Goal: Task Accomplishment & Management: Use online tool/utility

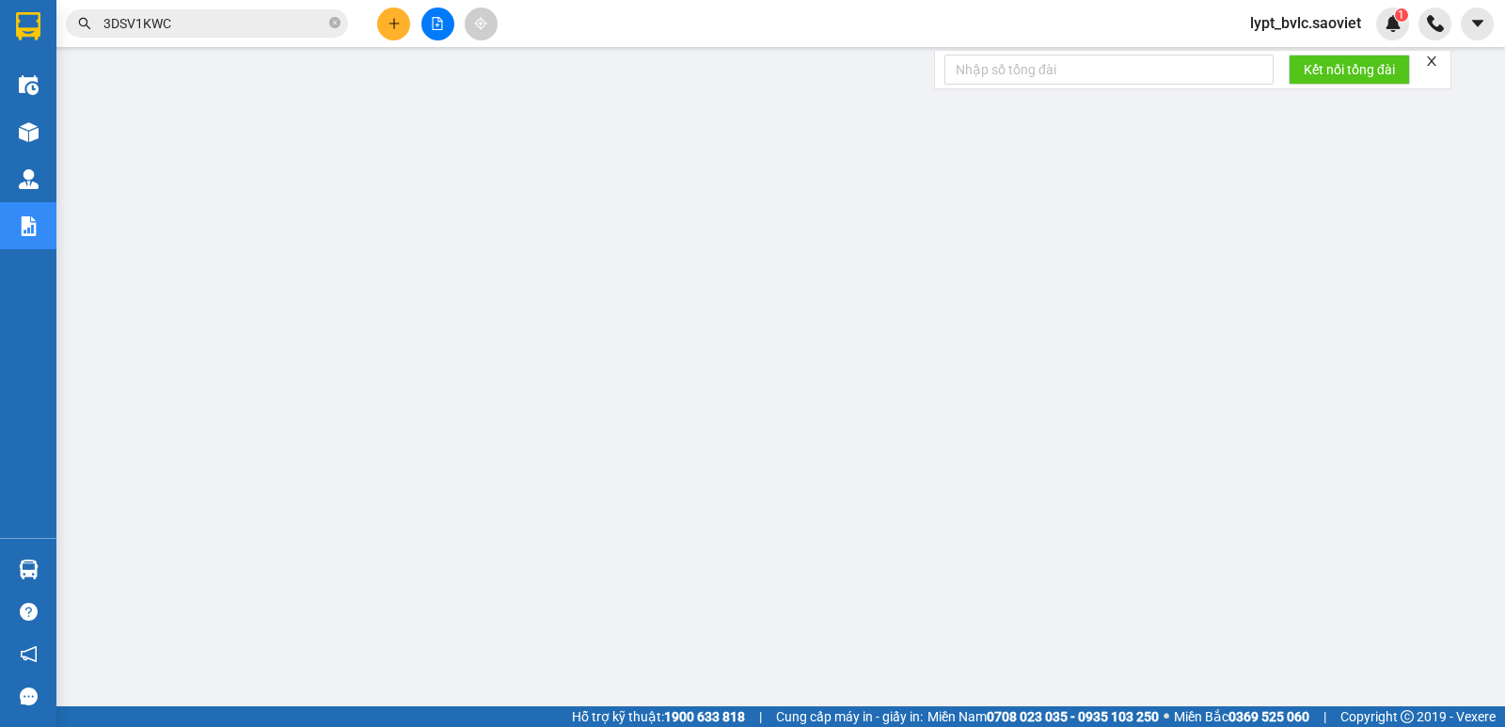
click at [1314, 30] on span "lypt_bvlc.saoviet" at bounding box center [1305, 23] width 141 height 24
click at [1280, 65] on span "Đăng xuất" at bounding box center [1314, 58] width 101 height 21
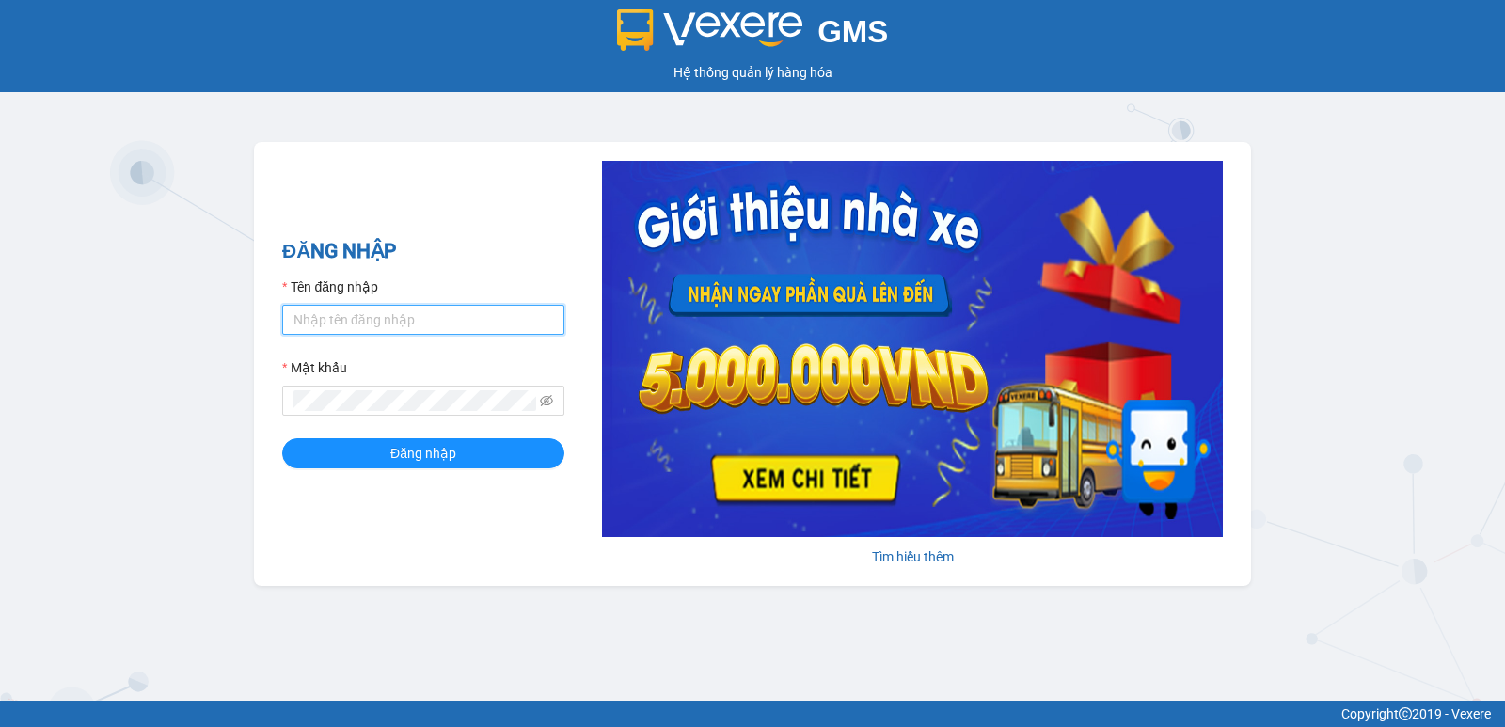
drag, startPoint x: 409, startPoint y: 324, endPoint x: 412, endPoint y: 335, distance: 11.6
click at [409, 324] on input "Tên đăng nhập" at bounding box center [423, 320] width 282 height 30
drag, startPoint x: 393, startPoint y: 318, endPoint x: 475, endPoint y: 317, distance: 81.8
click at [475, 317] on input "thott_ktlc.saovietTho12345" at bounding box center [423, 320] width 282 height 30
type input "thott_ktlc.saoviet"
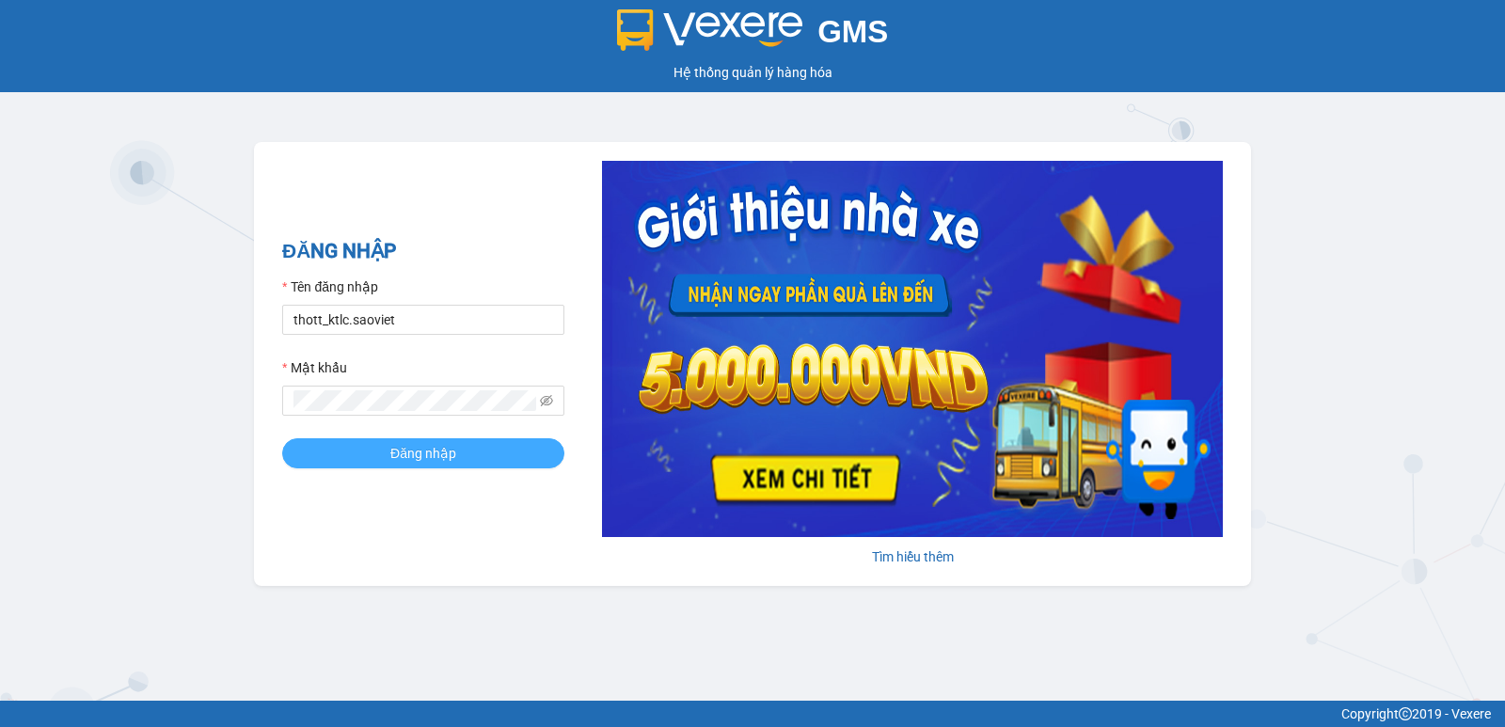
click at [389, 448] on button "Đăng nhập" at bounding box center [423, 453] width 282 height 30
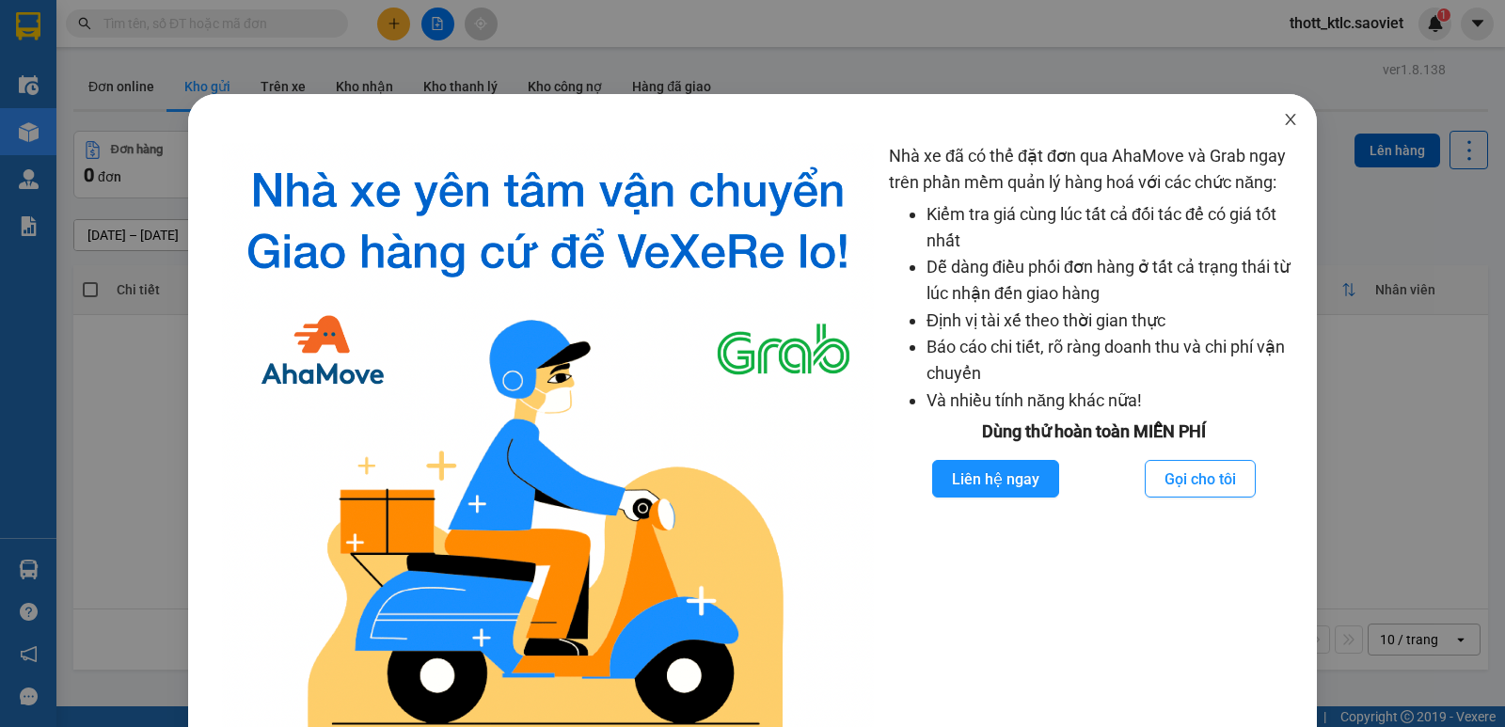
drag, startPoint x: 1282, startPoint y: 118, endPoint x: 1275, endPoint y: 54, distance: 64.4
click at [1283, 117] on icon "close" at bounding box center [1290, 119] width 15 height 15
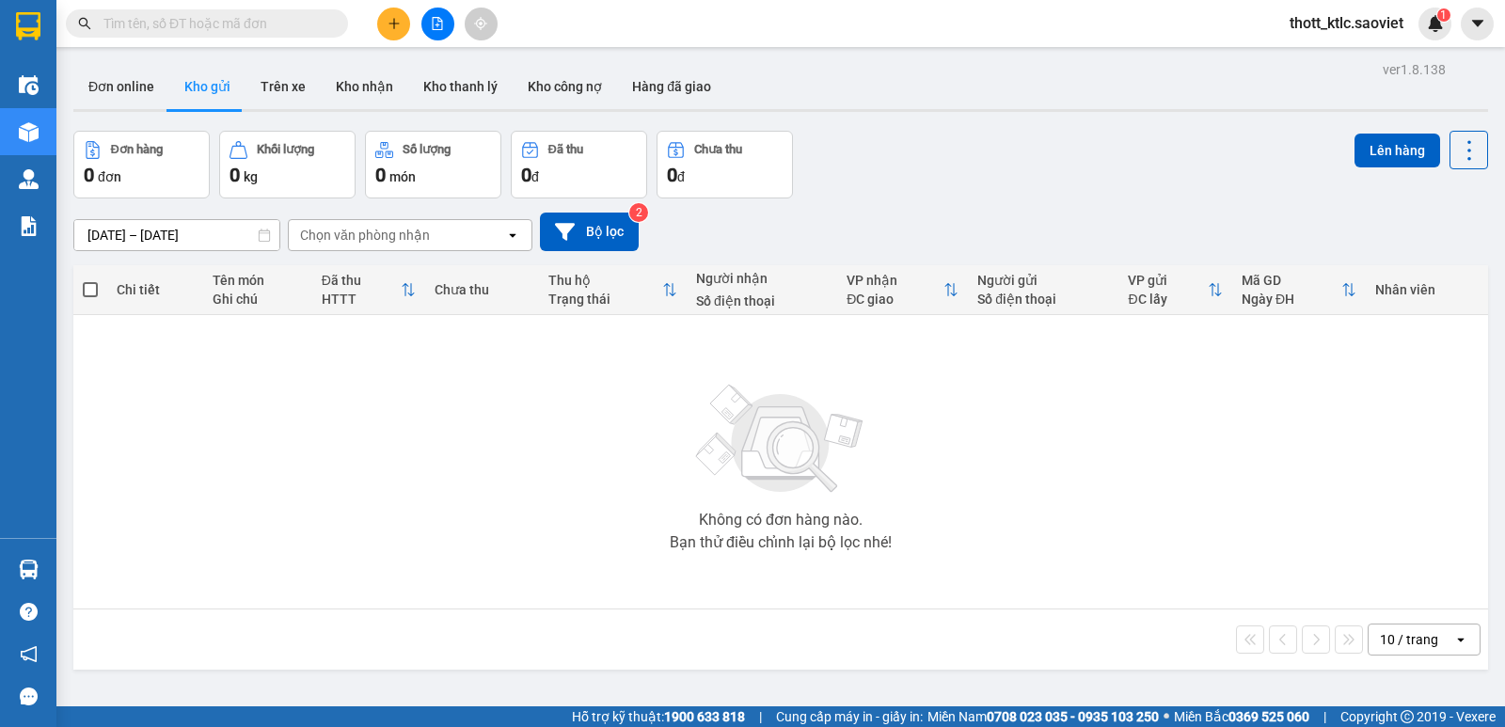
click at [234, 21] on input "text" at bounding box center [214, 23] width 222 height 21
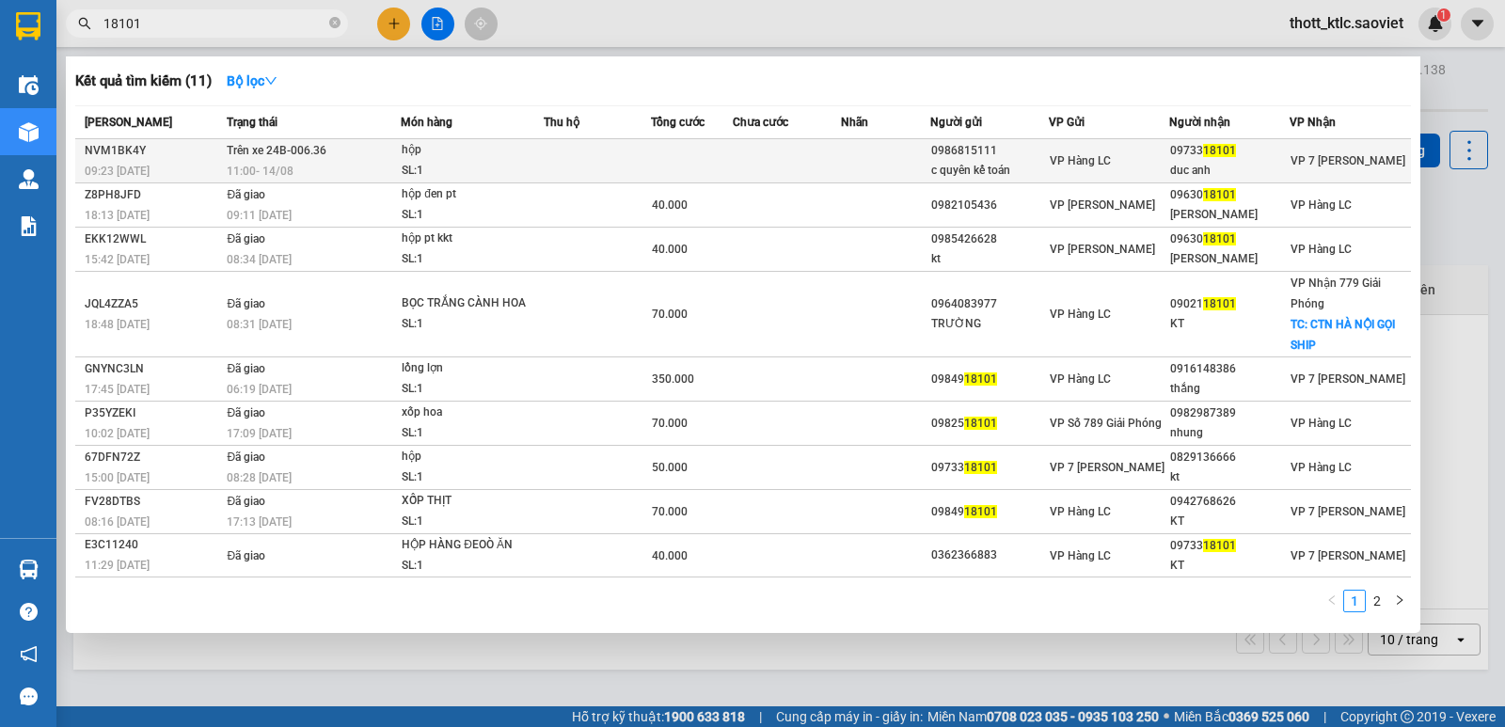
type input "18101"
click at [583, 163] on td at bounding box center [597, 161] width 107 height 44
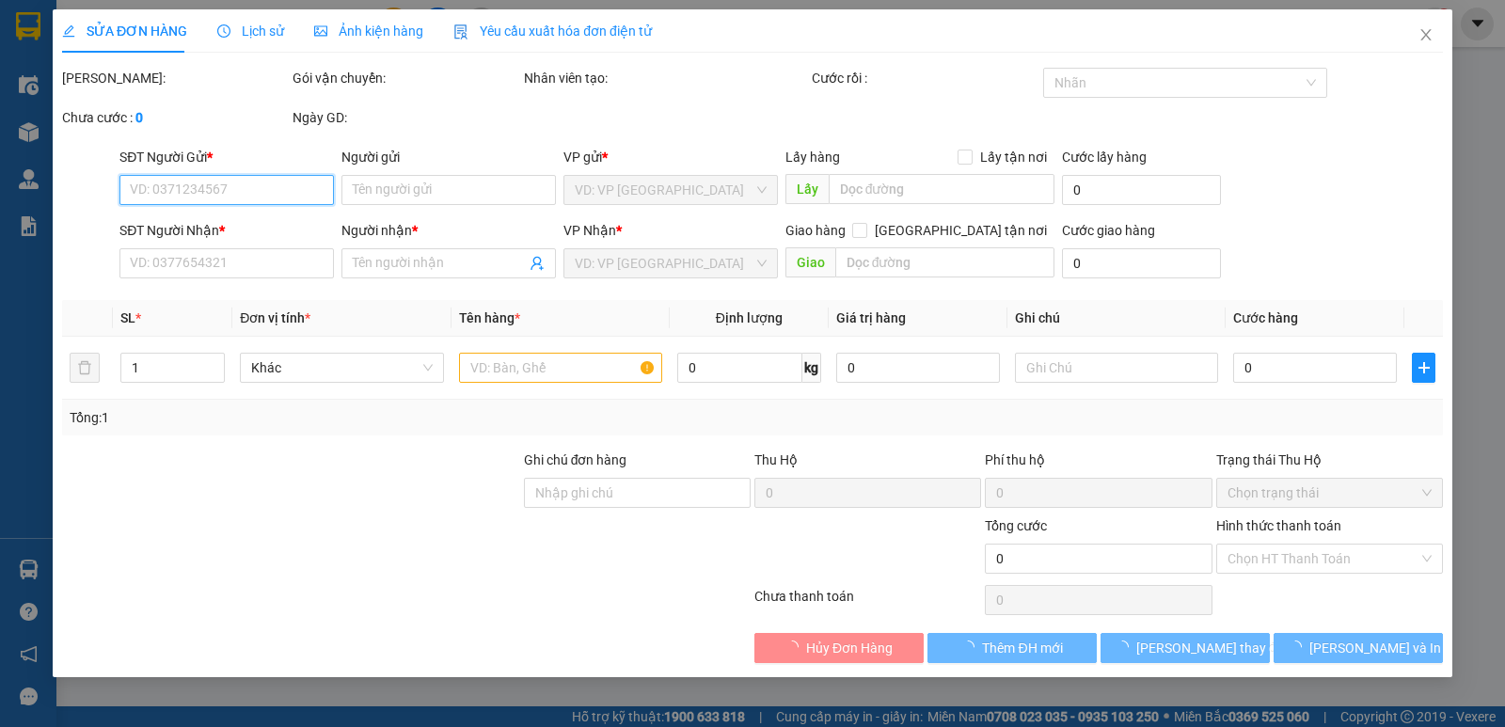
type input "0986815111"
type input "c quyên kế toán"
type input "0973318101"
type input "duc anh"
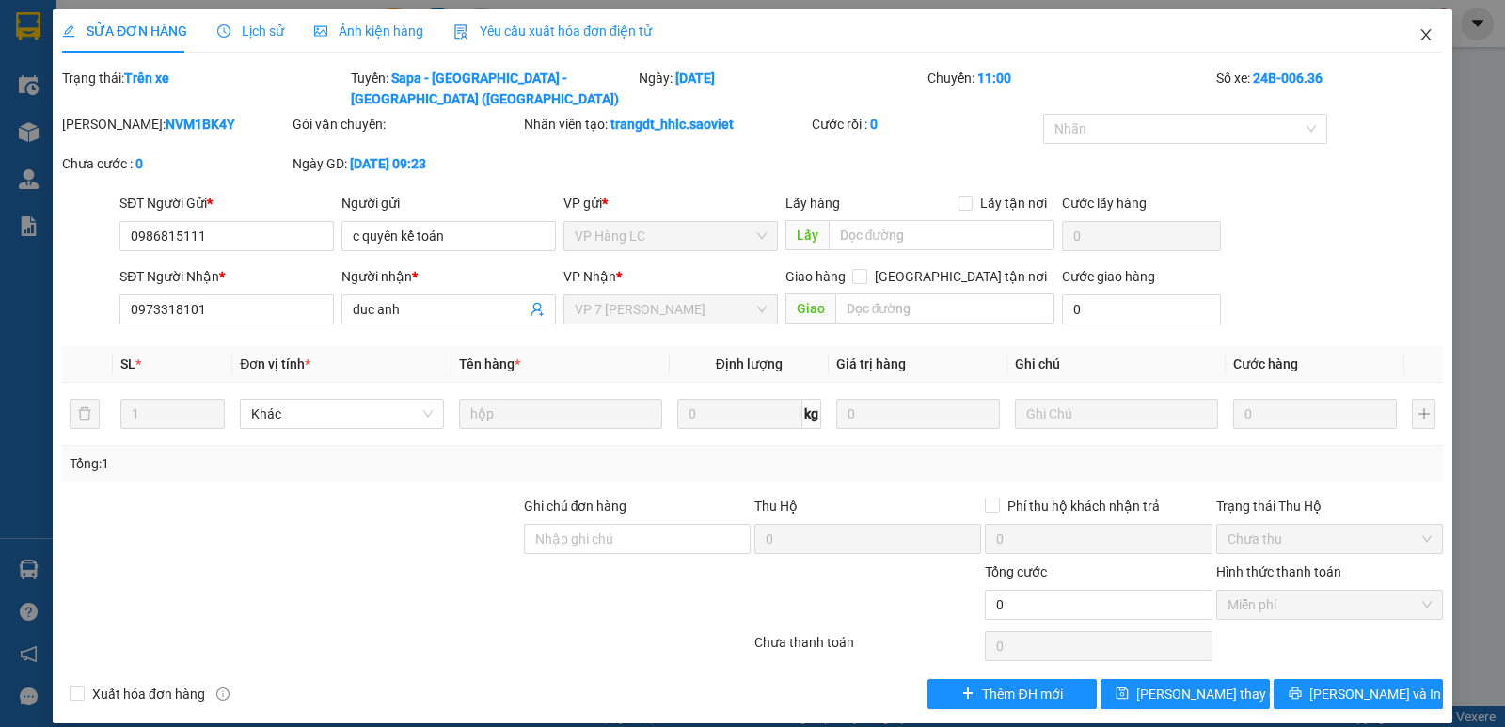
click at [1422, 34] on icon "close" at bounding box center [1426, 34] width 15 height 15
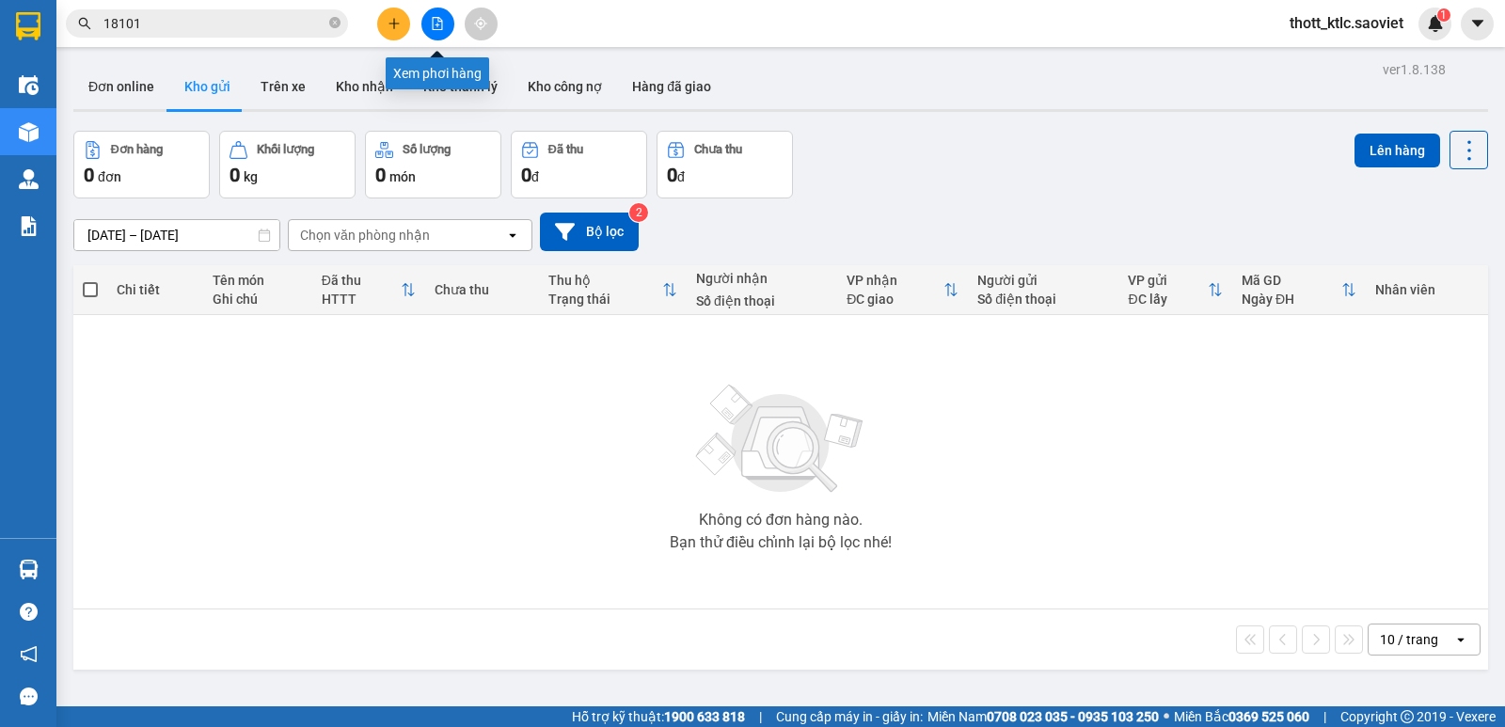
click at [444, 26] on button at bounding box center [437, 24] width 33 height 33
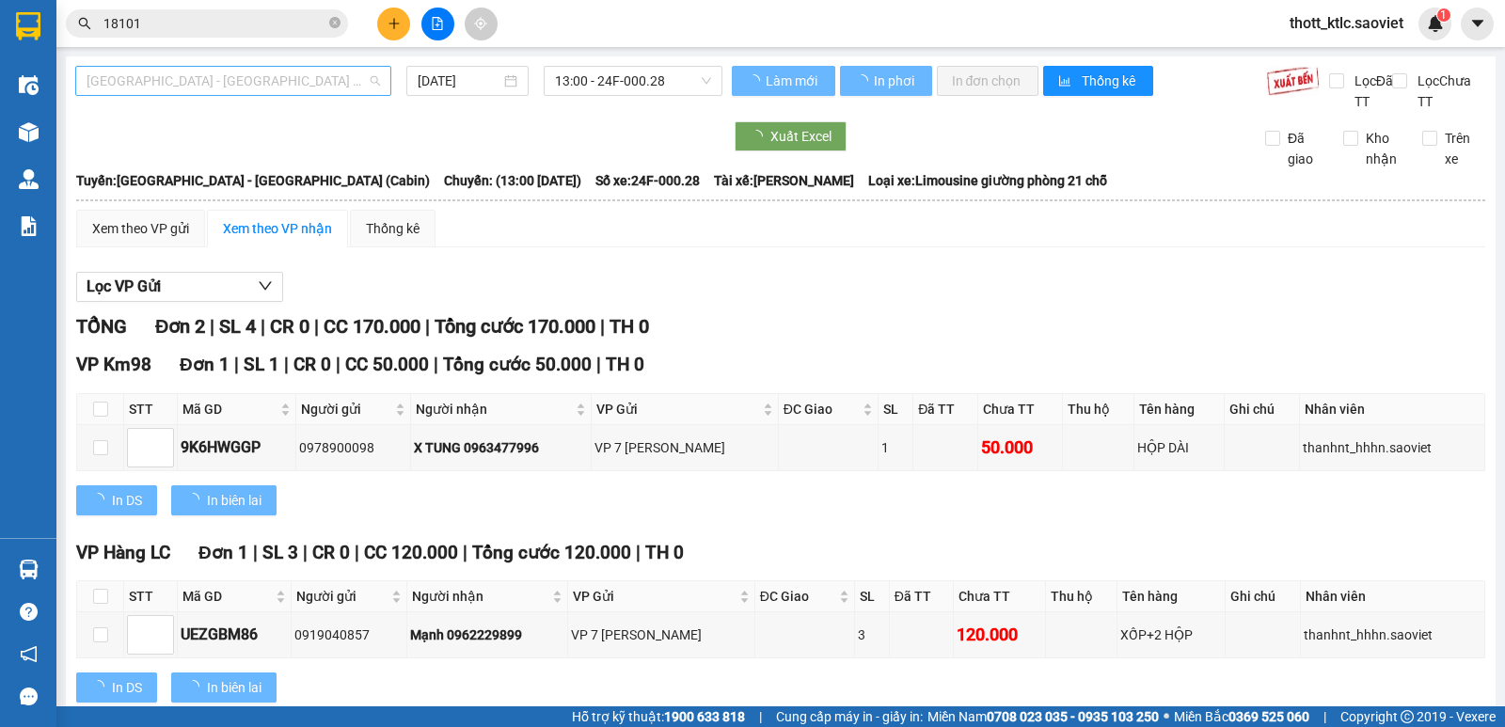
click at [234, 81] on span "Hà Nội - Lào Cai (Cabin)" at bounding box center [234, 81] width 294 height 28
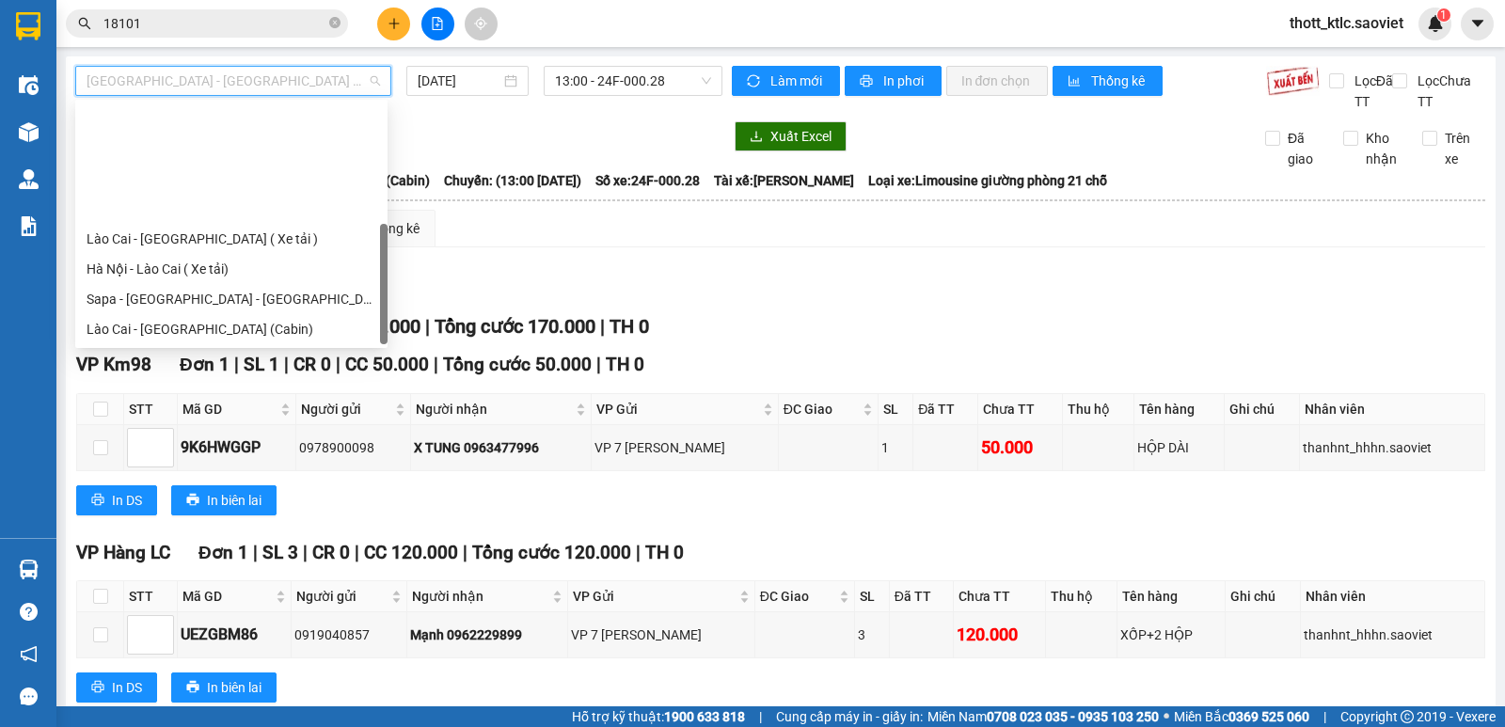
scroll to position [151, 0]
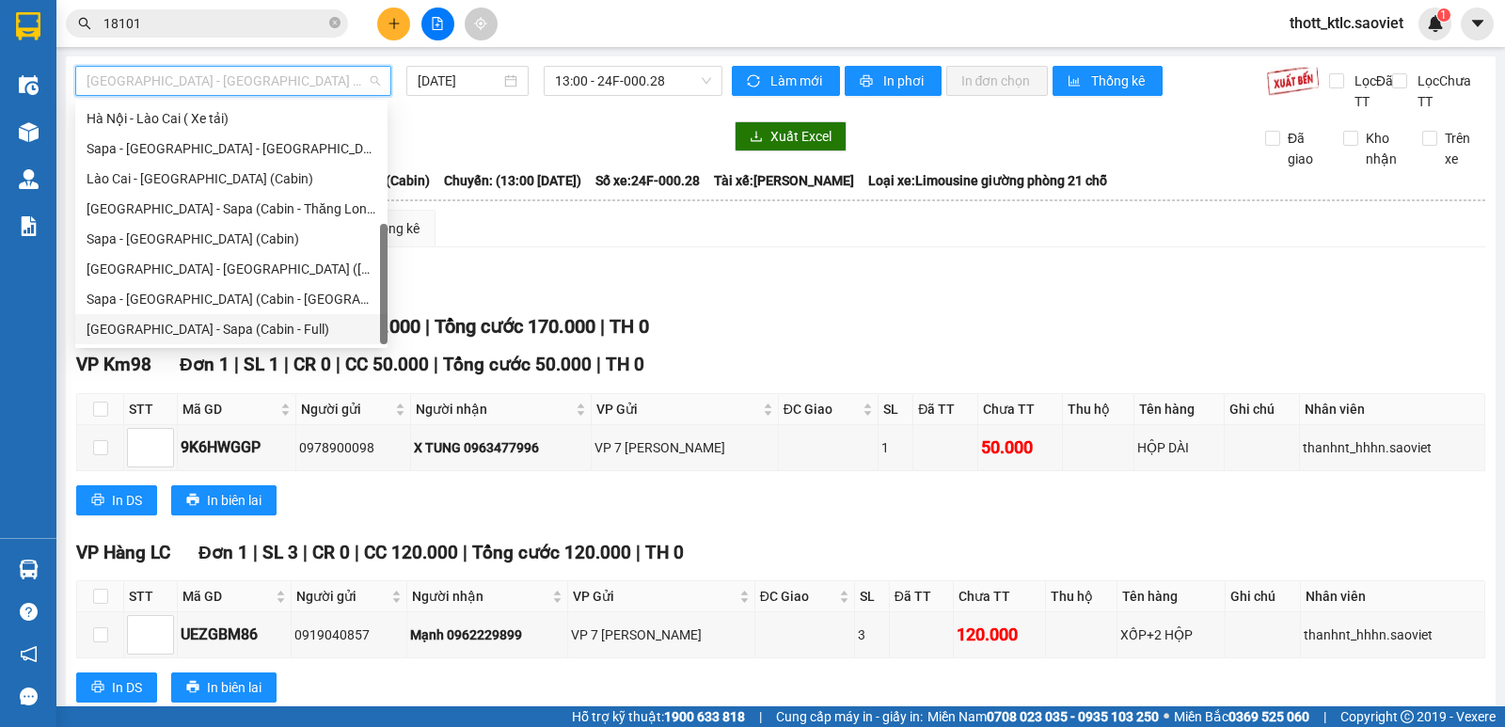
drag, startPoint x: 164, startPoint y: 327, endPoint x: 181, endPoint y: 309, distance: 25.3
click at [163, 328] on div "Hà Nội - Sapa (Cabin - Full)" at bounding box center [232, 329] width 290 height 21
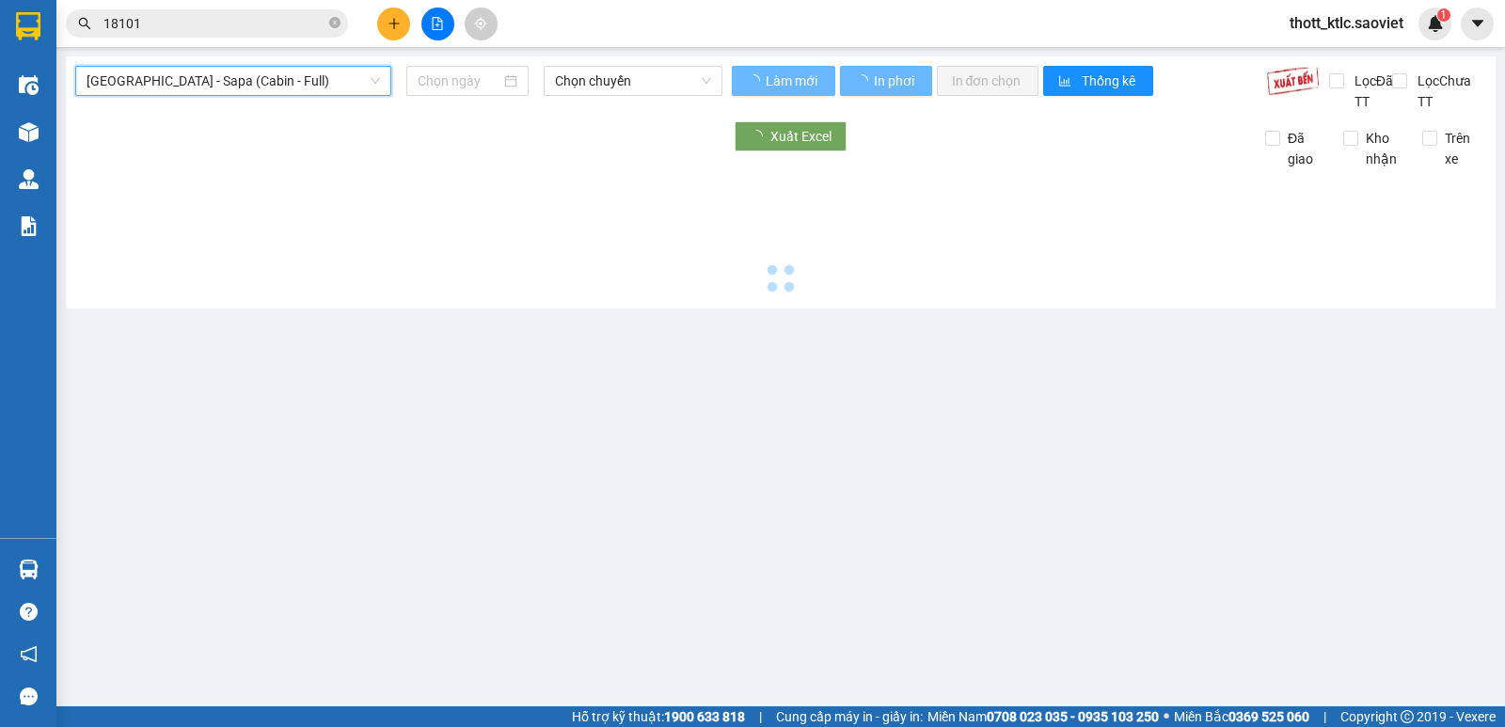
type input "14/08/2025"
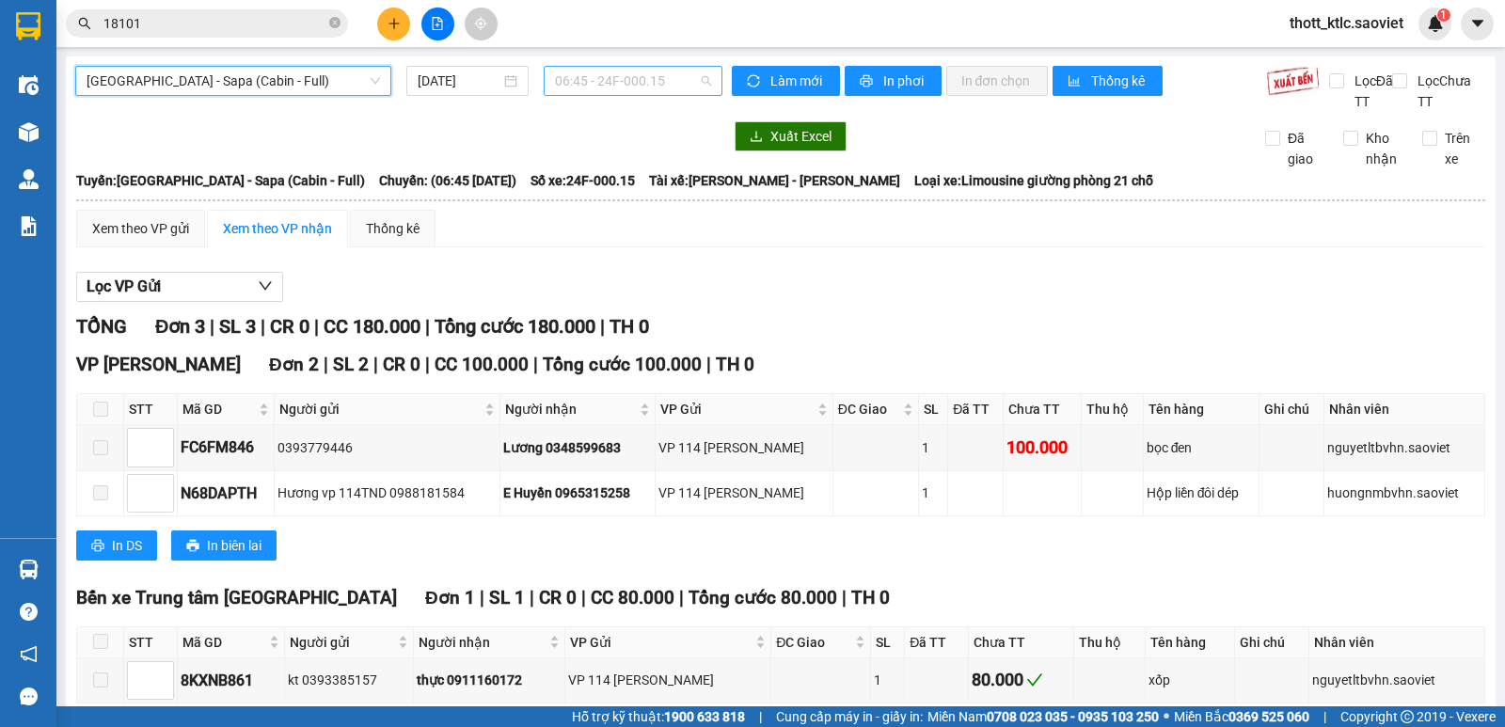
click at [662, 77] on span "06:45 - 24F-000.15" at bounding box center [632, 81] width 155 height 28
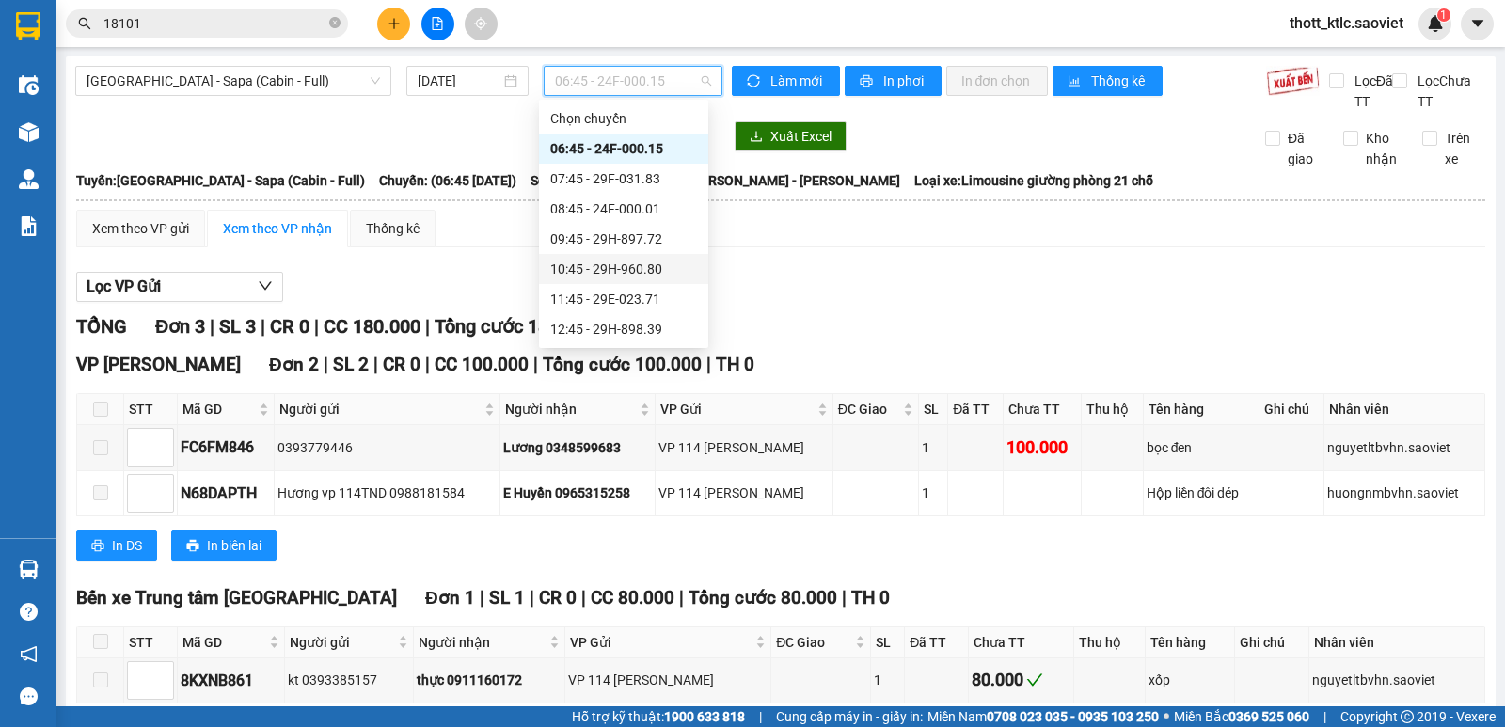
click at [649, 270] on div "10:45 - 29H-960.80" at bounding box center [623, 269] width 147 height 21
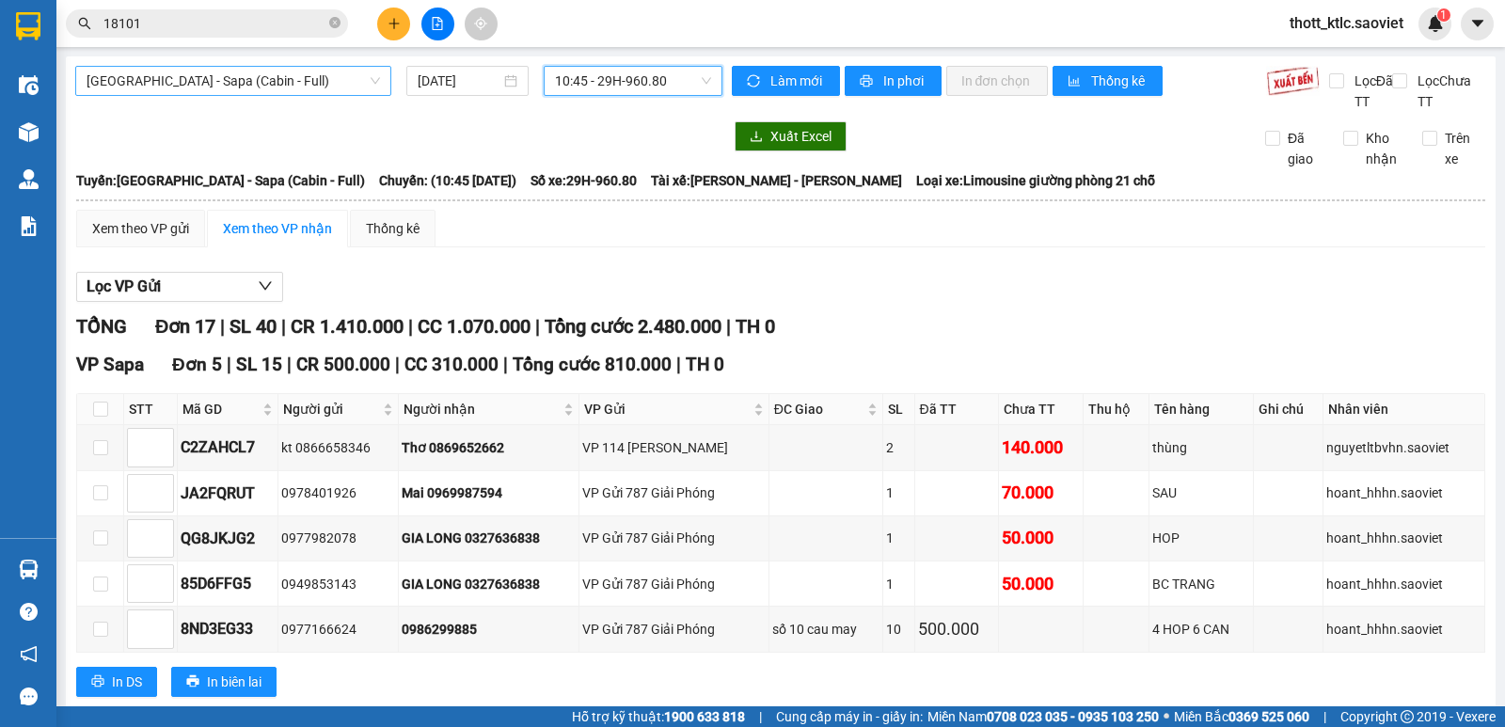
click at [231, 84] on span "Hà Nội - Sapa (Cabin - Full)" at bounding box center [234, 81] width 294 height 28
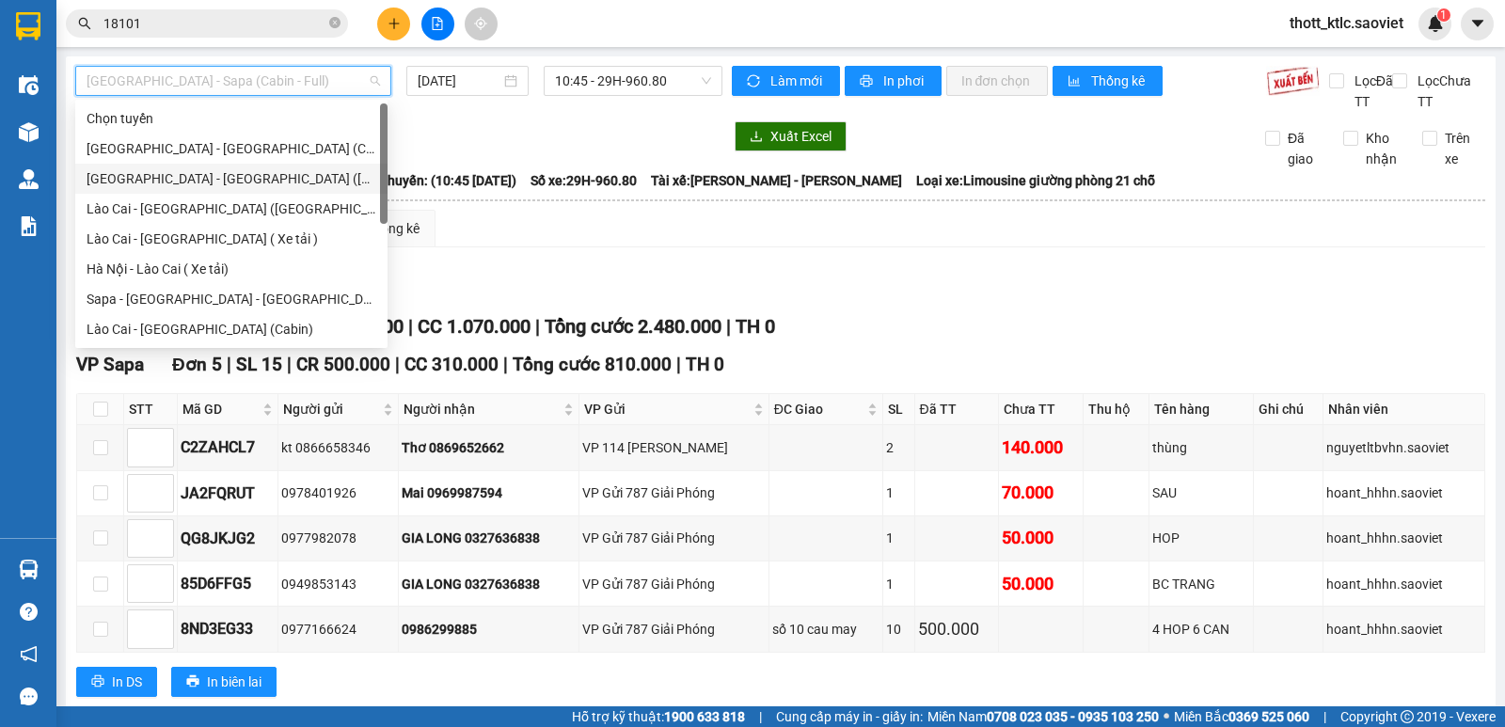
click at [159, 179] on div "Hà Nội - Lào Cai (Giường)" at bounding box center [232, 178] width 290 height 21
type input "14/08/2025"
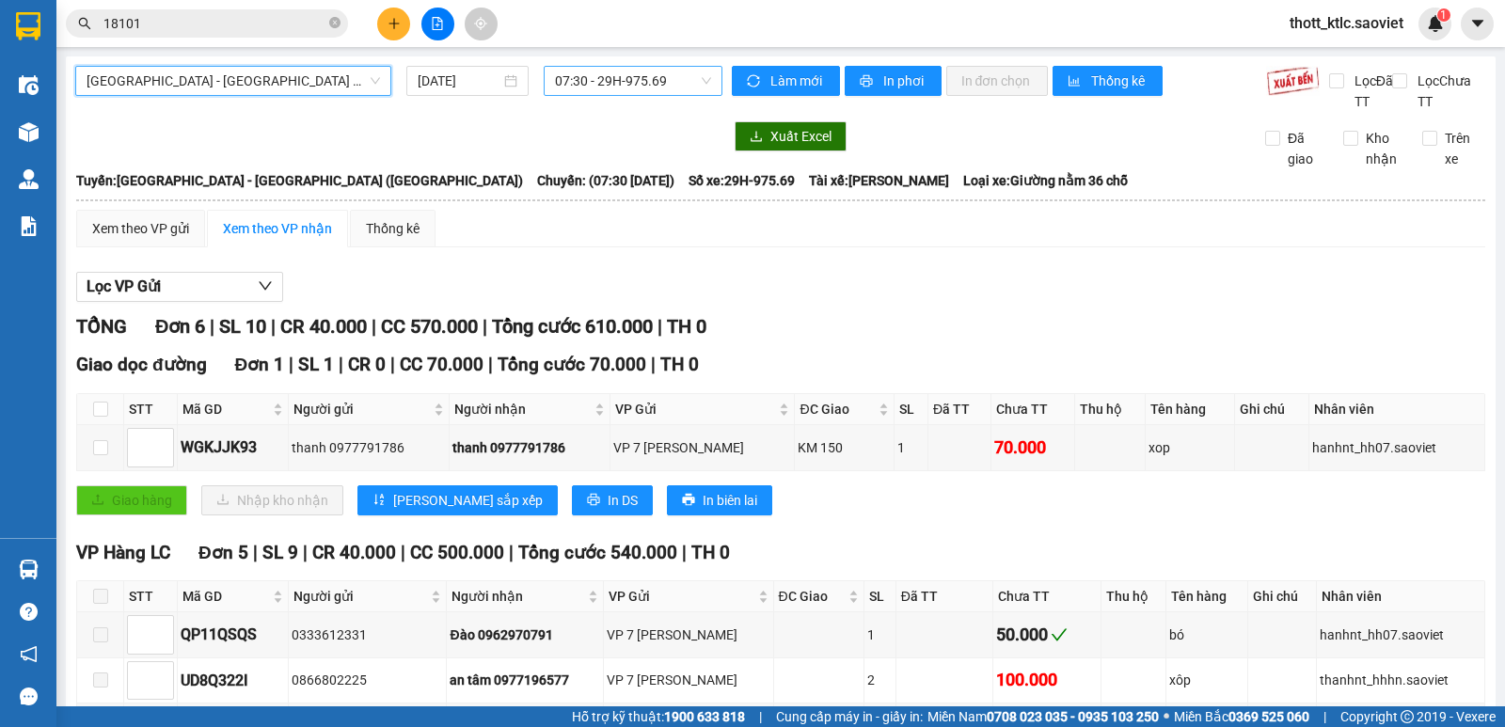
click at [632, 88] on span "07:30 - 29H-975.69" at bounding box center [632, 81] width 155 height 28
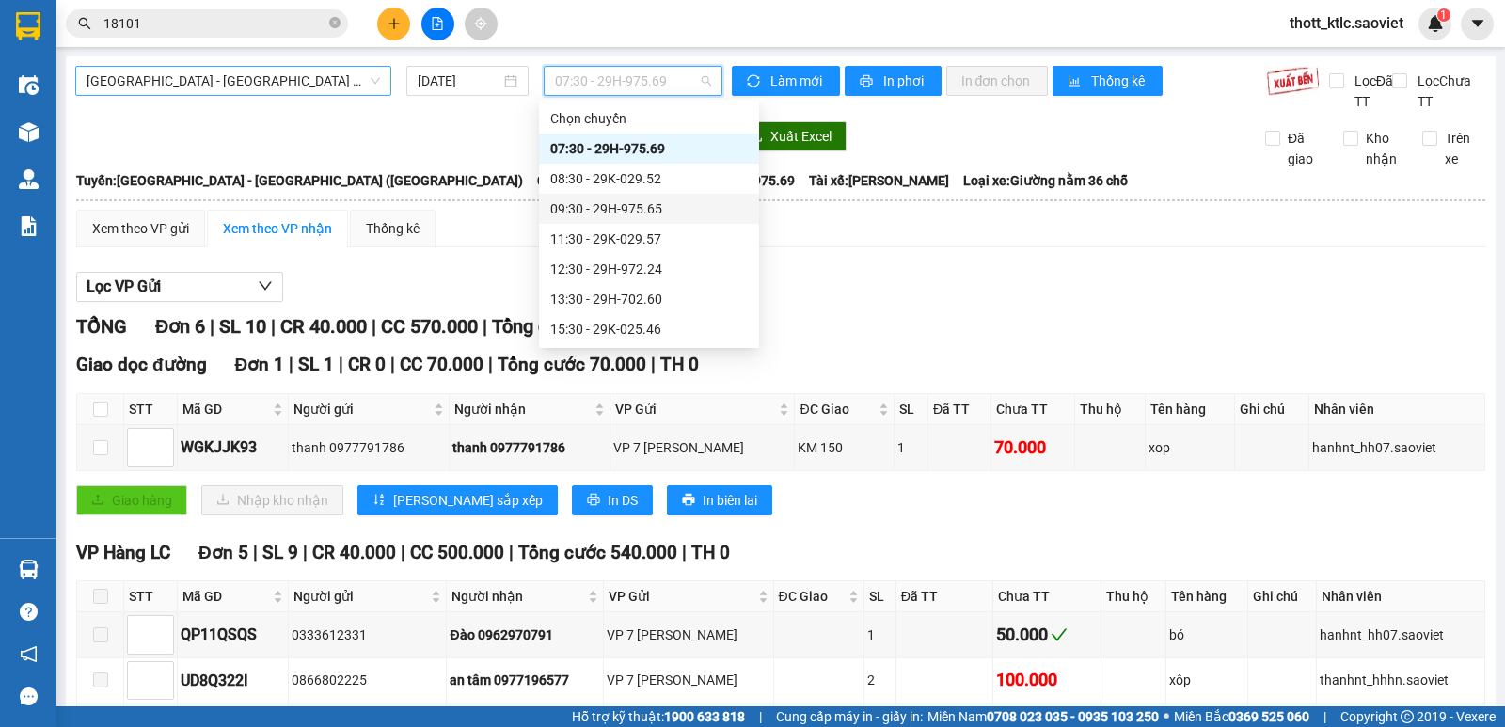
click at [353, 80] on span "Hà Nội - Lào Cai (Giường)" at bounding box center [234, 81] width 294 height 28
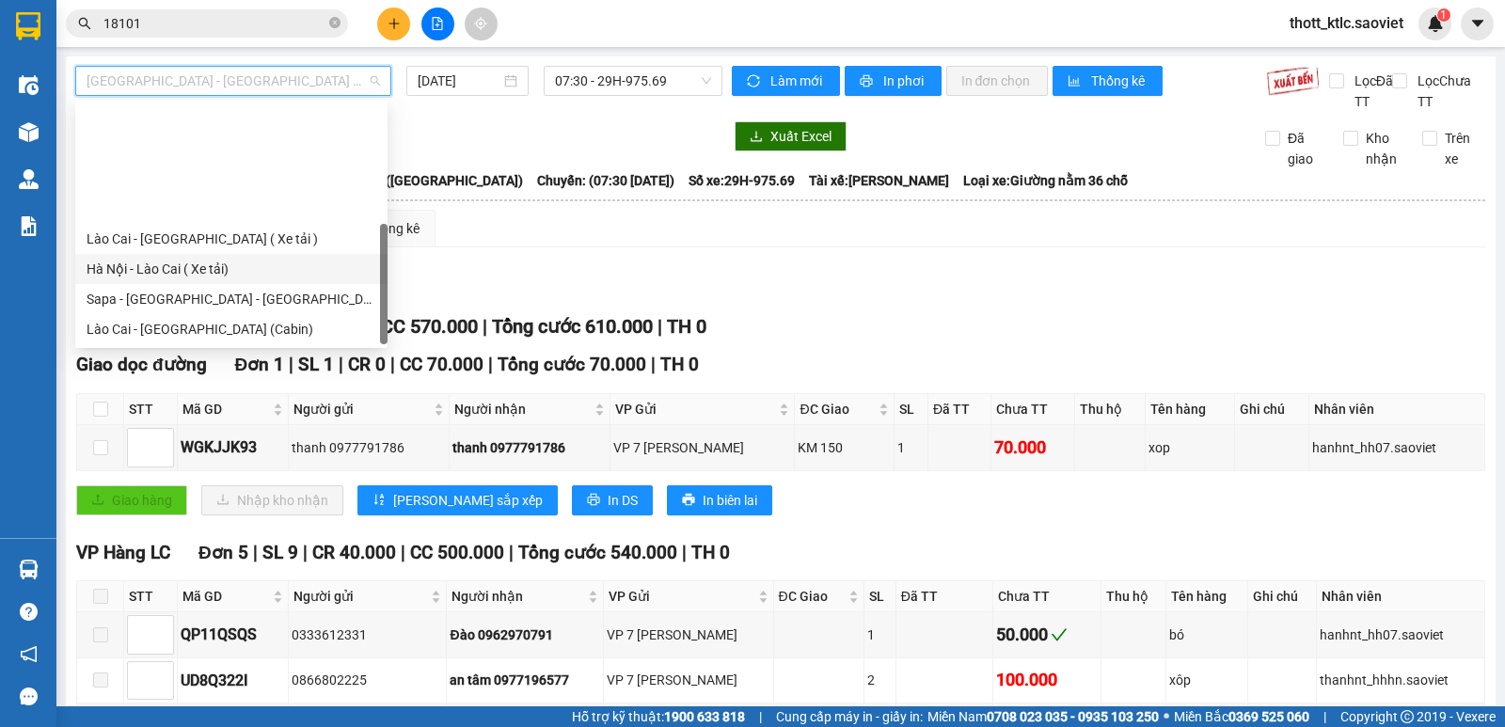
scroll to position [151, 0]
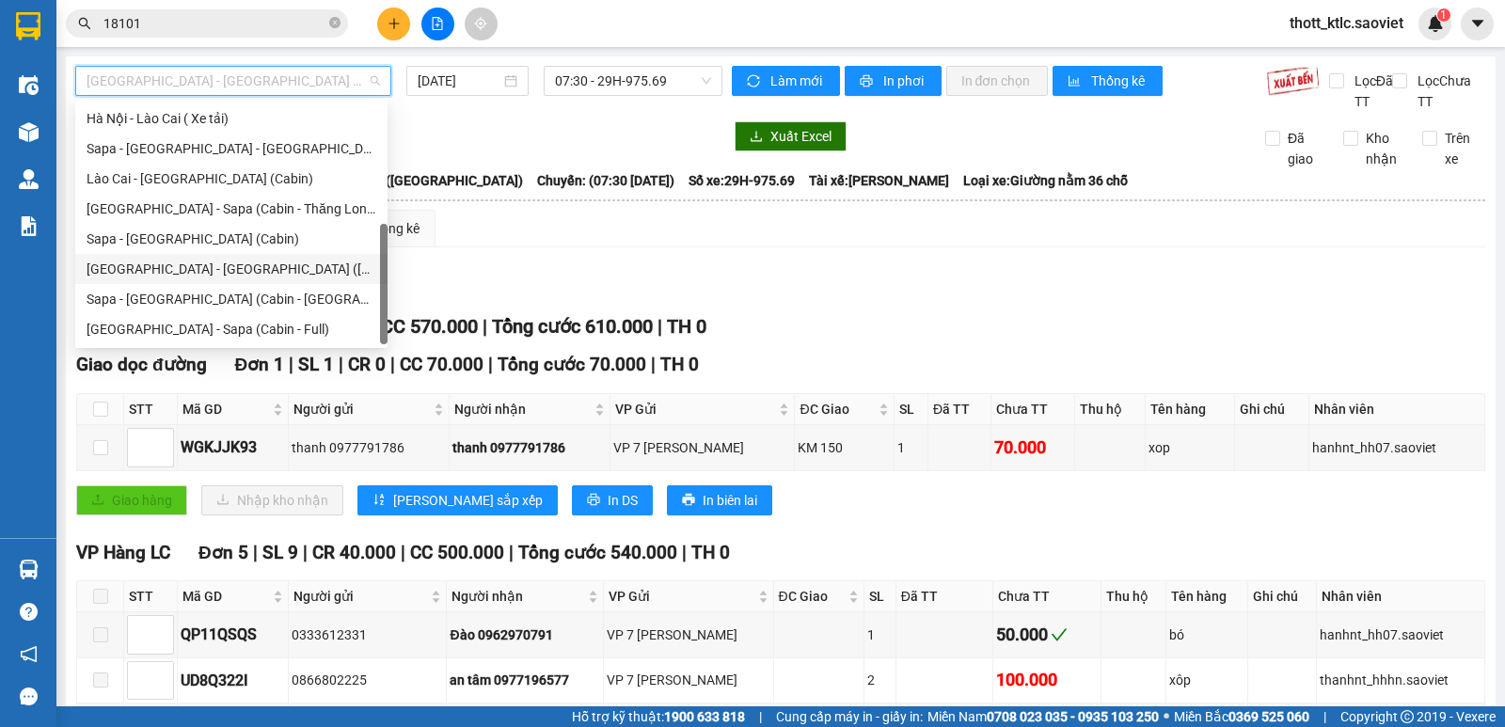
click at [160, 270] on div "Hà Nội - Lào Cai - Sapa (Giường)" at bounding box center [232, 269] width 290 height 21
type input "14/08/2025"
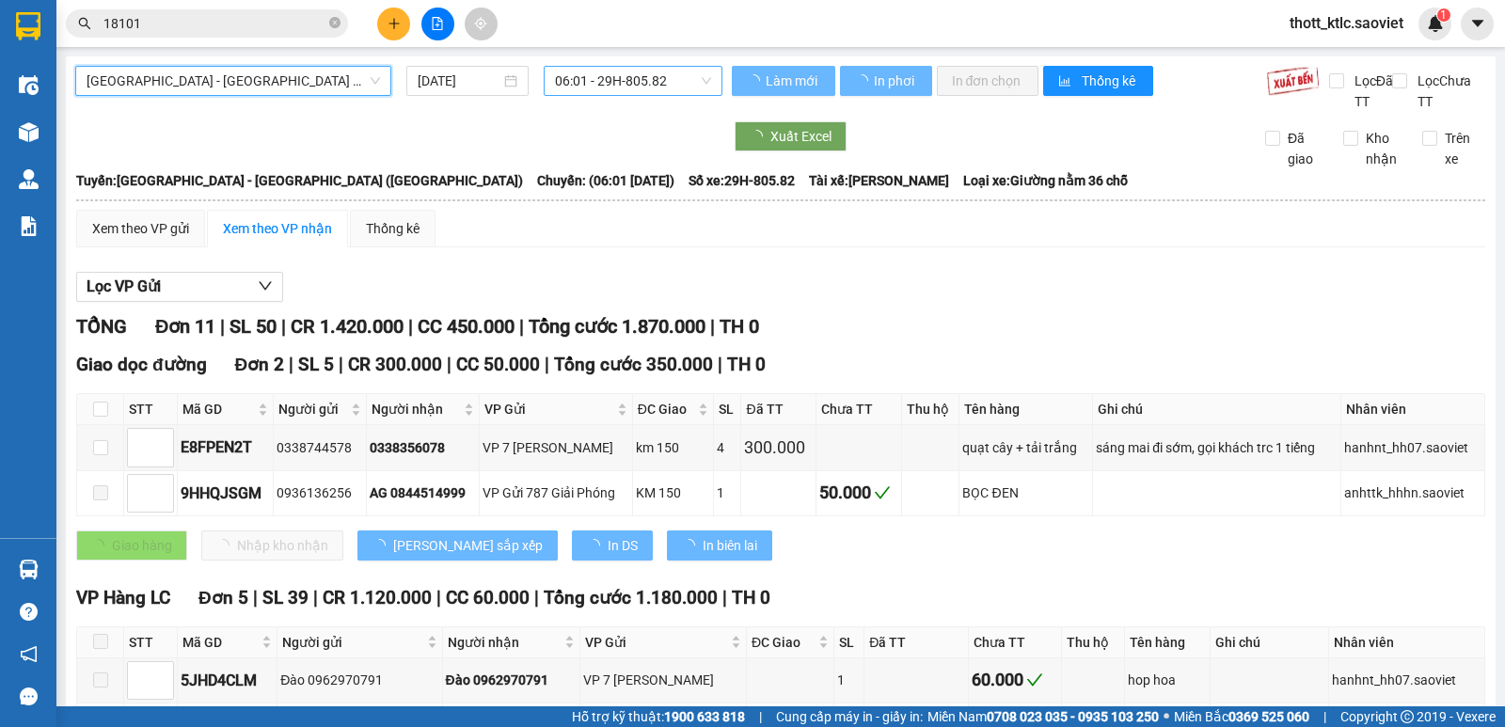
click at [611, 75] on span "06:01 - 29H-805.82" at bounding box center [632, 81] width 155 height 28
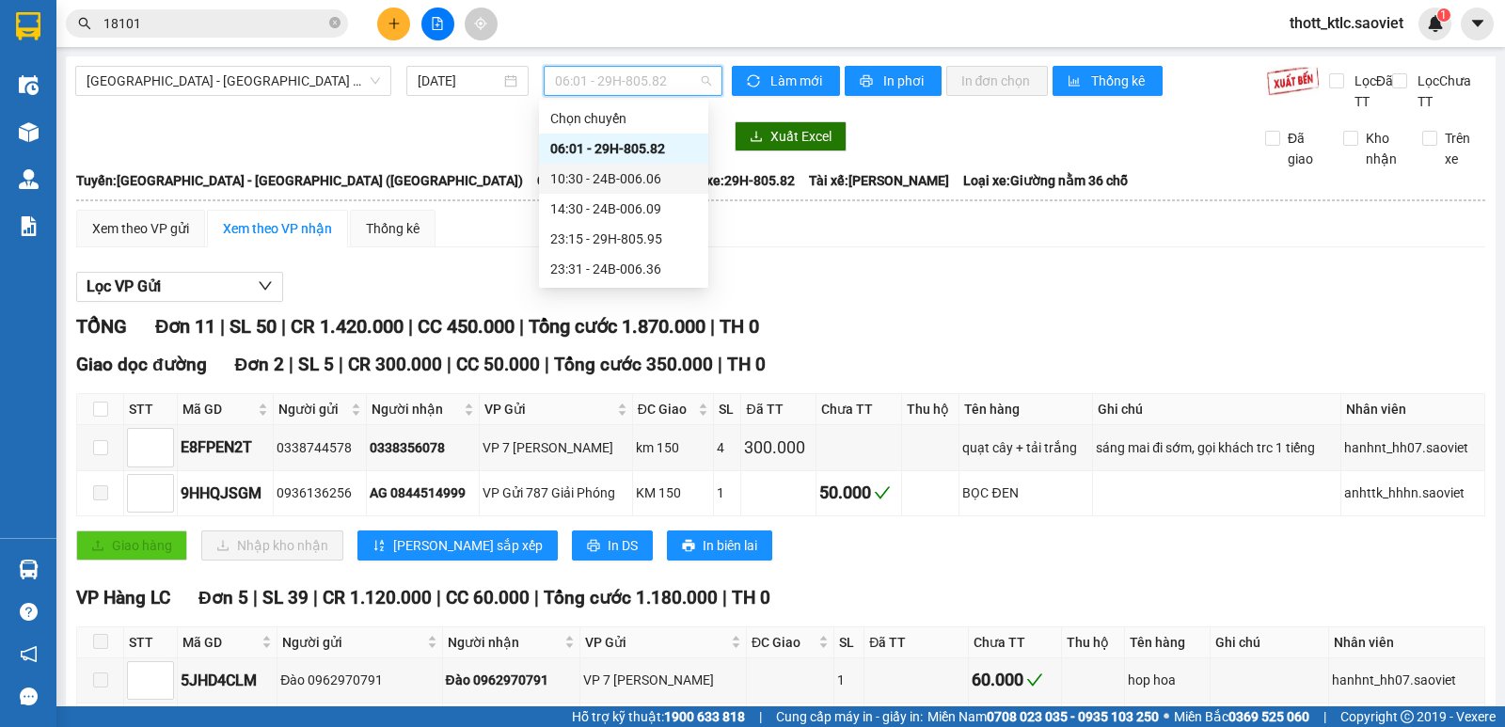
click at [649, 178] on div "10:30 - 24B-006.06" at bounding box center [623, 178] width 147 height 21
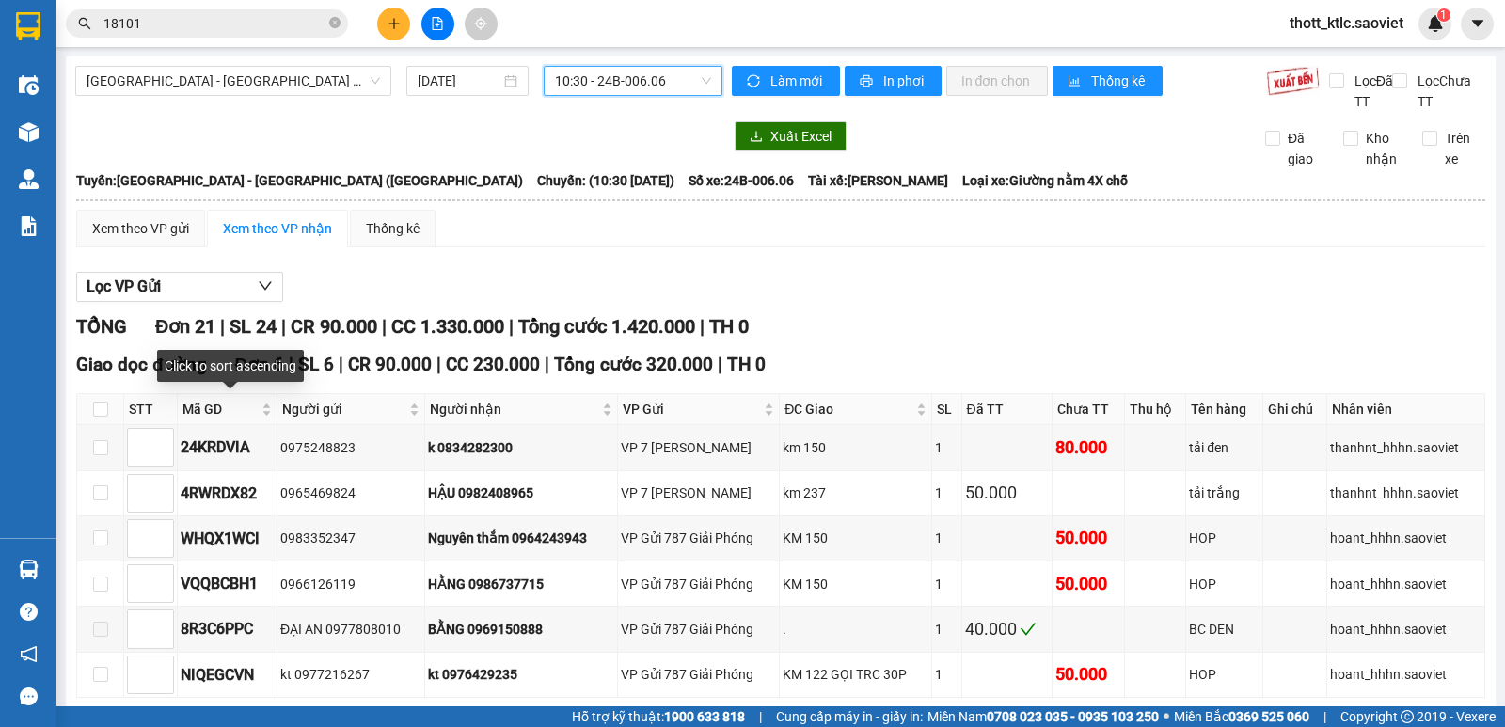
scroll to position [94, 0]
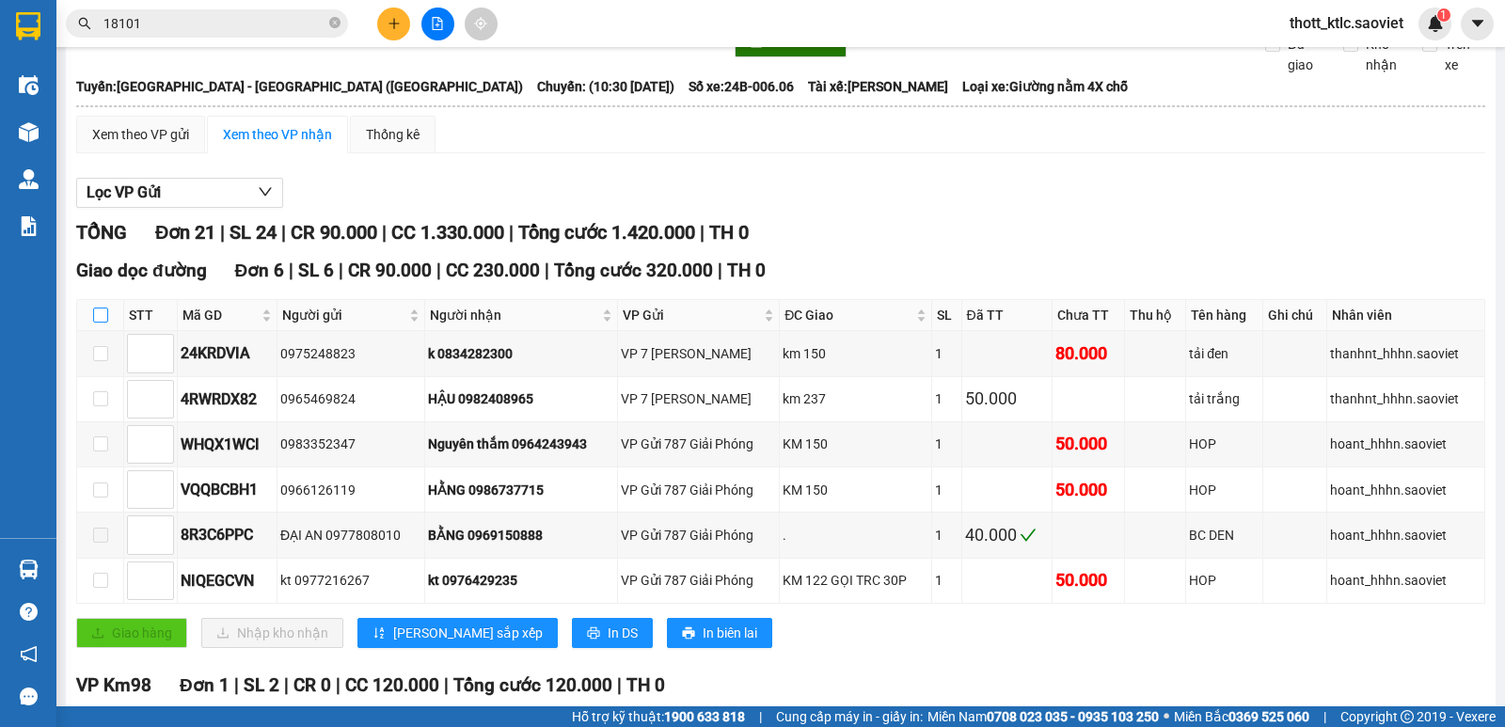
click at [102, 314] on input "checkbox" at bounding box center [100, 315] width 15 height 15
checkbox input "true"
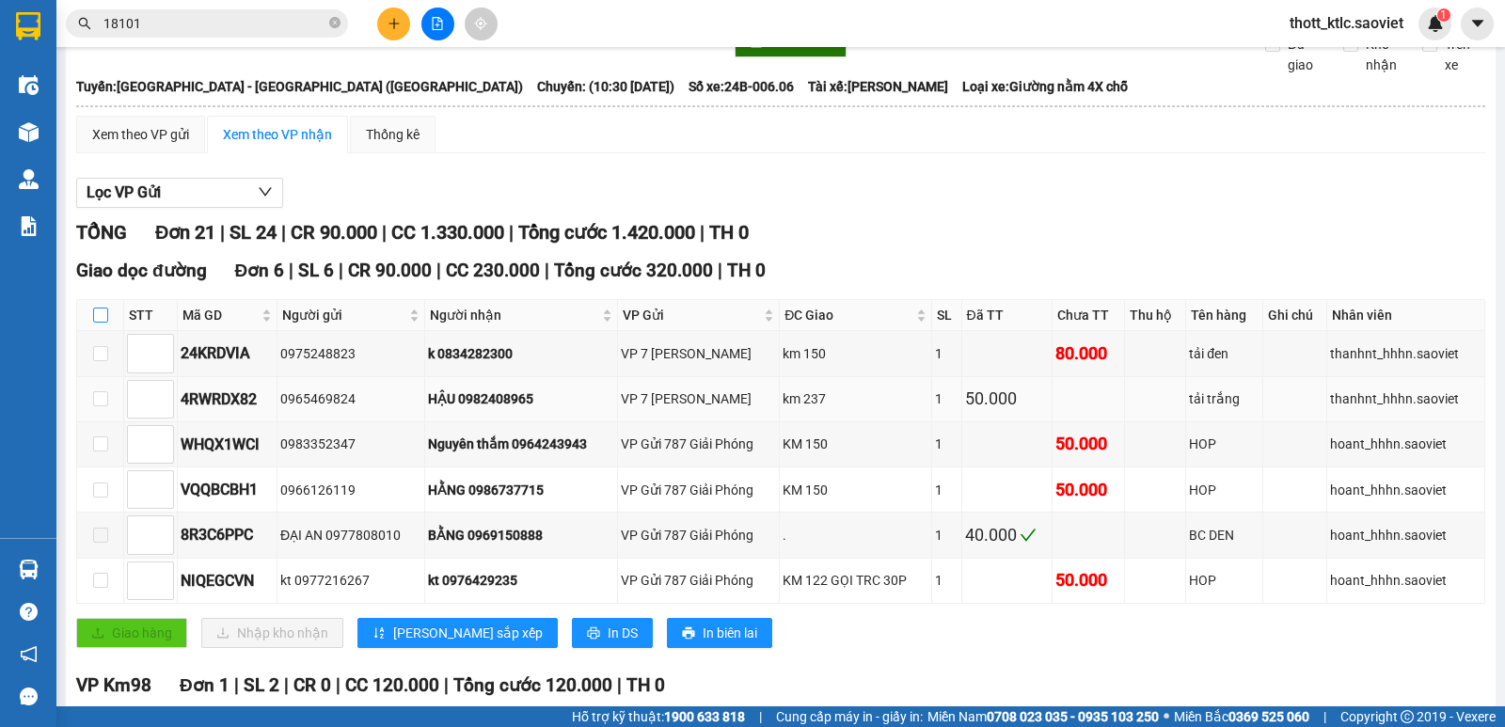
checkbox input "true"
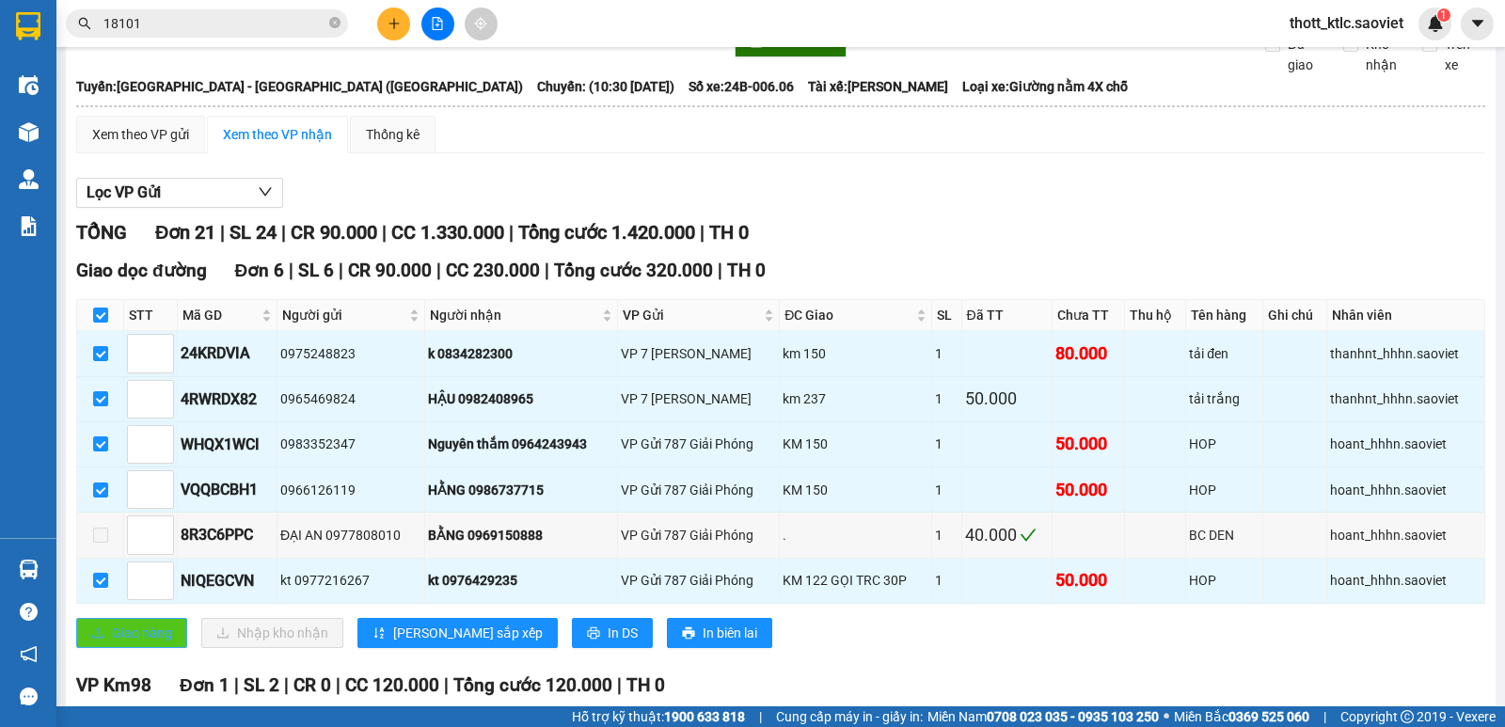
click at [132, 637] on span "Giao hàng" at bounding box center [142, 633] width 60 height 21
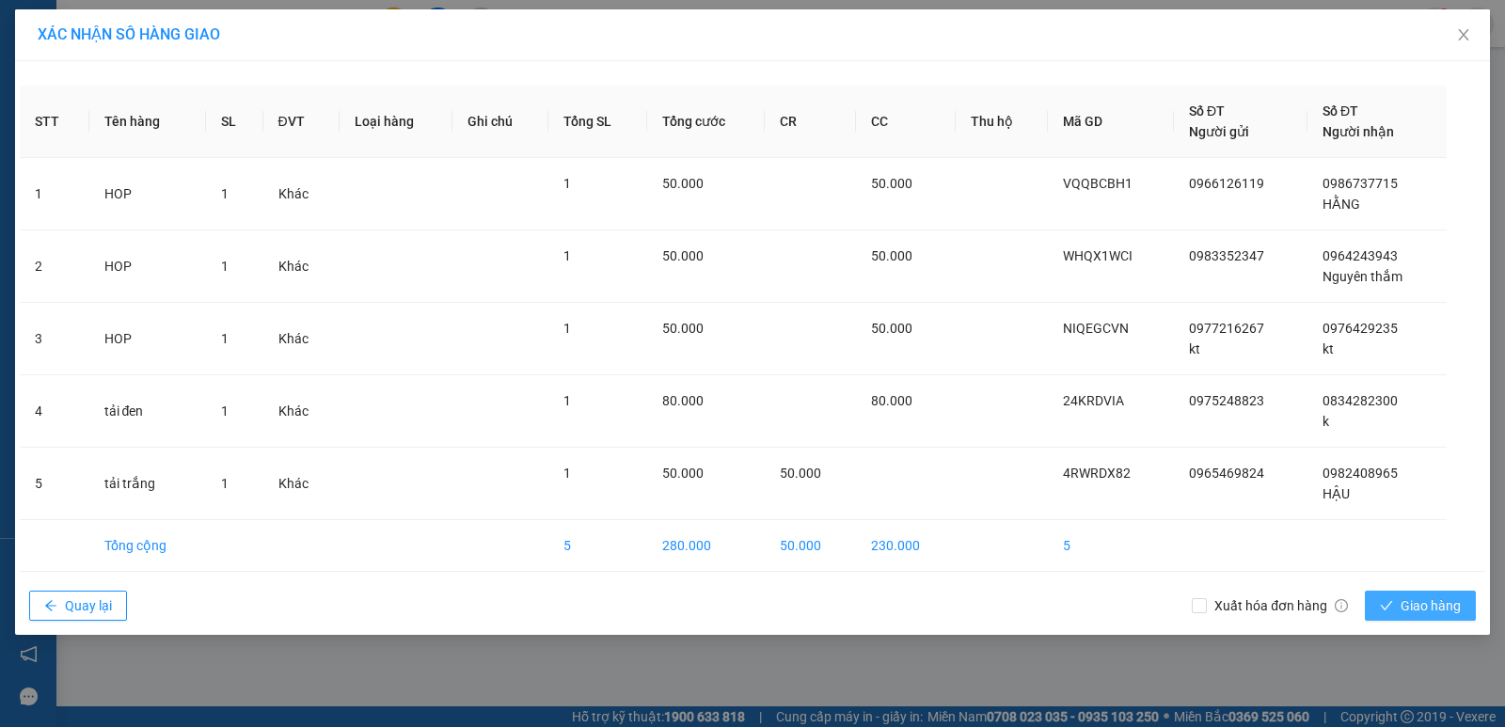
click at [1418, 594] on button "Giao hàng" at bounding box center [1420, 606] width 111 height 30
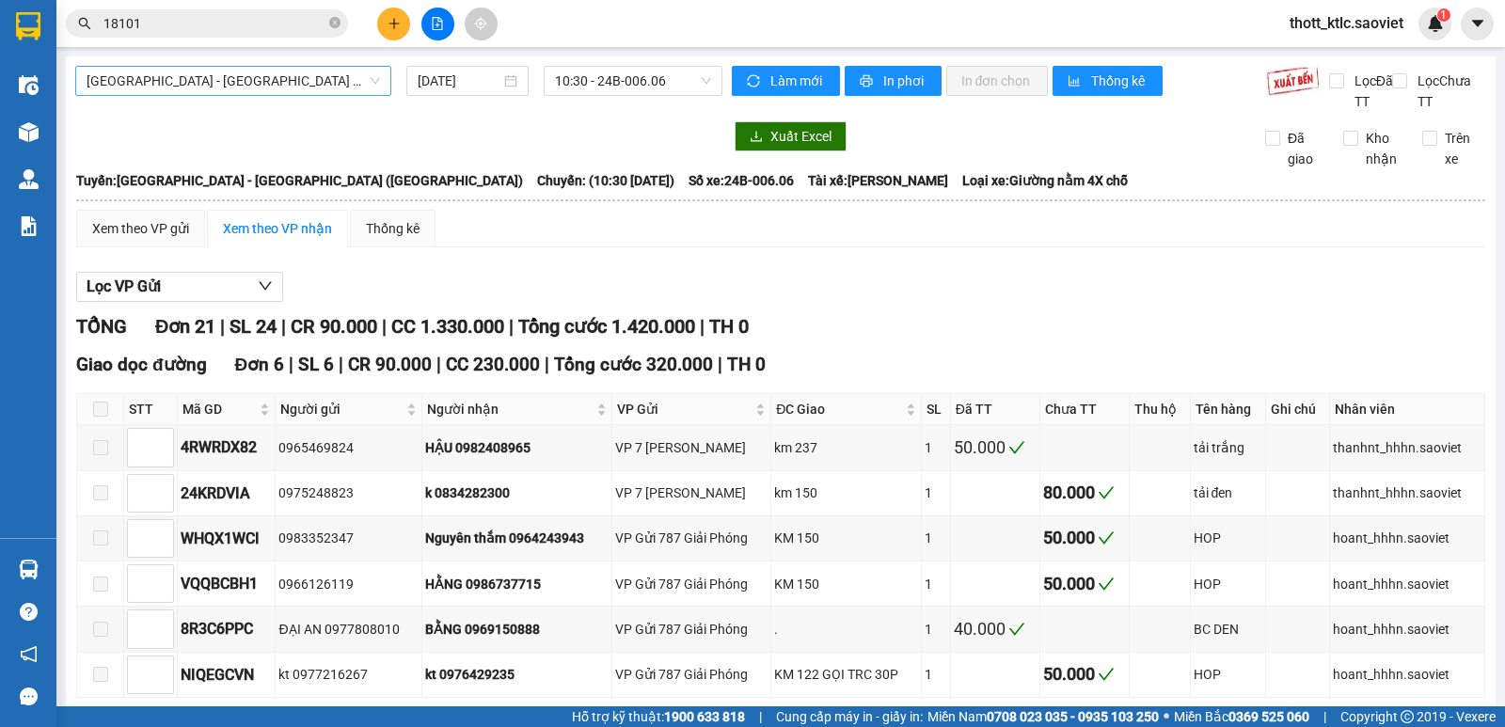
click at [274, 76] on span "Hà Nội - Lào Cai - Sapa (Giường)" at bounding box center [234, 81] width 294 height 28
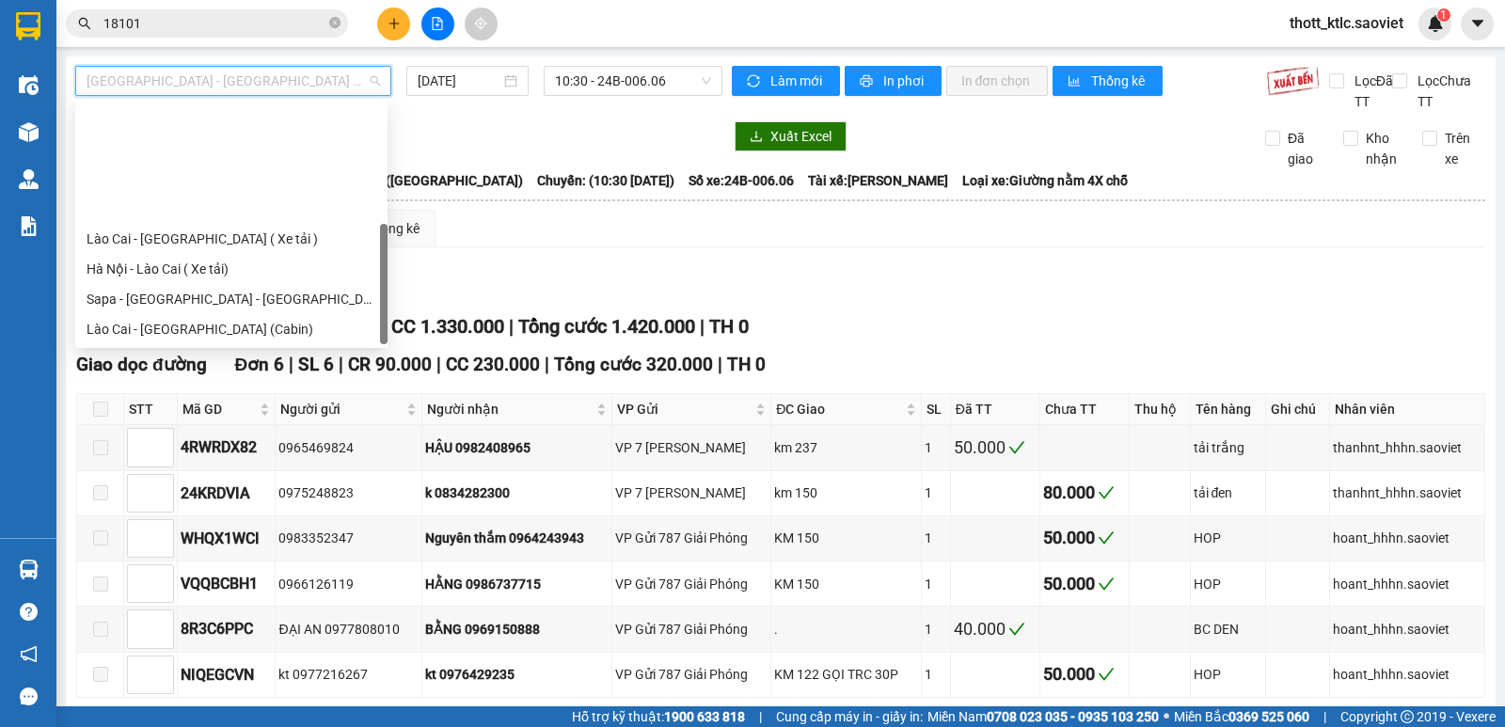
scroll to position [151, 0]
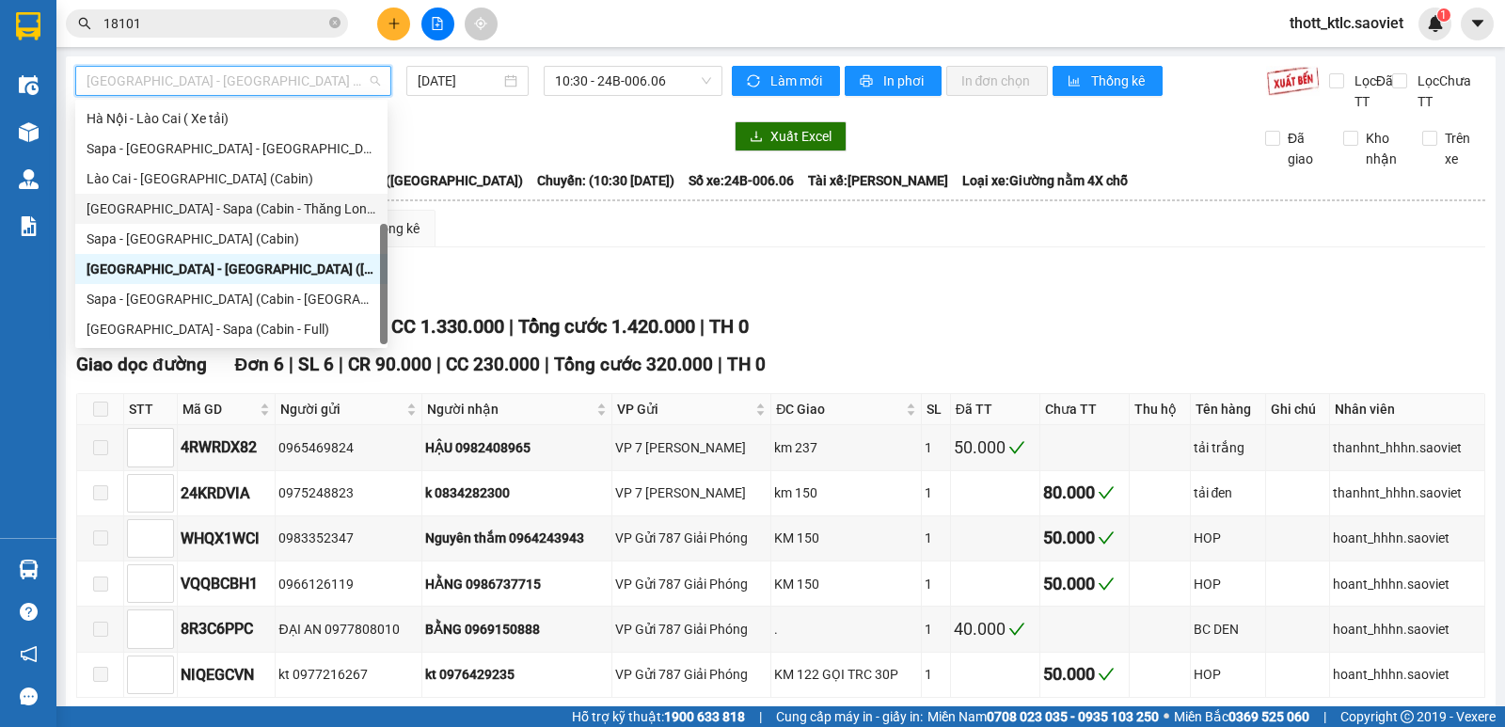
click at [270, 204] on div "Hà Nội - Sapa (Cabin - Thăng Long)" at bounding box center [232, 208] width 290 height 21
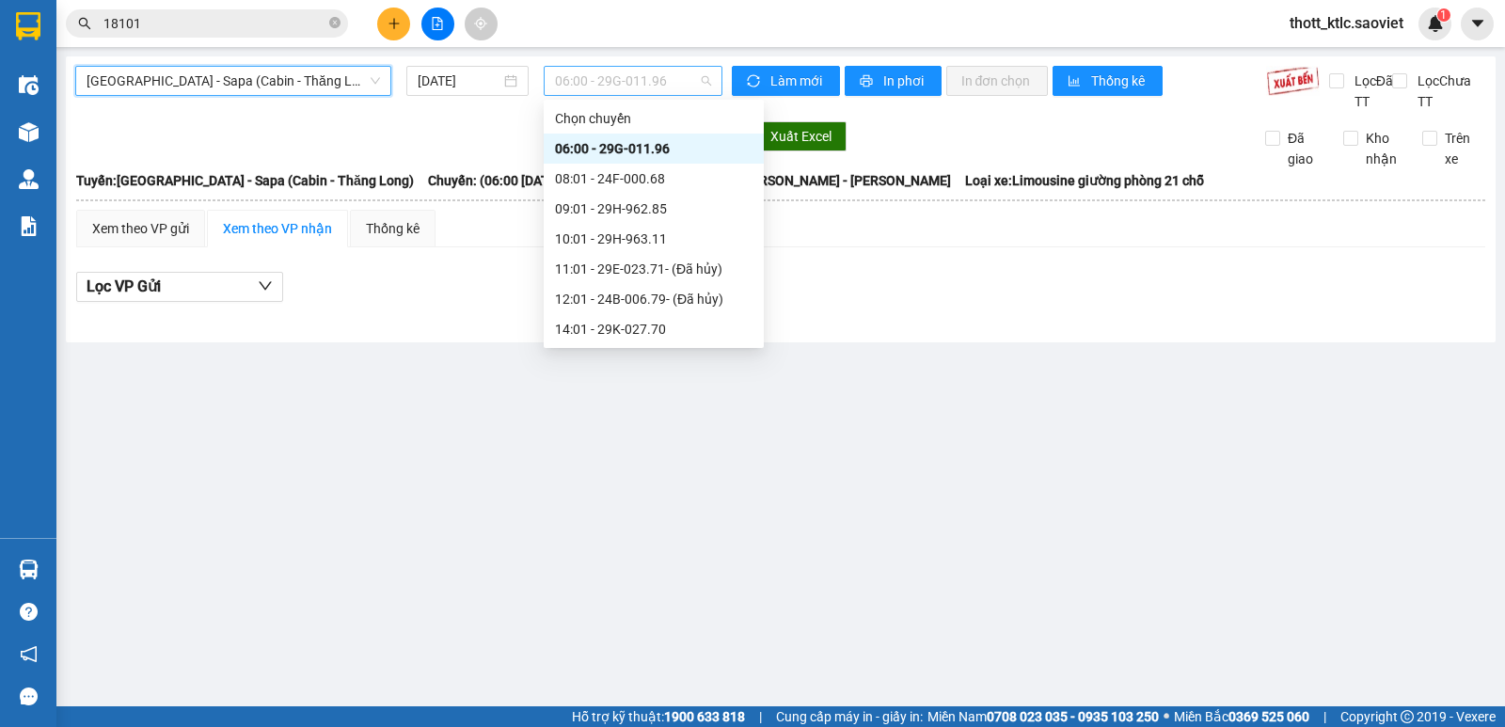
click at [648, 83] on span "06:00 - 29G-011.96" at bounding box center [632, 81] width 155 height 28
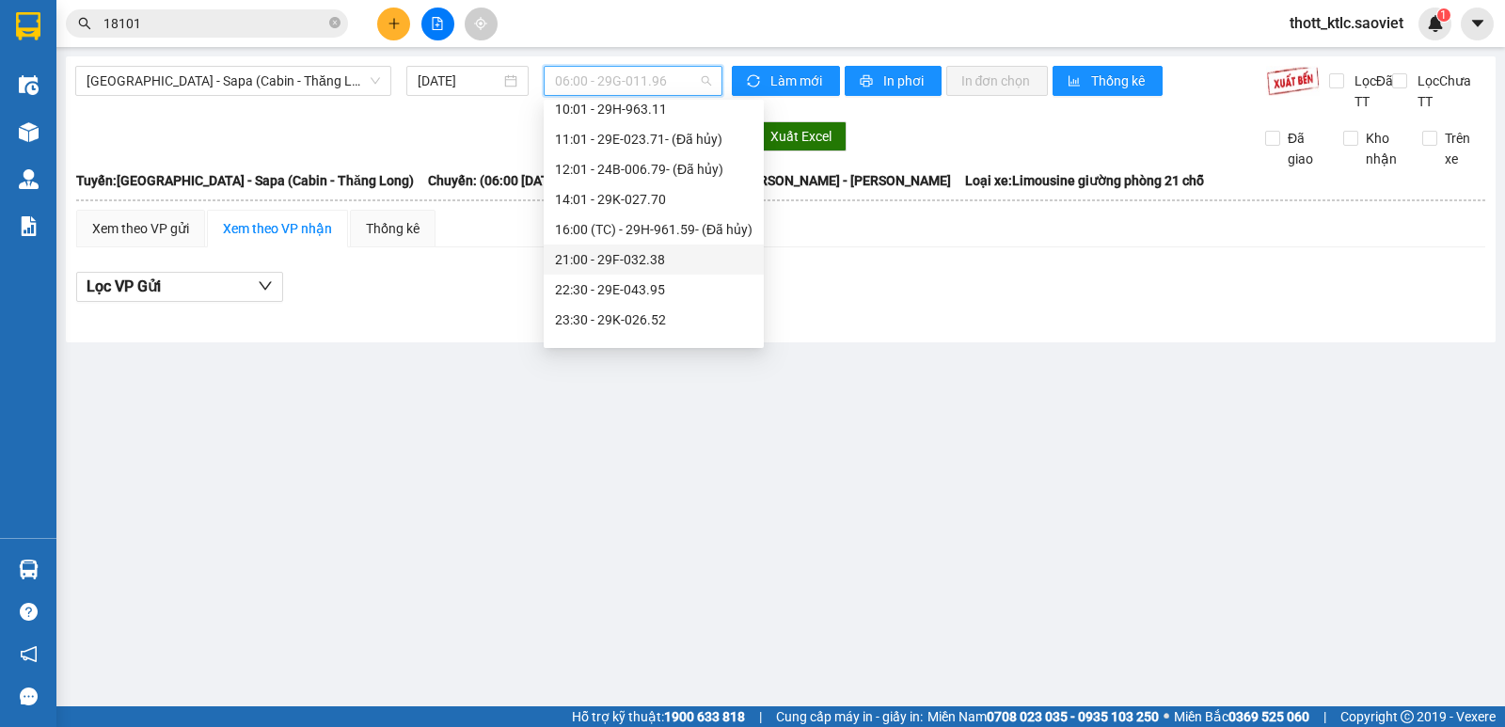
scroll to position [211, 0]
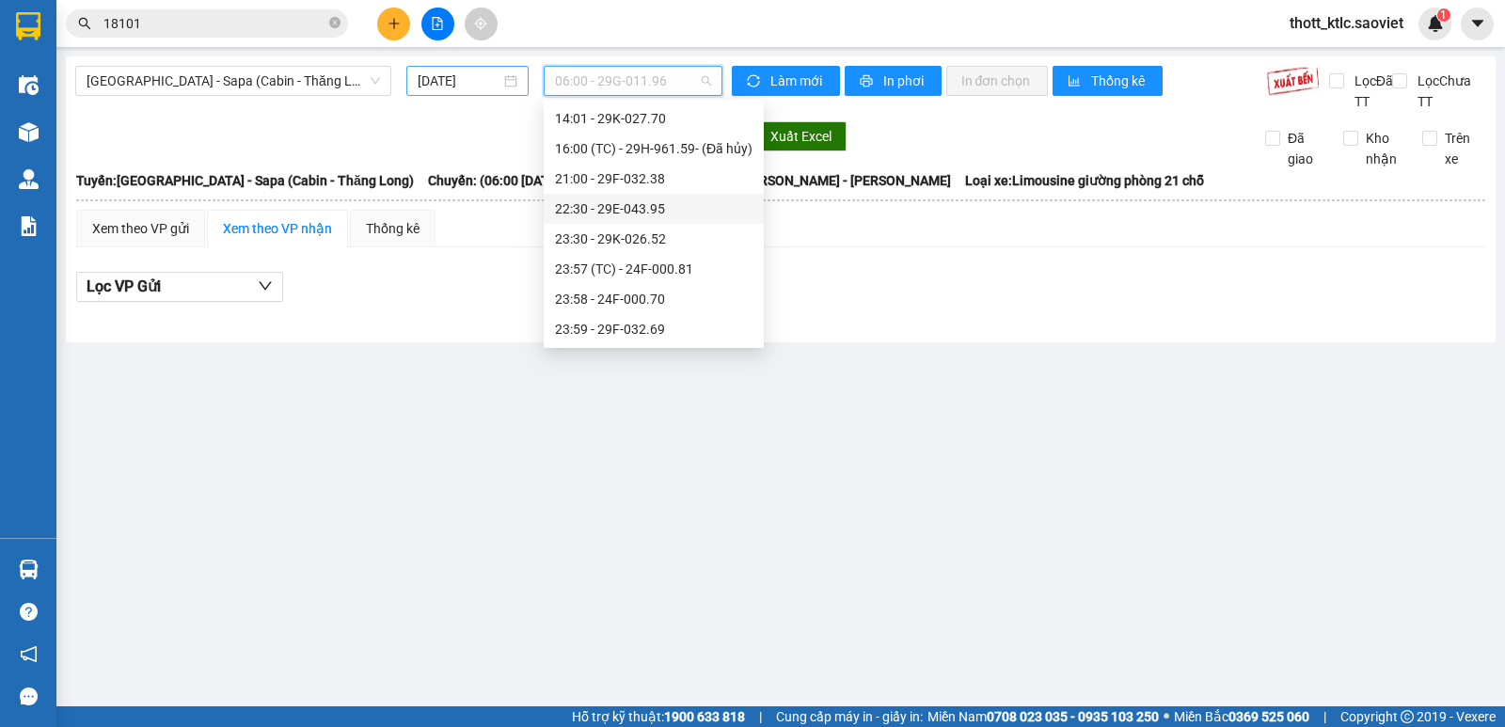
click at [478, 87] on input "14/08/2025" at bounding box center [460, 81] width 84 height 21
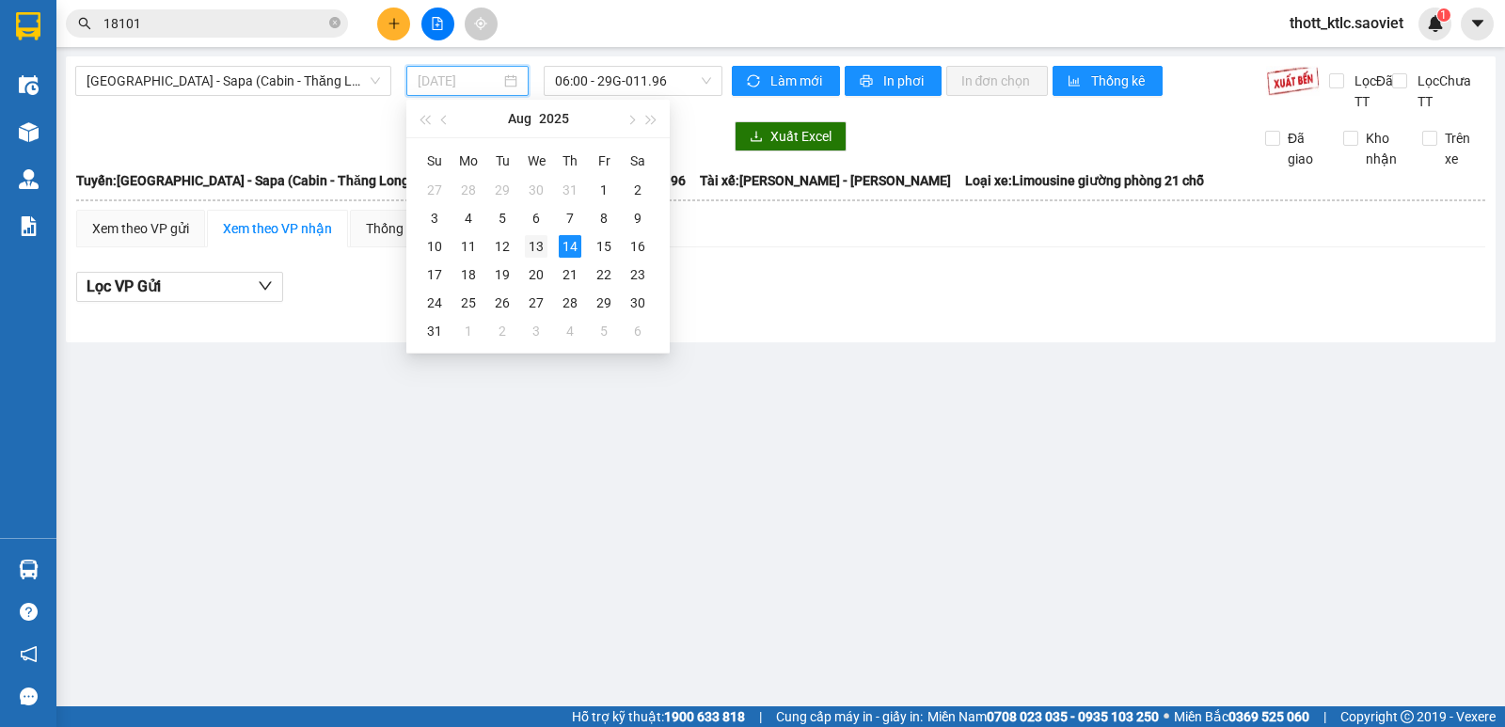
click at [531, 245] on div "13" at bounding box center [536, 246] width 23 height 23
type input "13/08/2025"
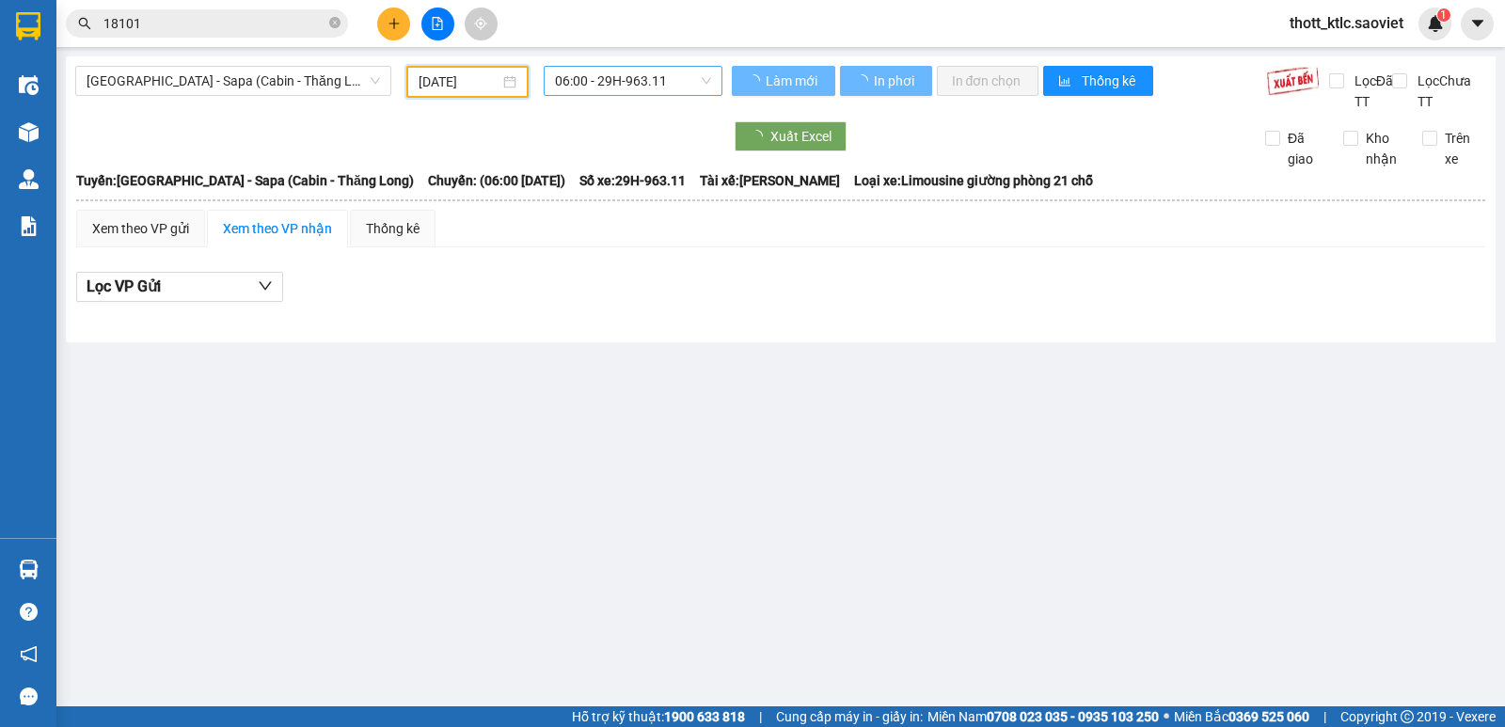
click at [665, 86] on span "06:00 - 29H-963.11" at bounding box center [632, 81] width 155 height 28
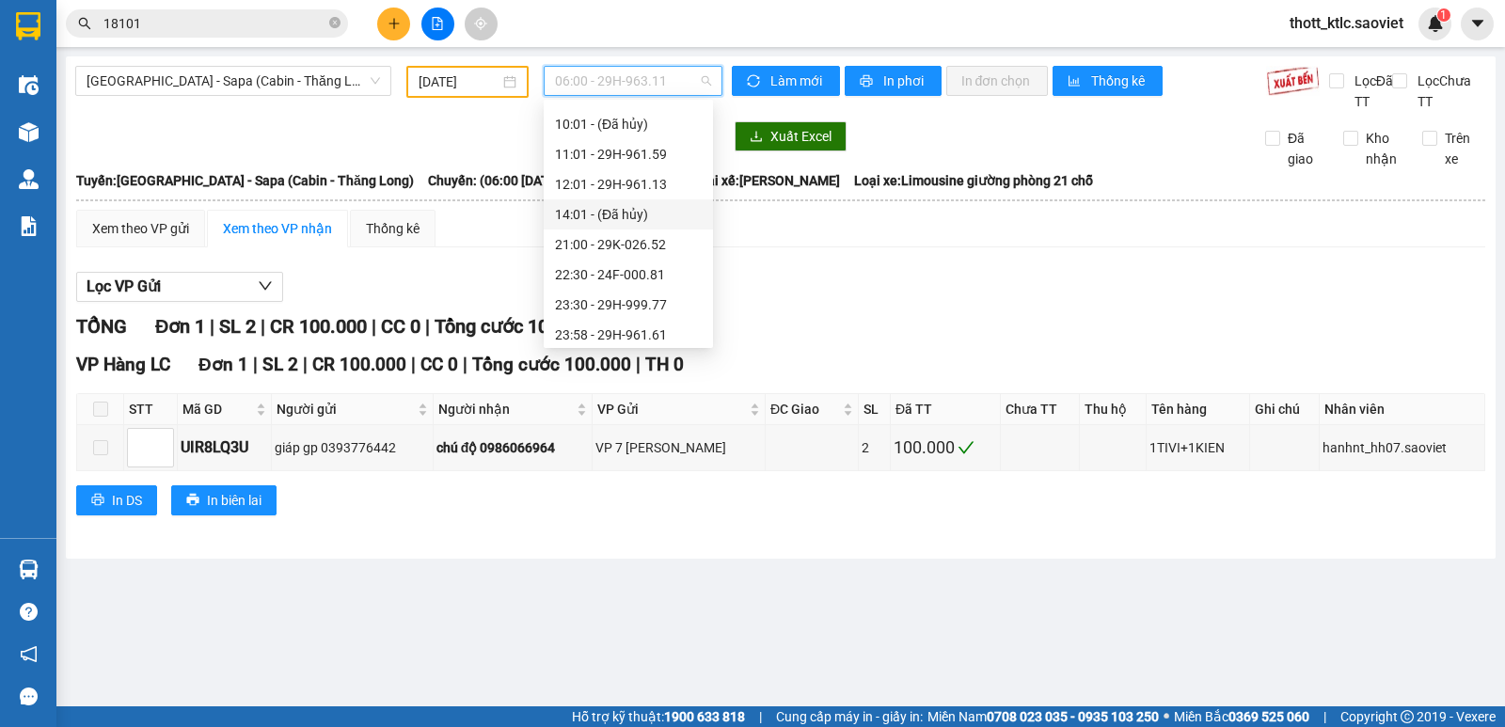
scroll to position [151, 0]
click at [616, 328] on div "23:59 - 29H-961.66" at bounding box center [628, 329] width 147 height 21
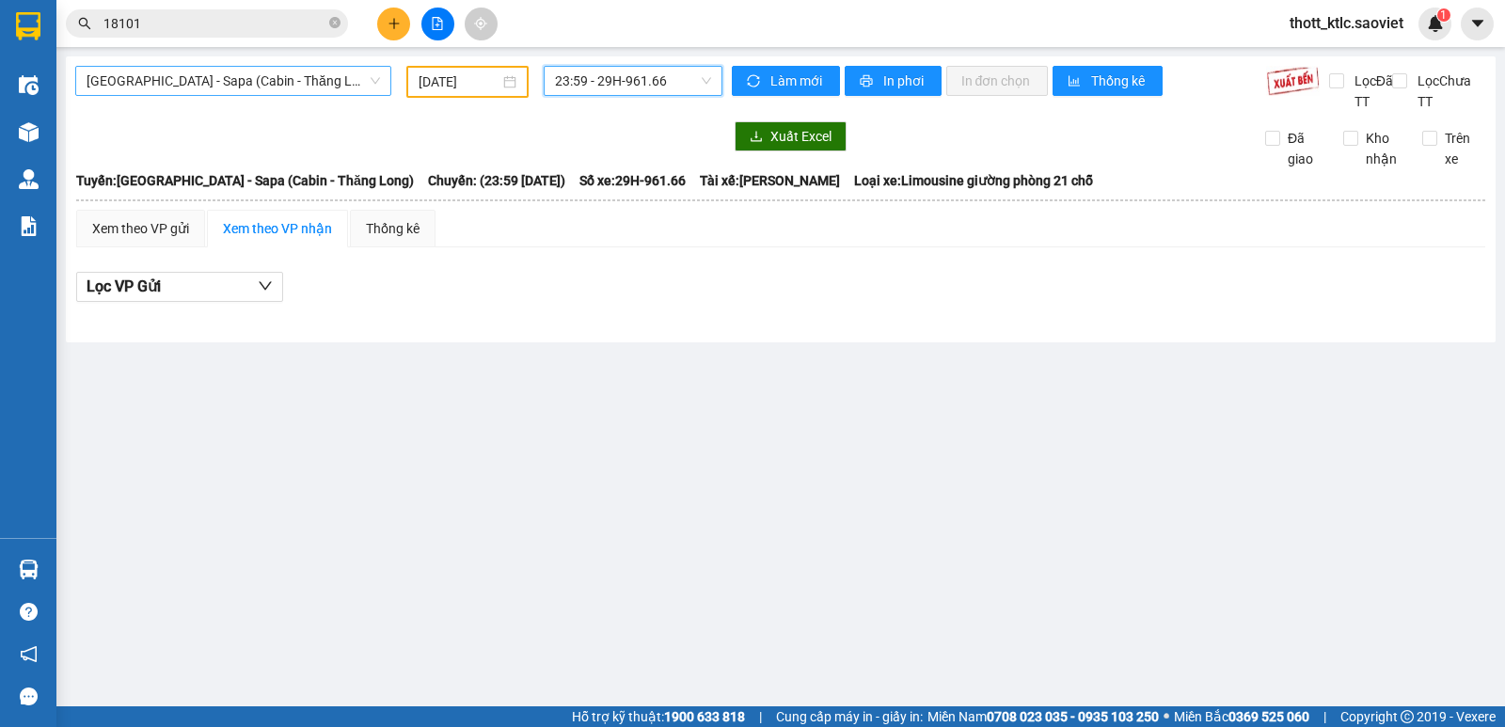
click at [270, 83] on span "Hà Nội - Sapa (Cabin - Thăng Long)" at bounding box center [234, 81] width 294 height 28
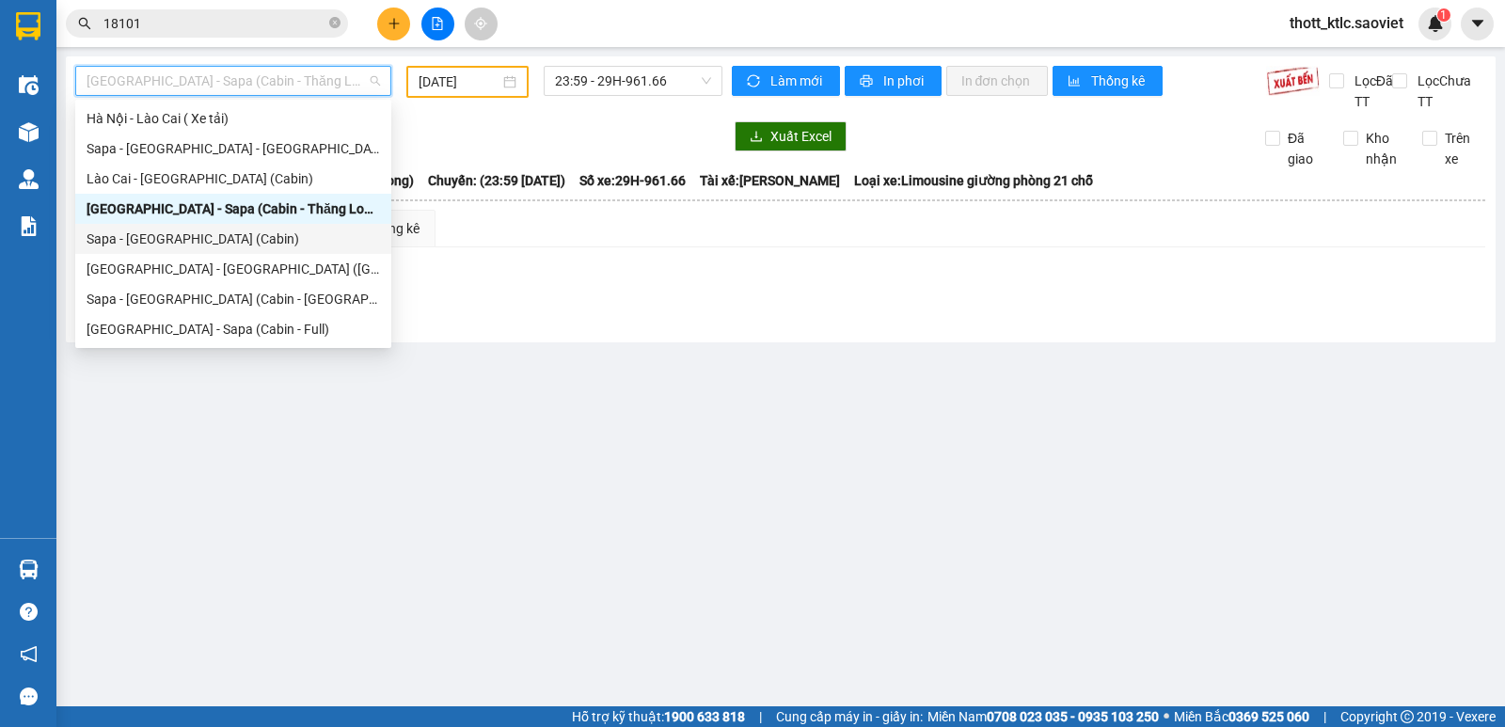
click at [169, 240] on div "Sapa - Hà Nội (Cabin)" at bounding box center [234, 239] width 294 height 21
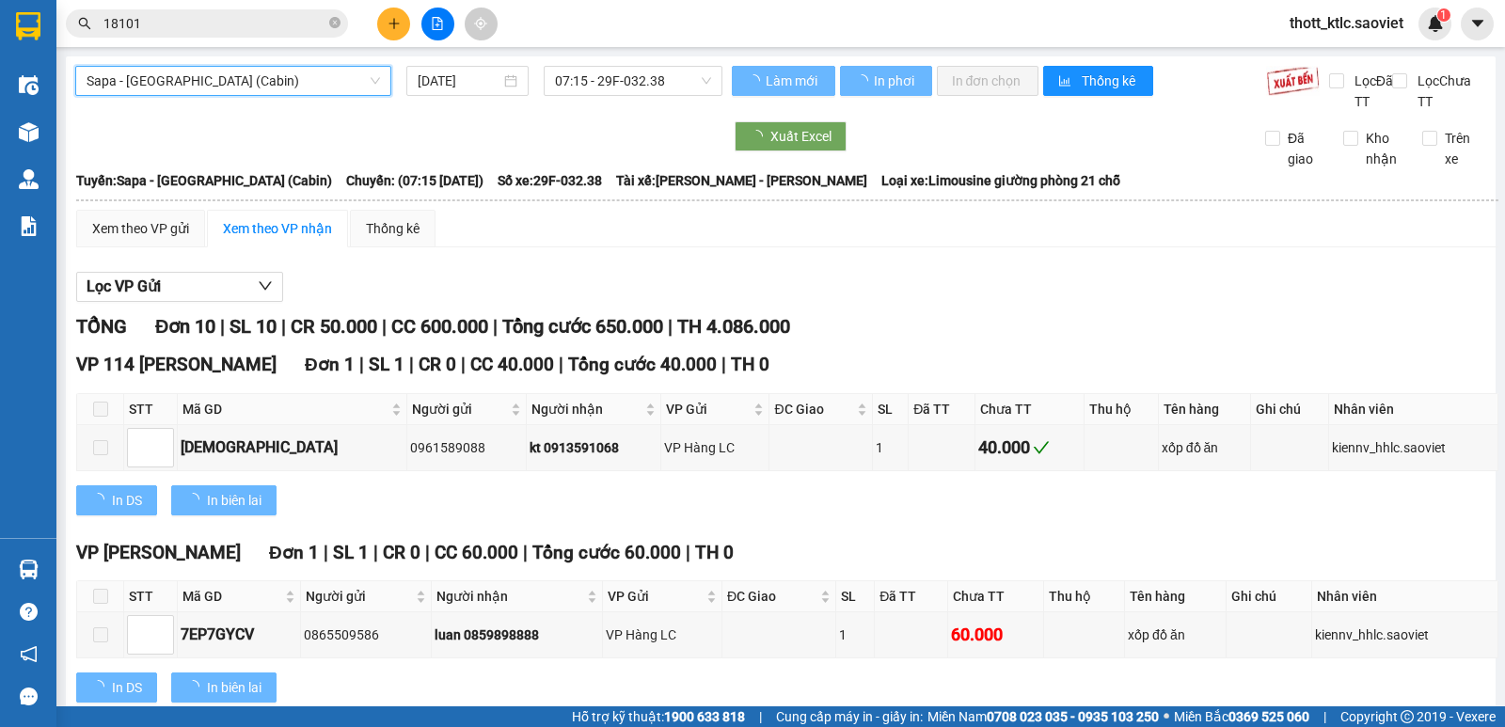
click at [465, 86] on input "14/08/2025" at bounding box center [460, 81] width 84 height 21
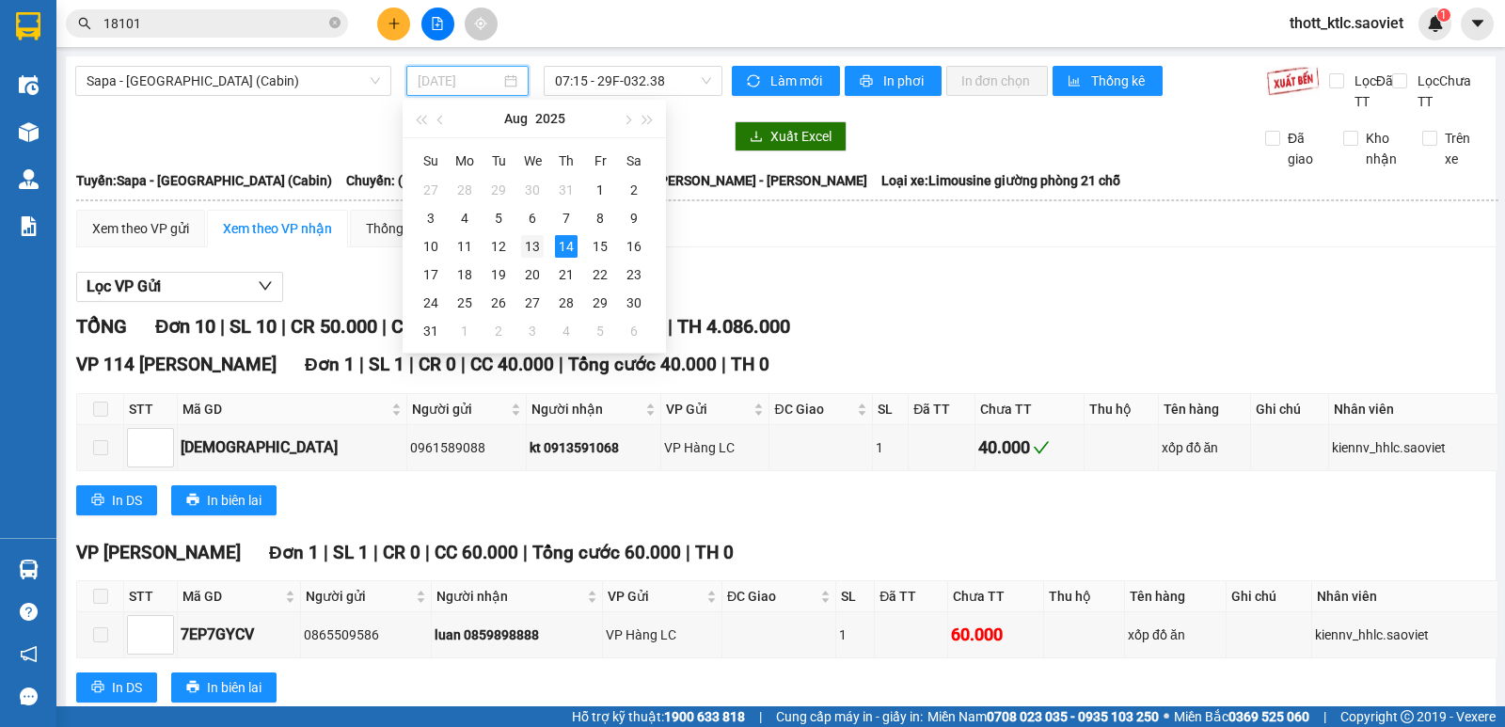
click at [527, 250] on div "13" at bounding box center [532, 246] width 23 height 23
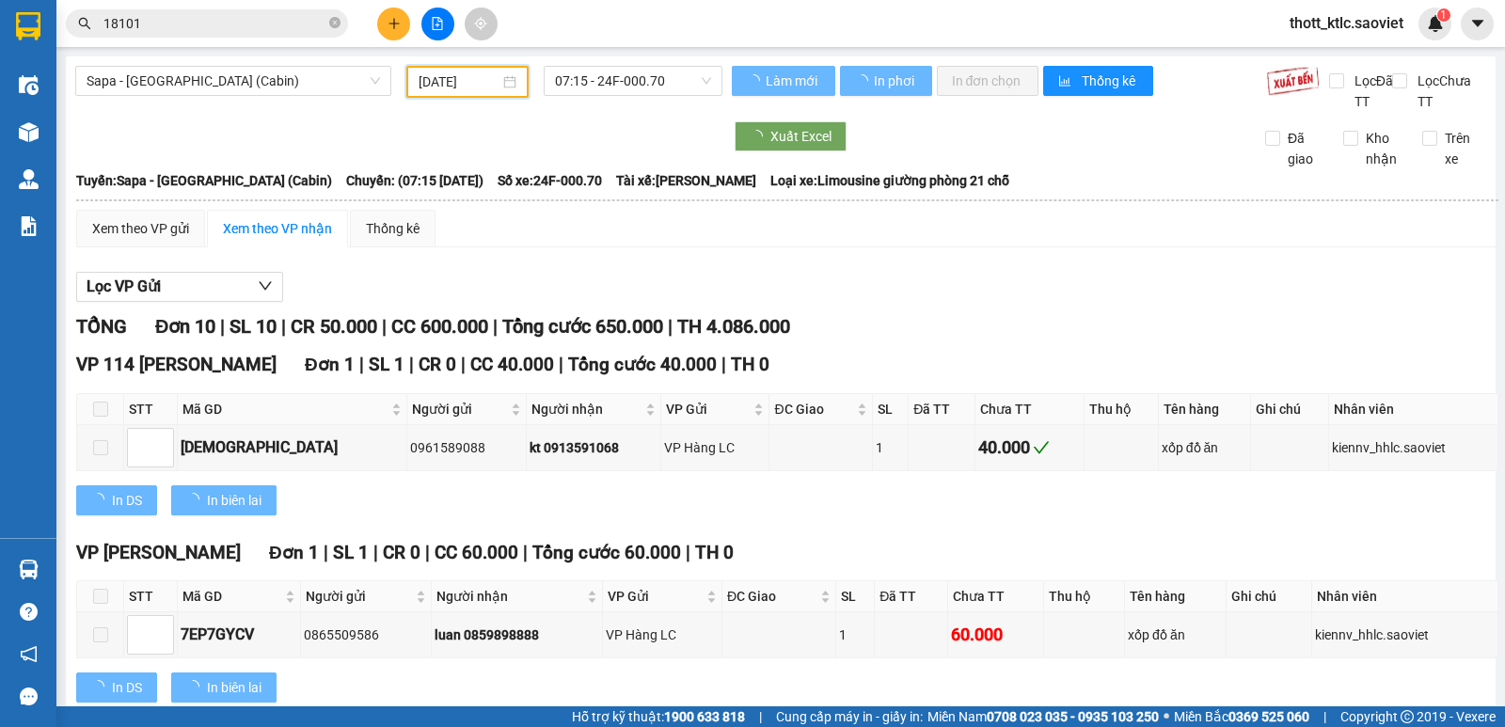
type input "13/08/2025"
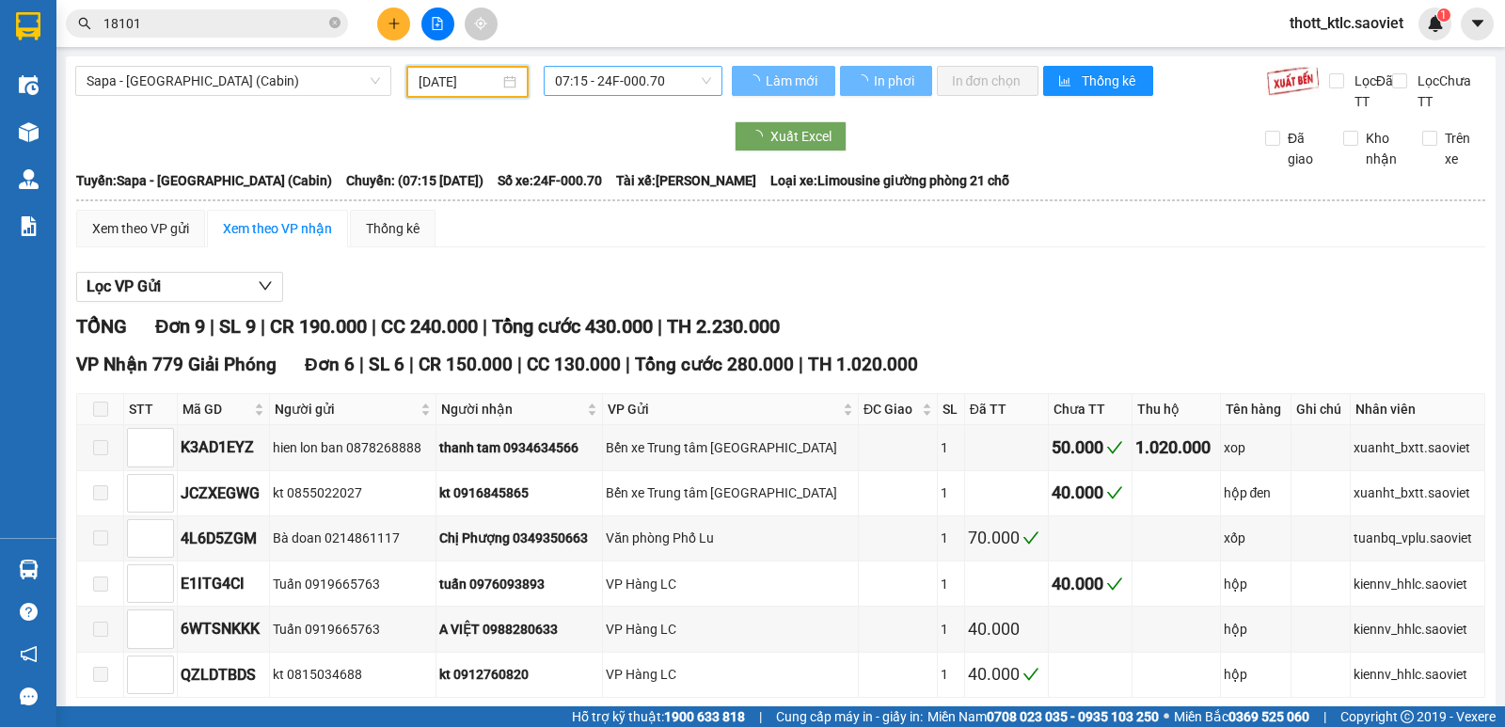
click at [649, 87] on span "07:15 - 24F-000.70" at bounding box center [632, 81] width 155 height 28
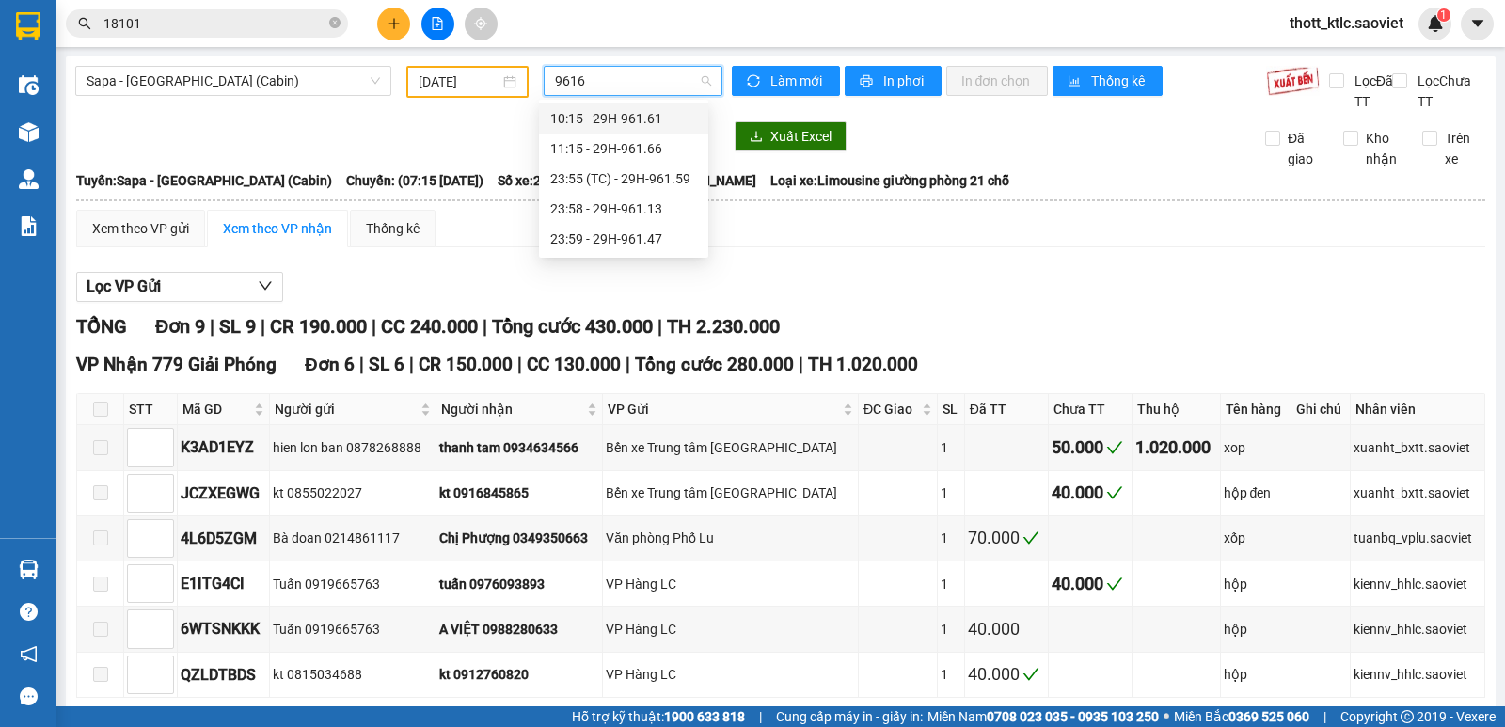
type input "96166"
click at [634, 119] on div "11:15 - 29H-961.66" at bounding box center [623, 118] width 147 height 21
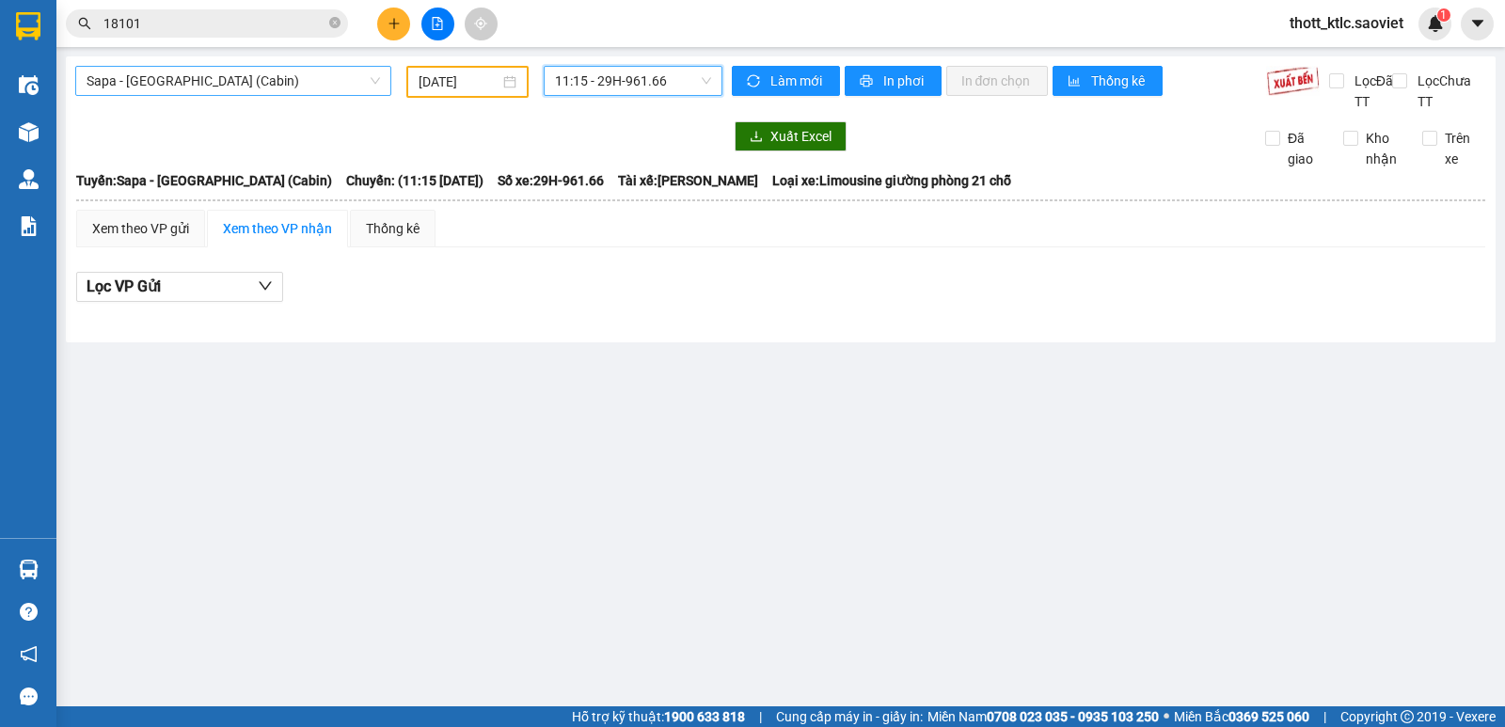
click at [207, 83] on span "Sapa - Hà Nội (Cabin)" at bounding box center [234, 81] width 294 height 28
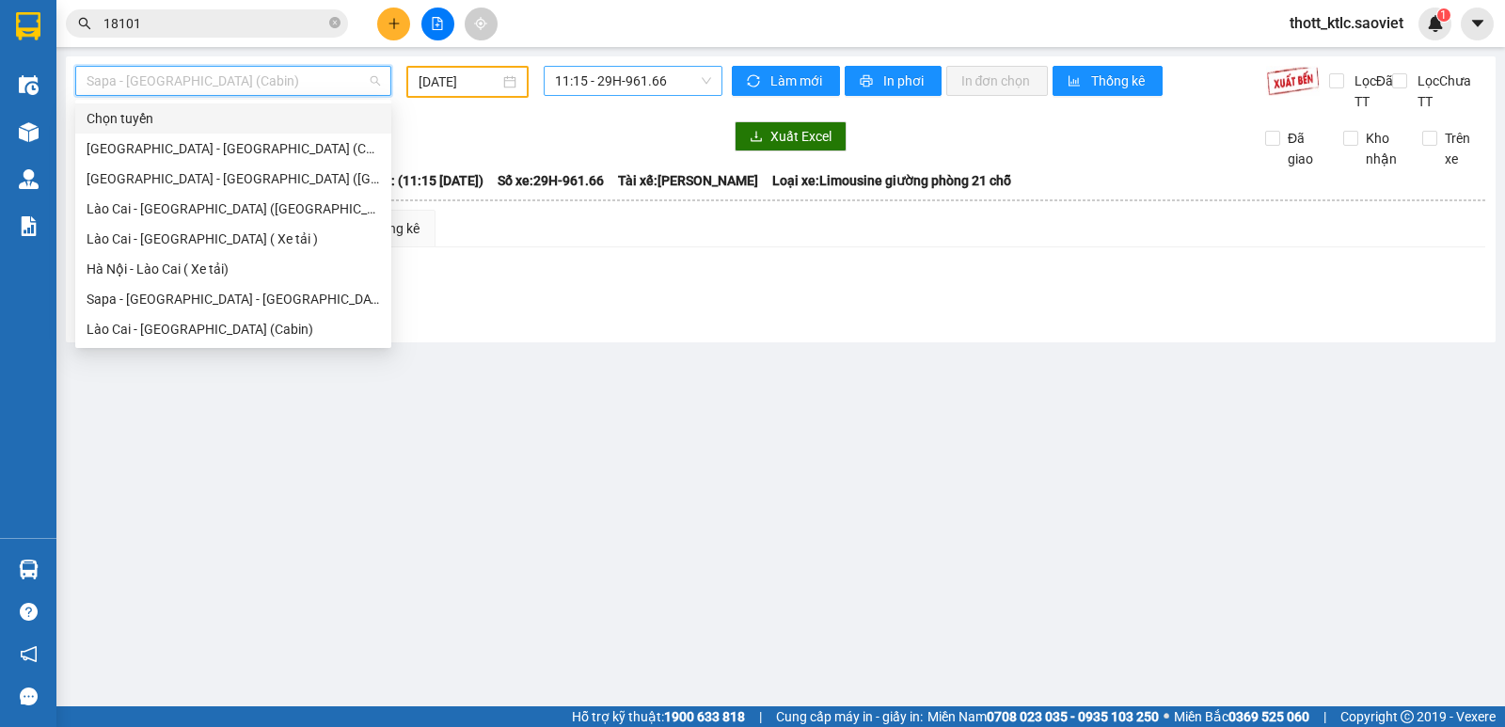
click at [650, 85] on span "11:15 - 29H-961.66" at bounding box center [632, 81] width 155 height 28
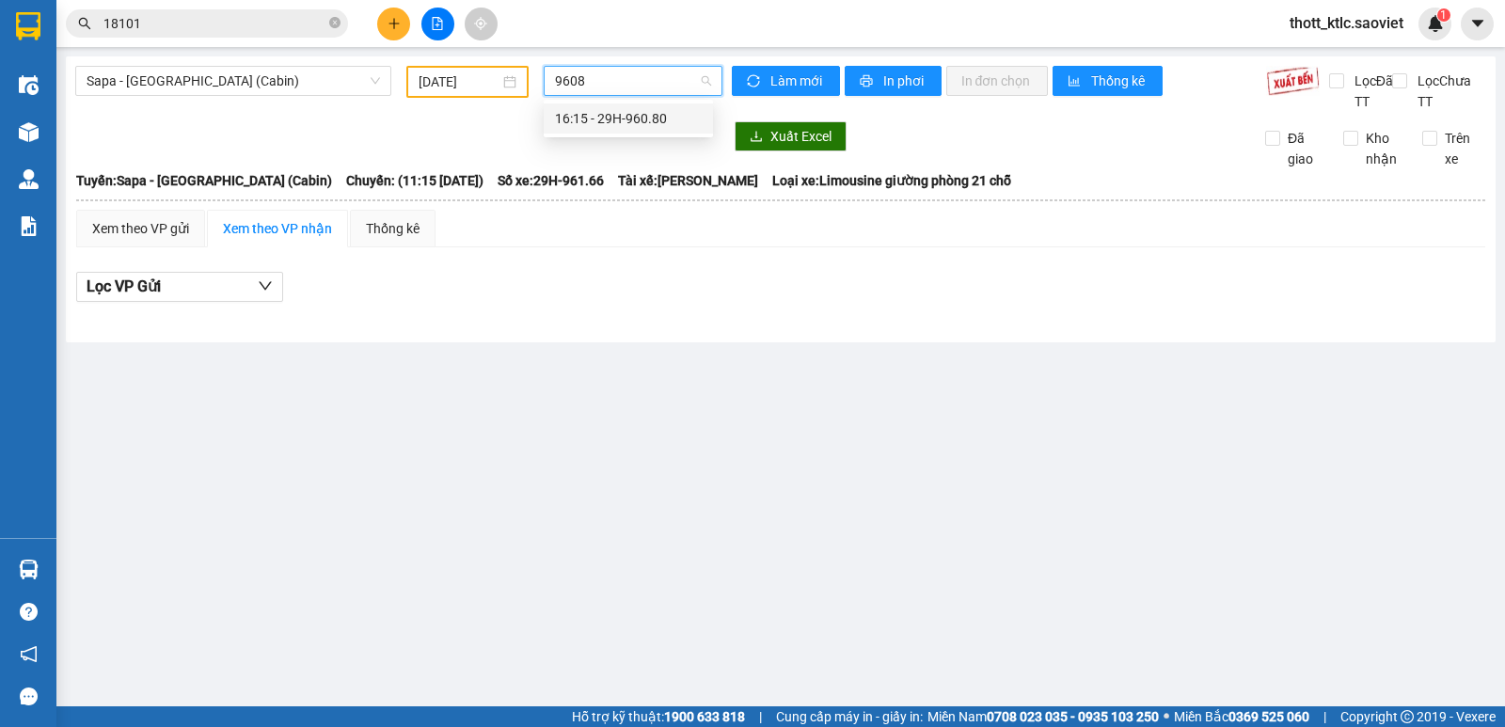
type input "96080"
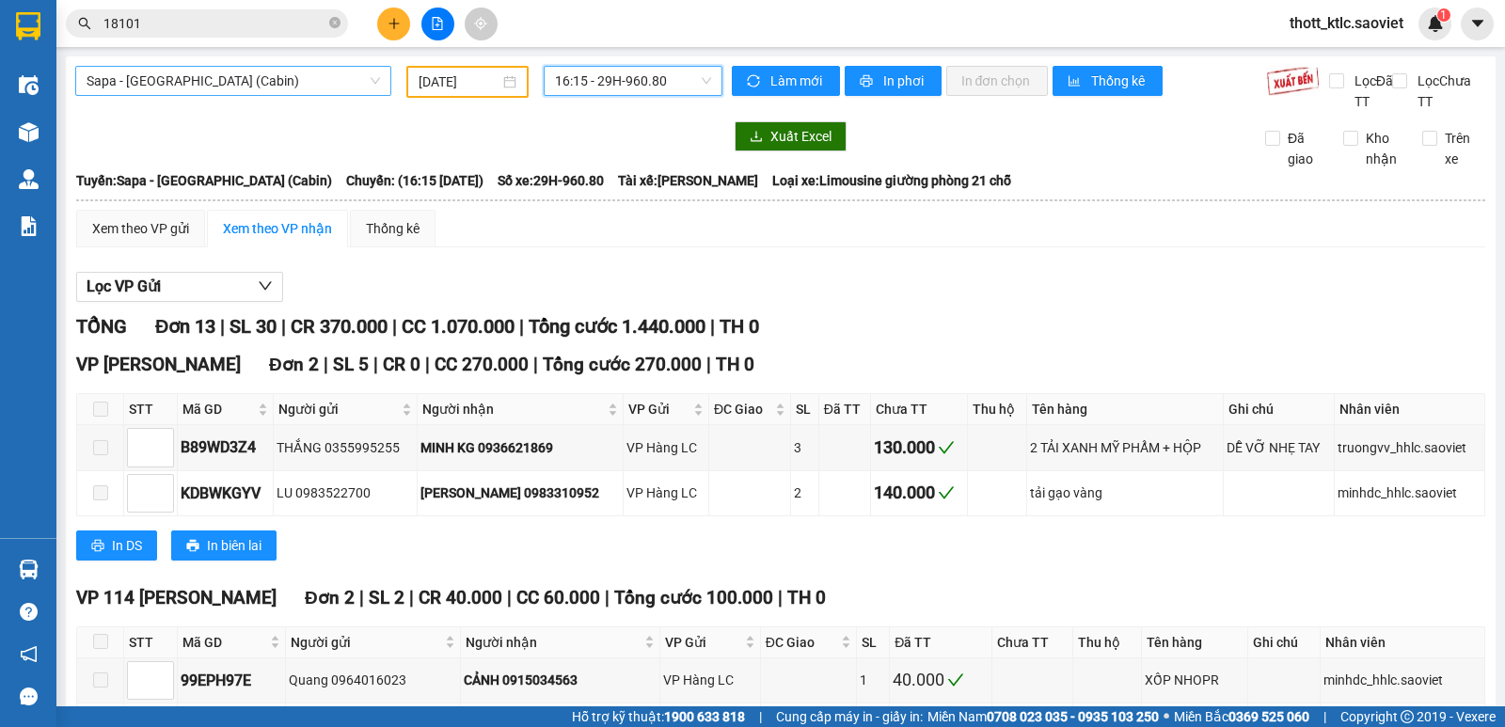
click at [272, 74] on span "Sapa - Hà Nội (Cabin)" at bounding box center [234, 81] width 294 height 28
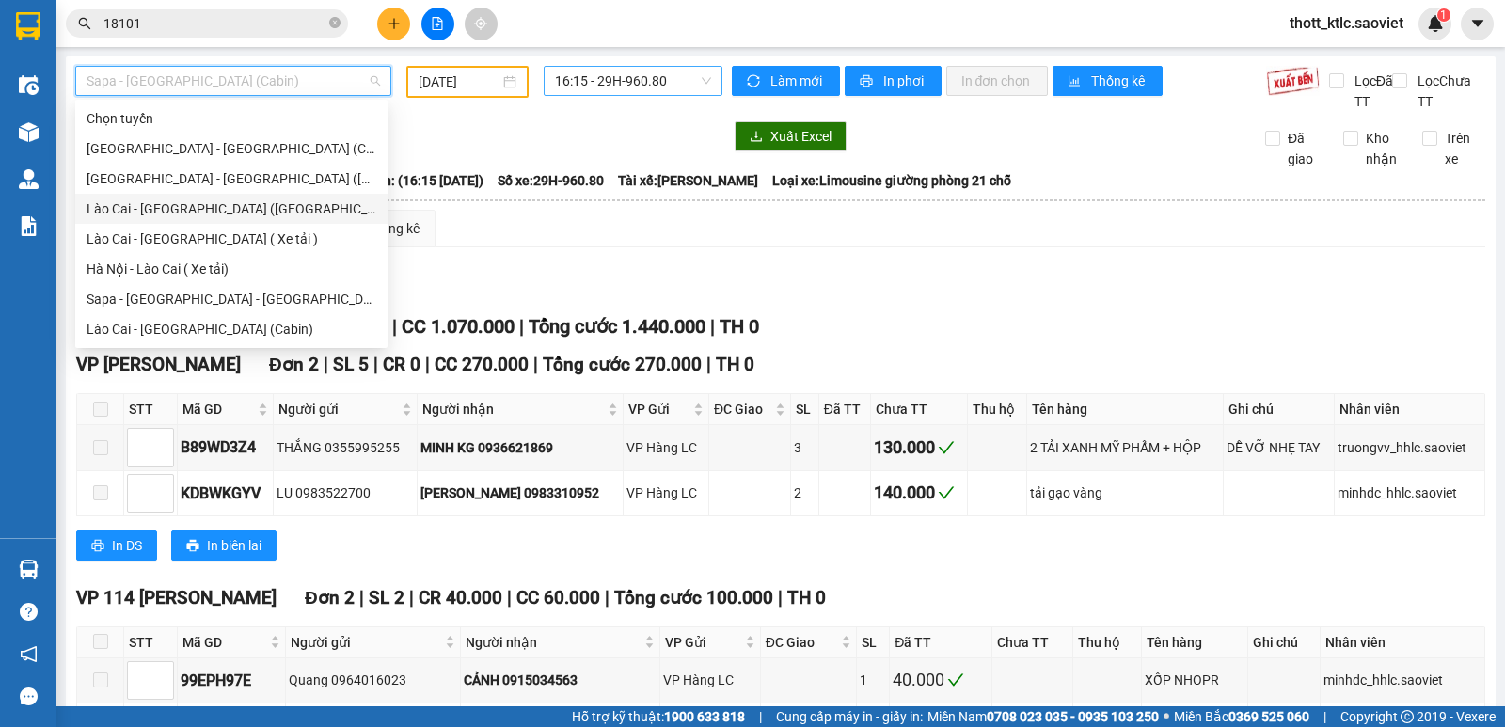
click at [167, 214] on div "Lào Cai - Hà Nội (Giường)" at bounding box center [232, 208] width 290 height 21
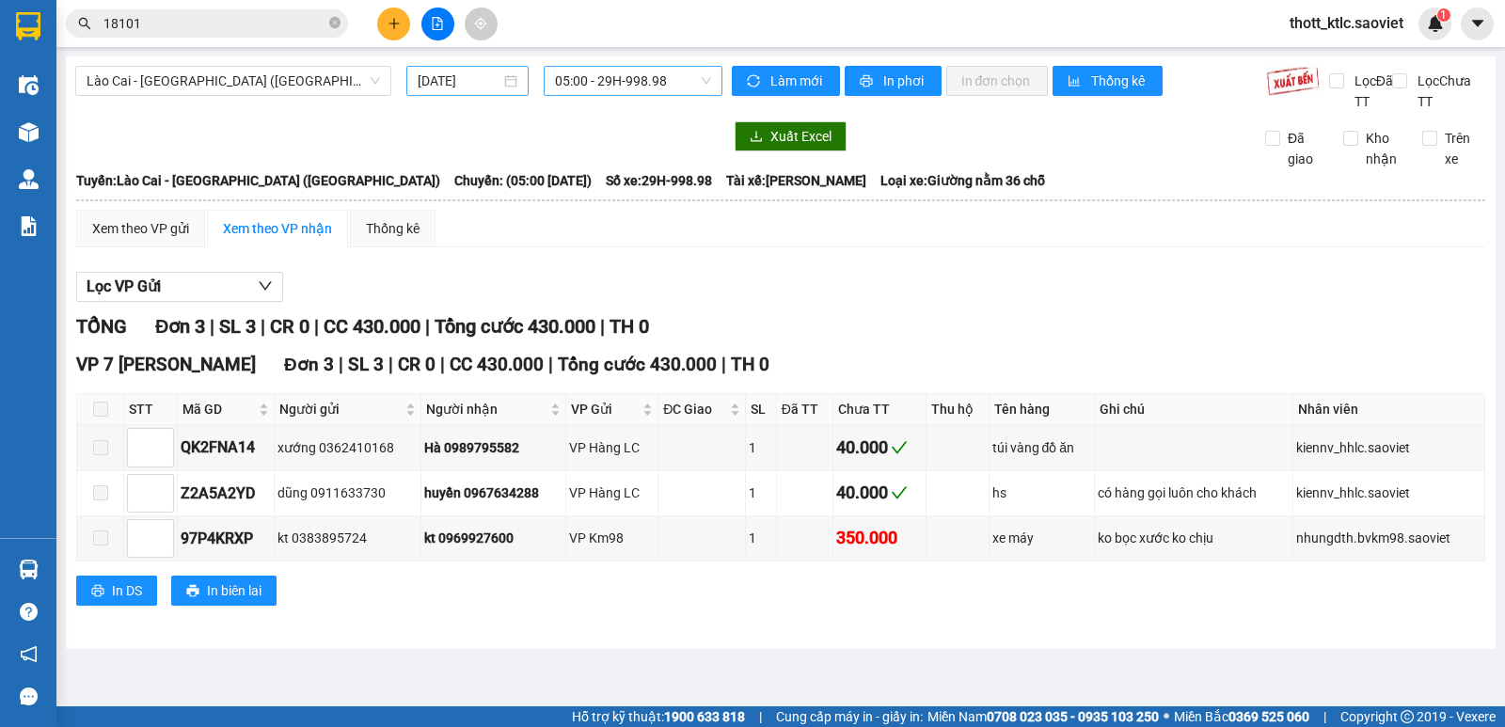
click at [474, 91] on div "14/08/2025" at bounding box center [467, 81] width 123 height 30
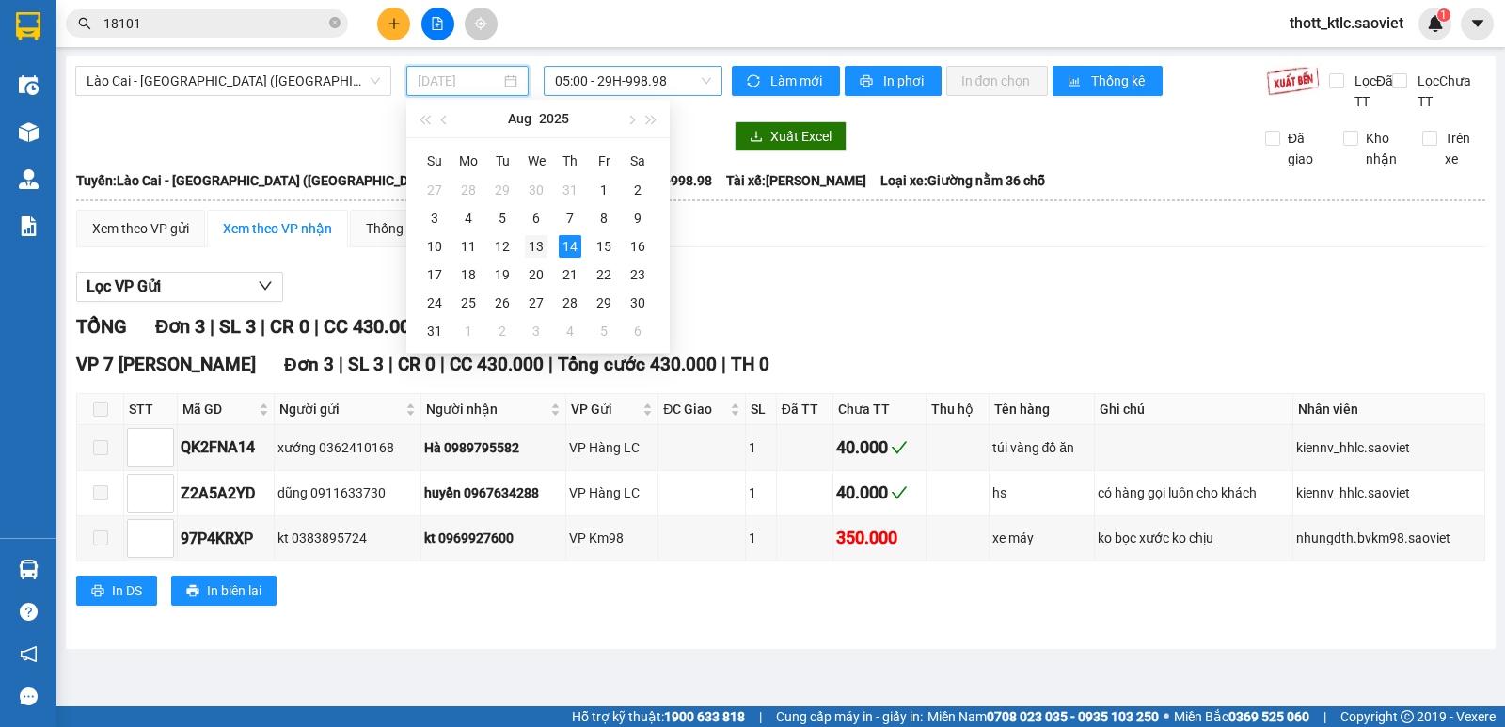
click at [537, 248] on div "13" at bounding box center [536, 246] width 23 height 23
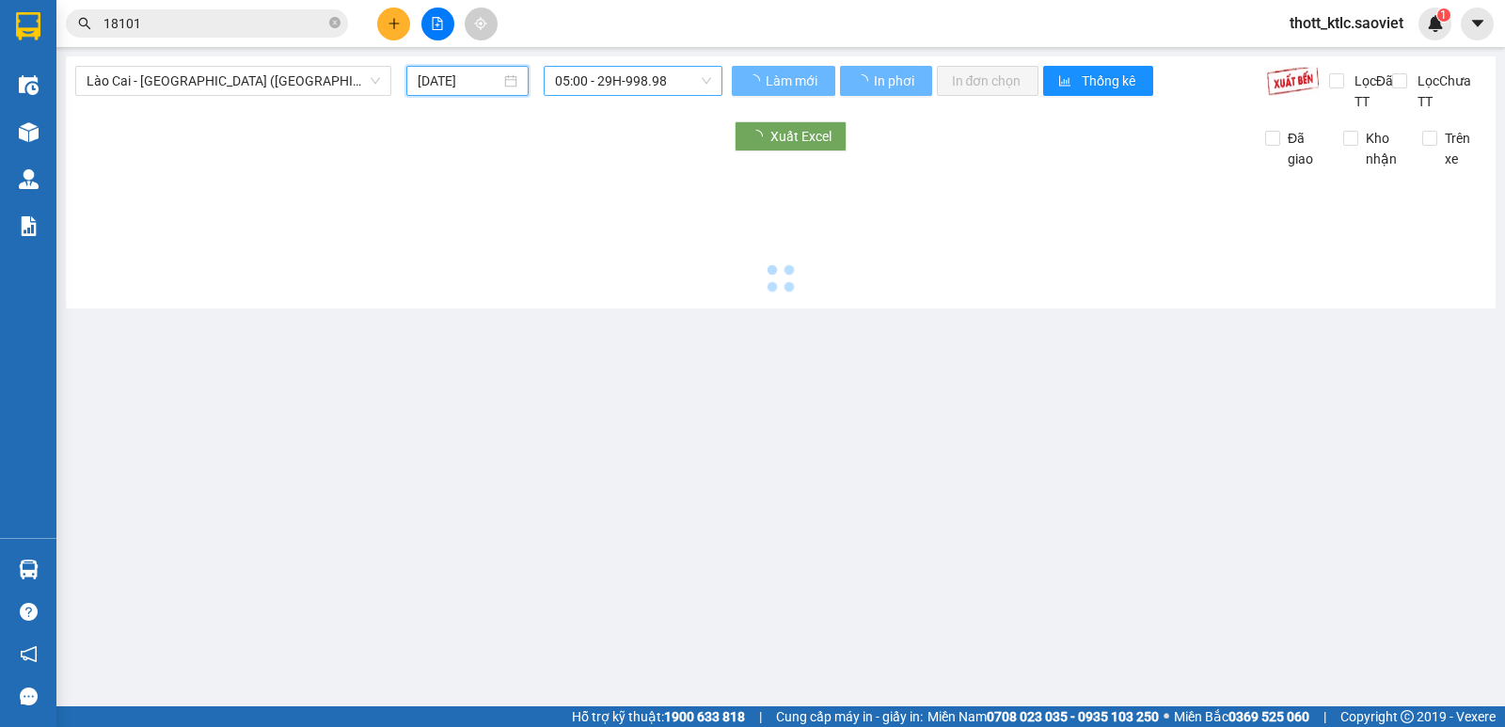
type input "13/08/2025"
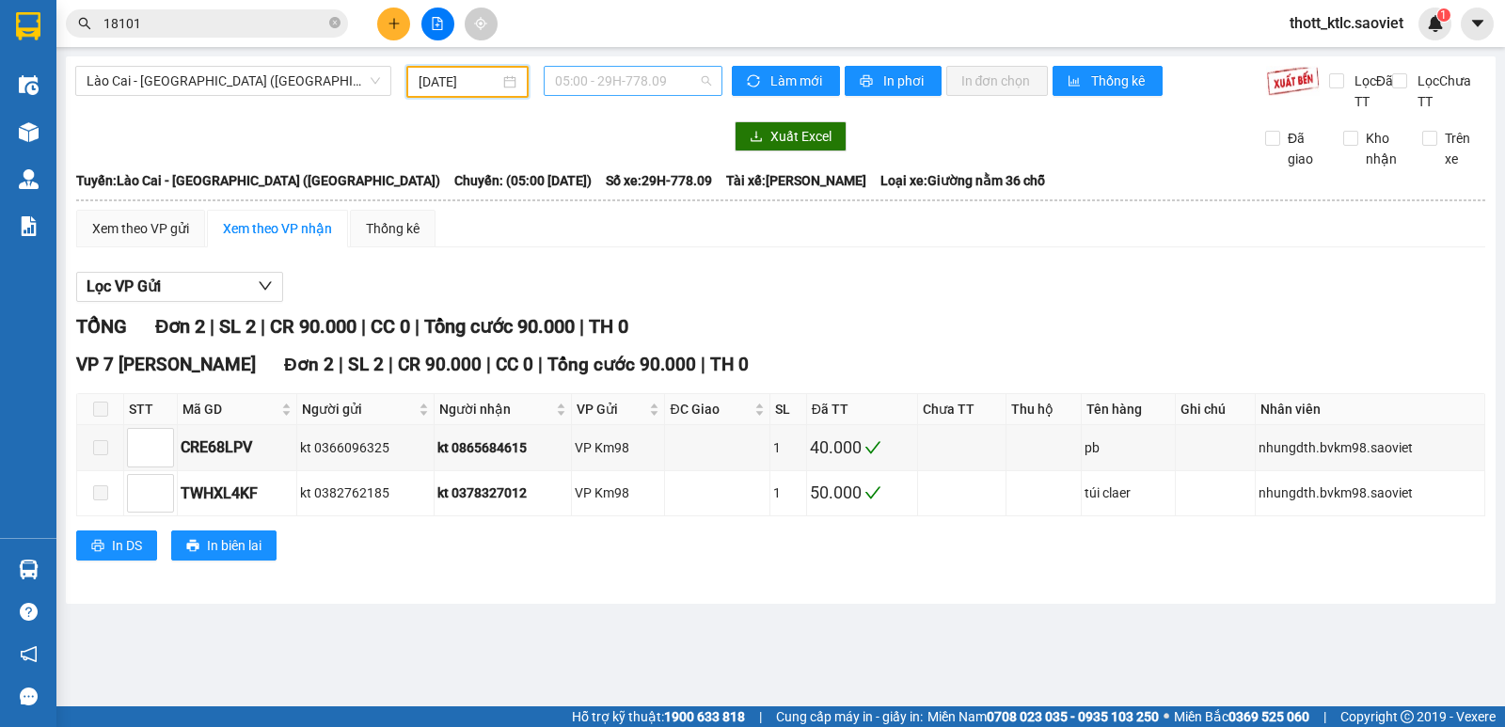
click at [641, 85] on span "05:00 - 29H-778.09" at bounding box center [632, 81] width 155 height 28
type input "00606"
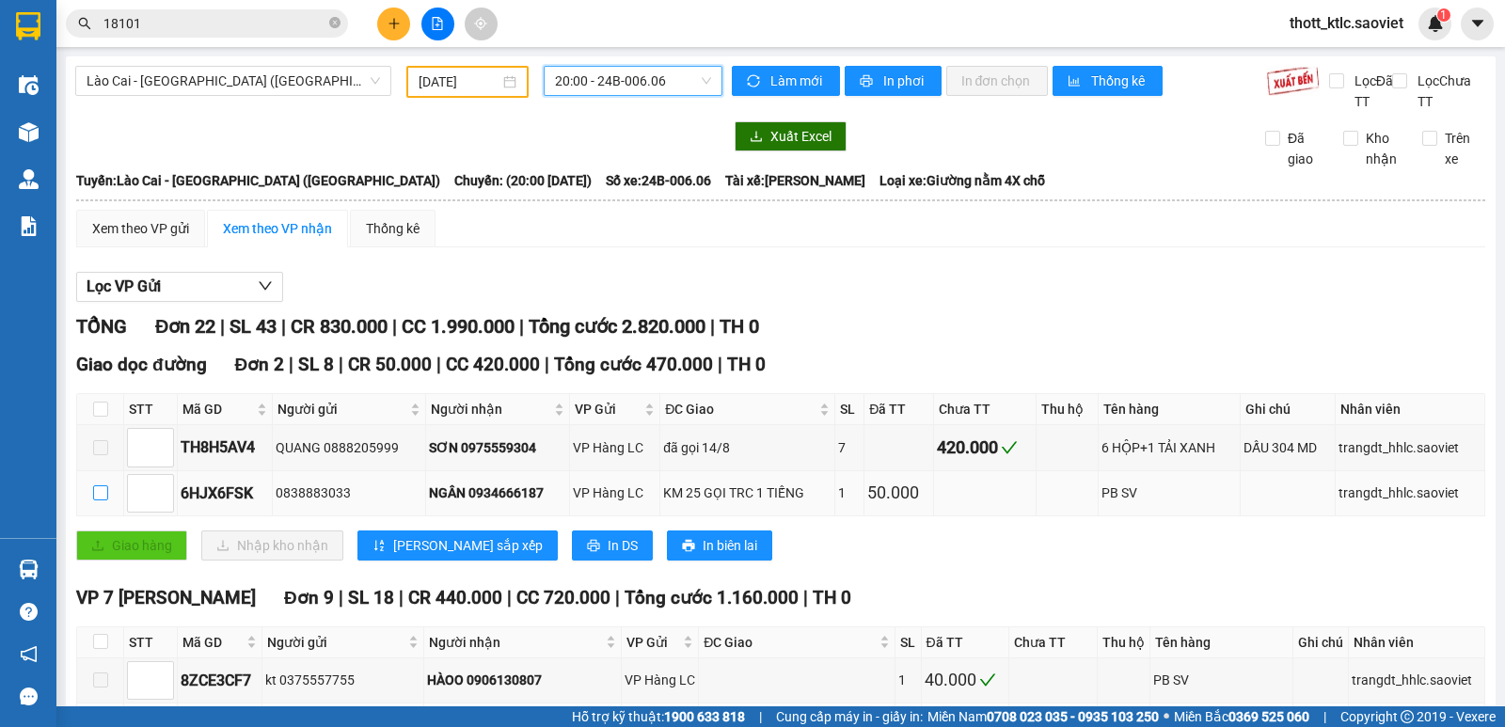
click at [101, 493] on input "checkbox" at bounding box center [100, 492] width 15 height 15
checkbox input "true"
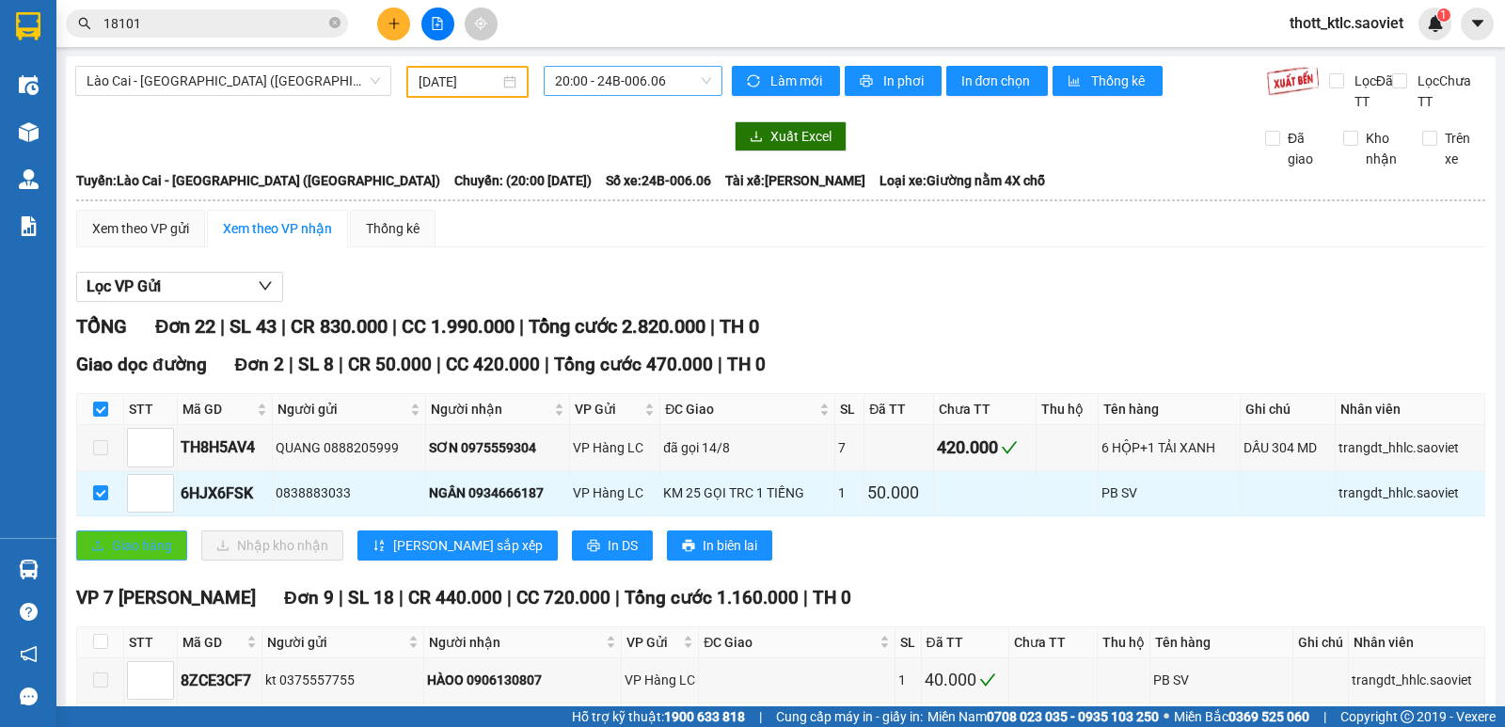
click at [126, 551] on span "Giao hàng" at bounding box center [142, 545] width 60 height 21
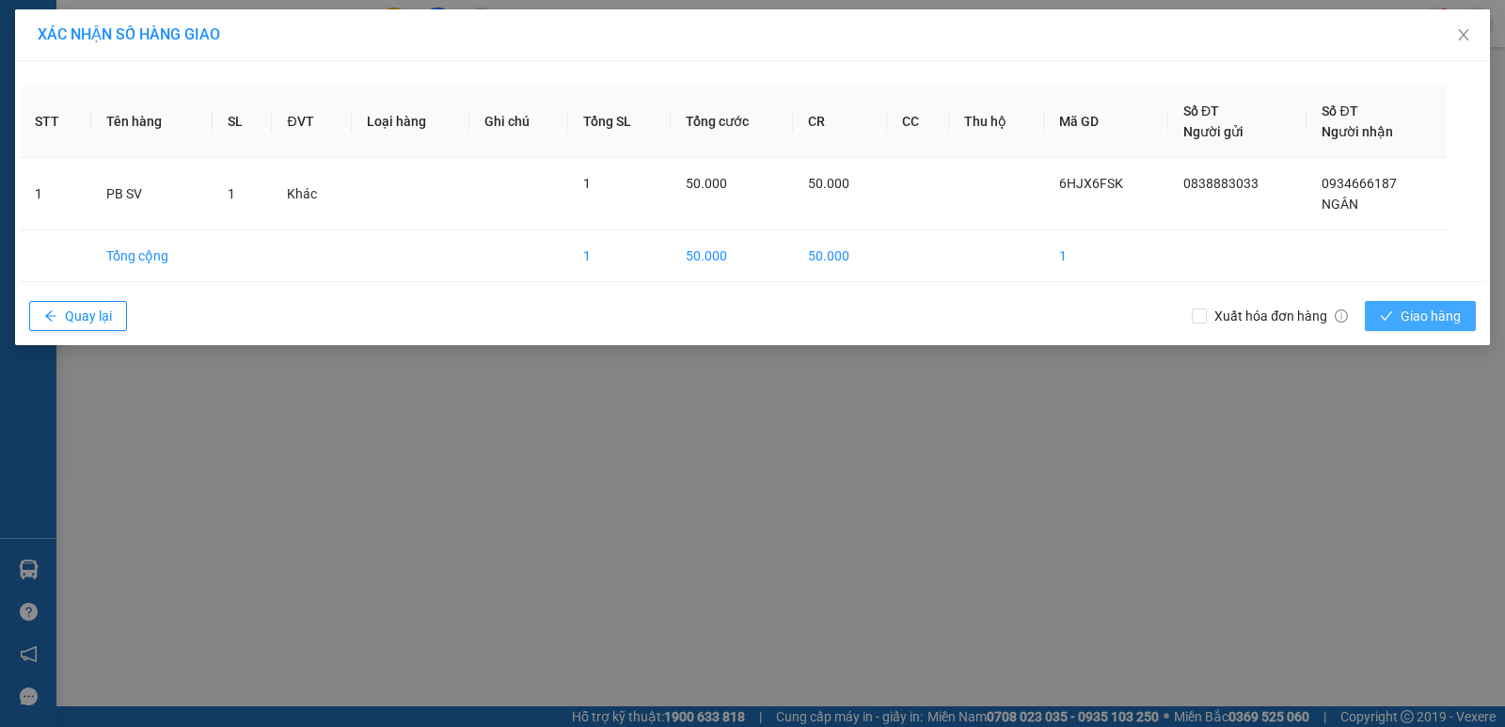
click at [1440, 316] on span "Giao hàng" at bounding box center [1431, 316] width 60 height 21
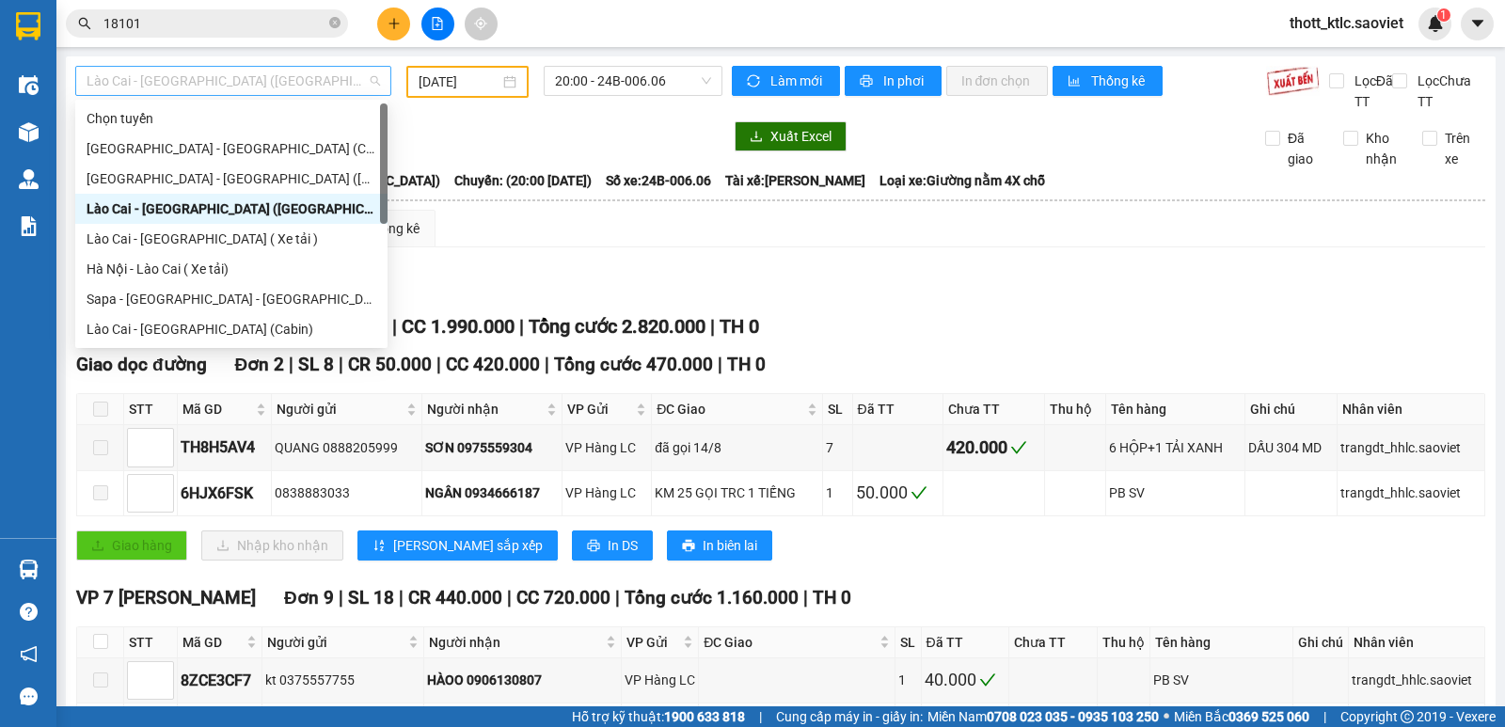
click at [282, 85] on span "Lào Cai - Hà Nội (Giường)" at bounding box center [234, 81] width 294 height 28
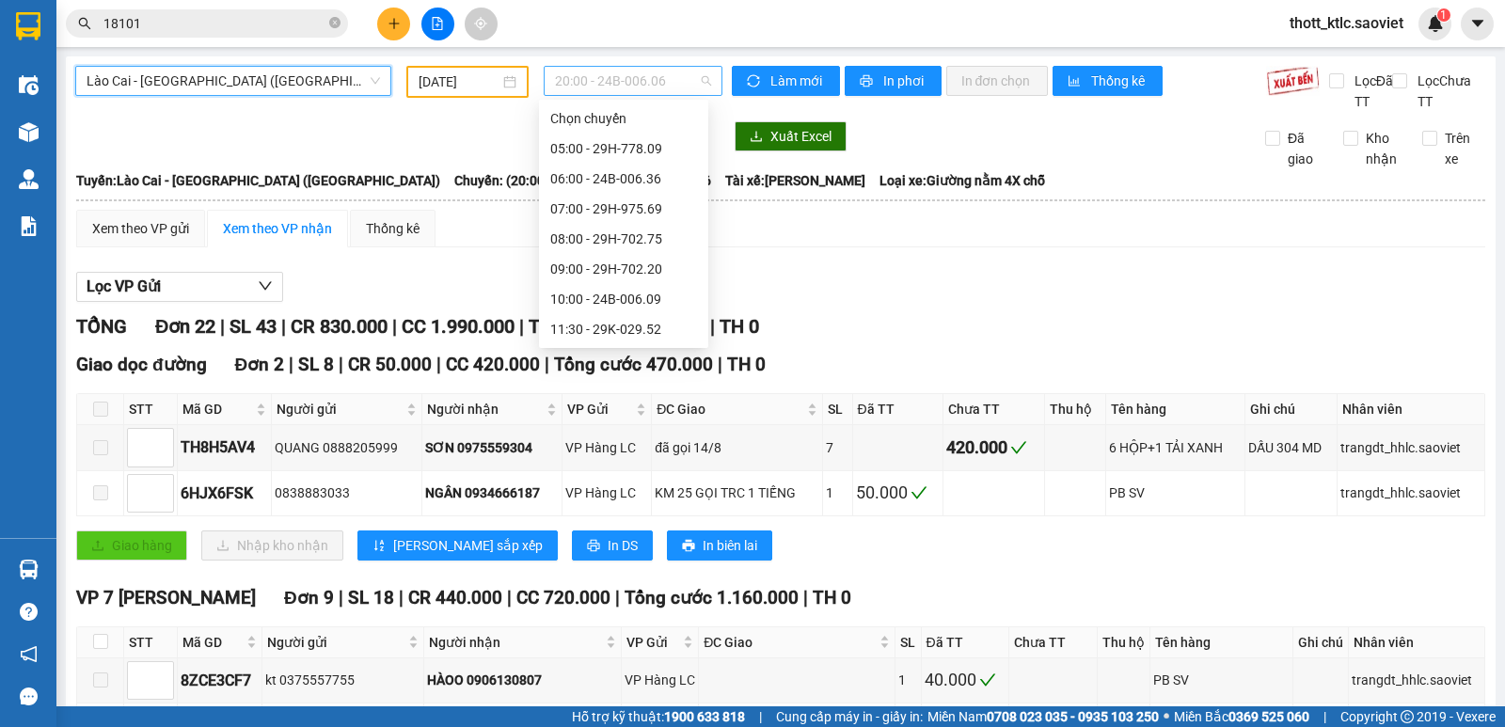
click at [581, 84] on span "20:00 - 24B-006.06" at bounding box center [632, 81] width 155 height 28
click at [621, 268] on div "17:00 - 29K-029.57" at bounding box center [623, 269] width 147 height 21
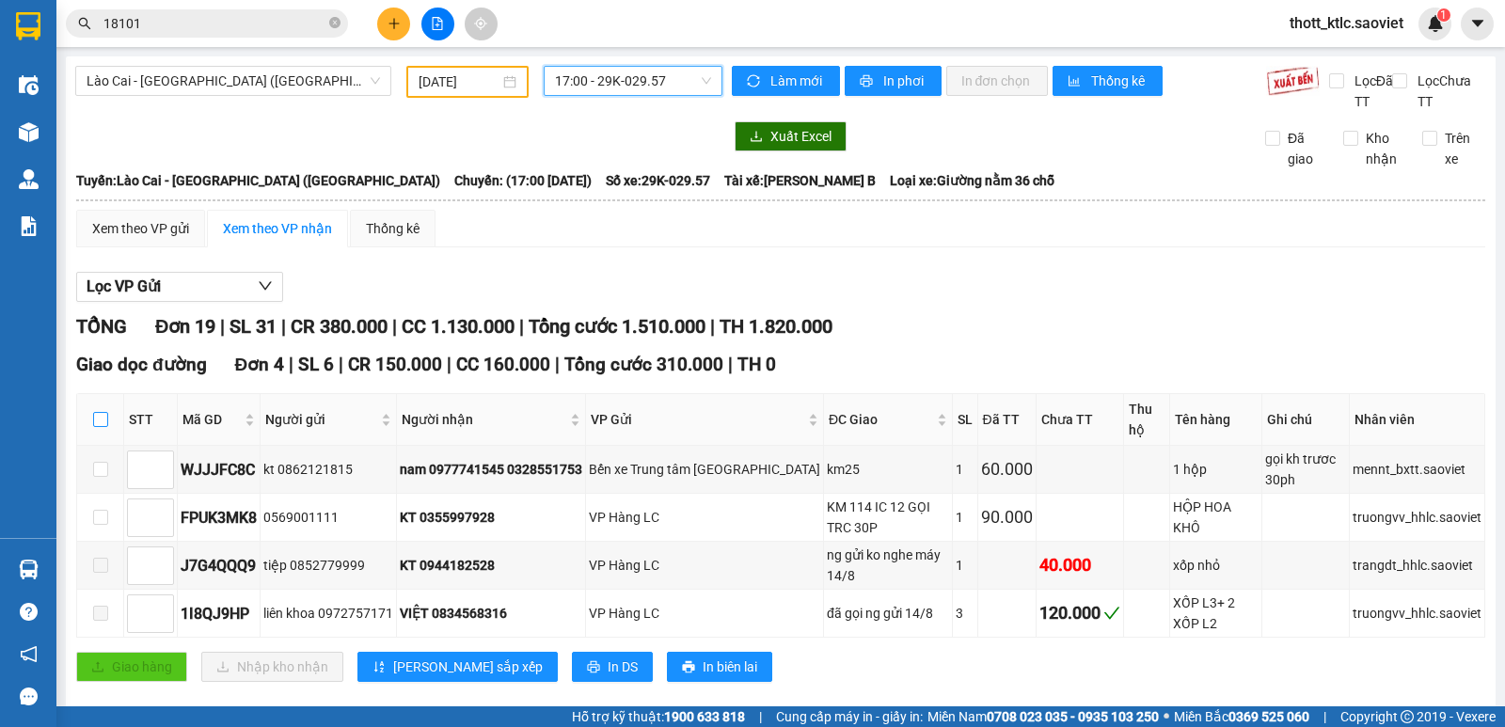
click at [102, 417] on input "checkbox" at bounding box center [100, 419] width 15 height 15
checkbox input "true"
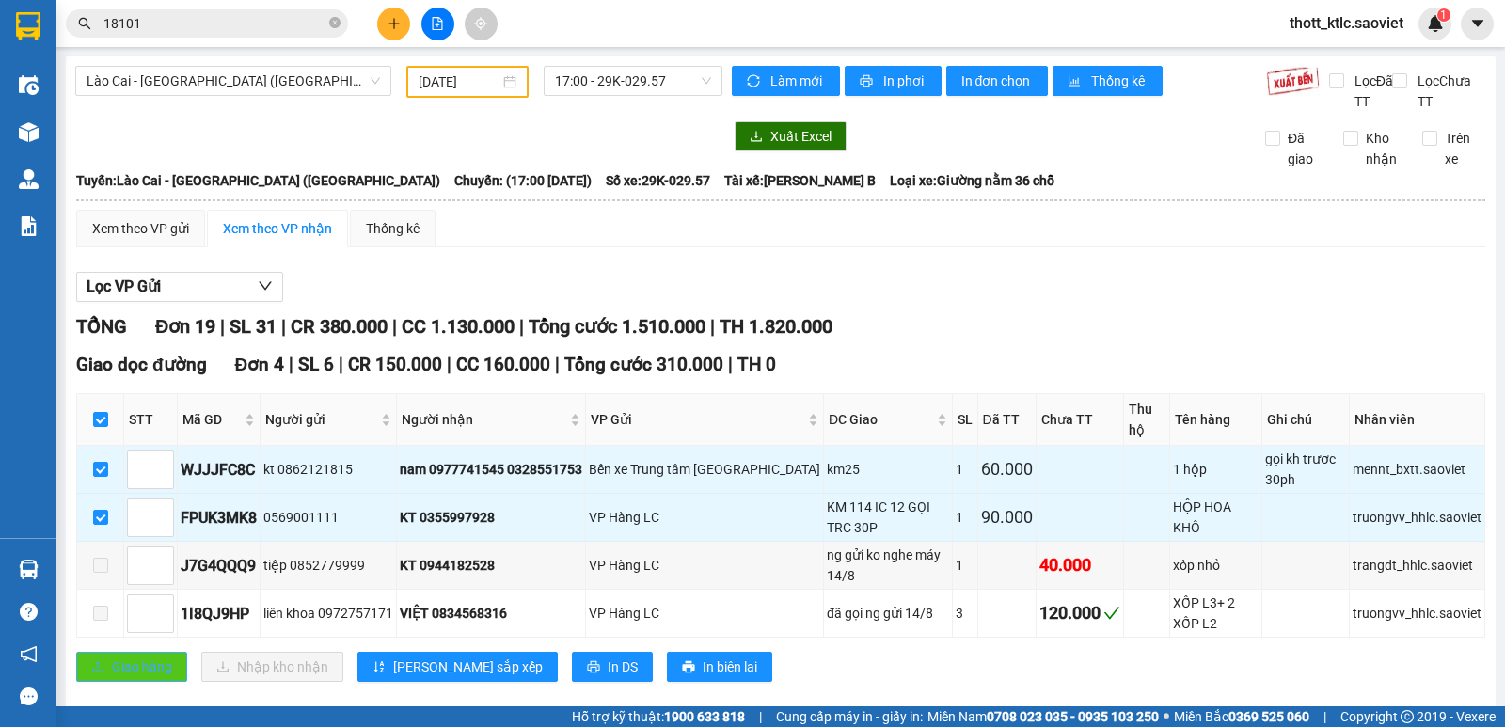
click at [143, 659] on span "Giao hàng" at bounding box center [142, 667] width 60 height 21
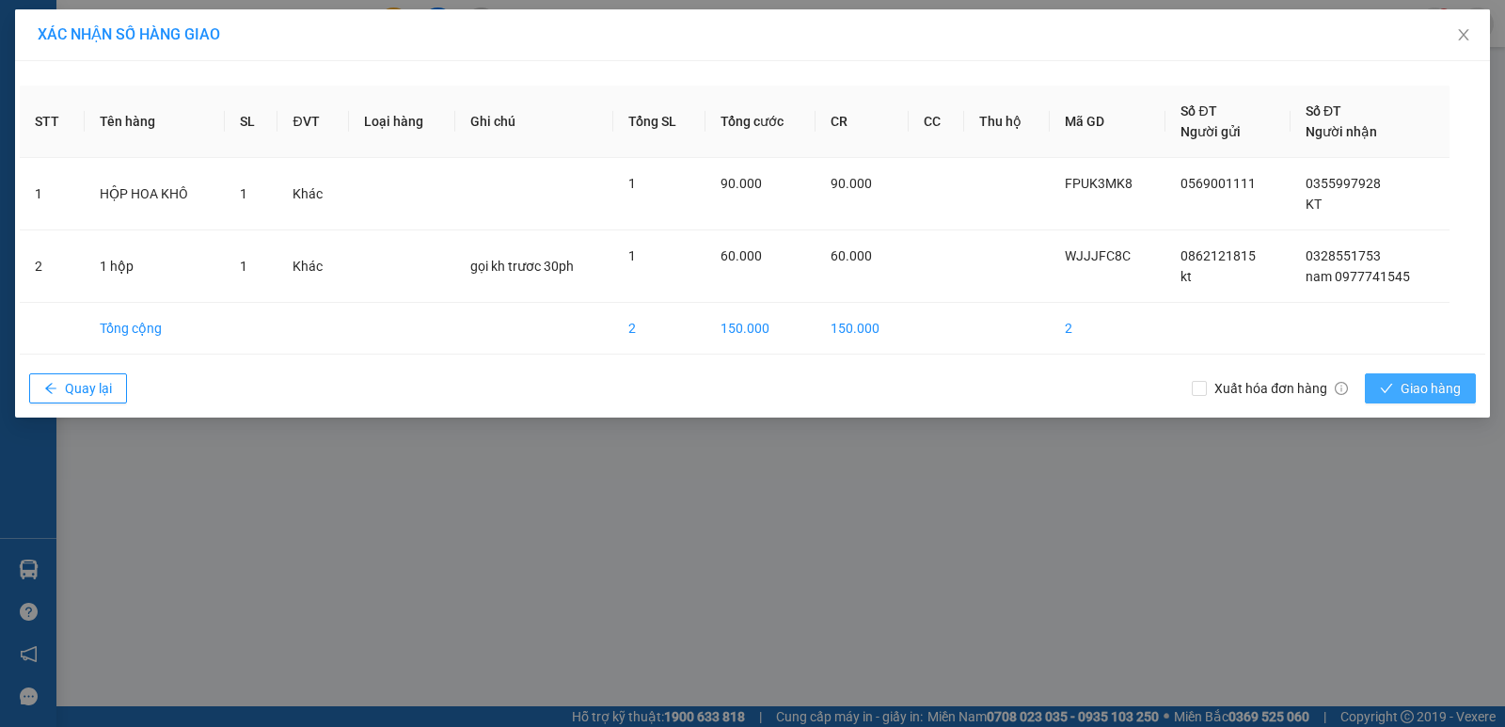
click at [1449, 379] on span "Giao hàng" at bounding box center [1431, 388] width 60 height 21
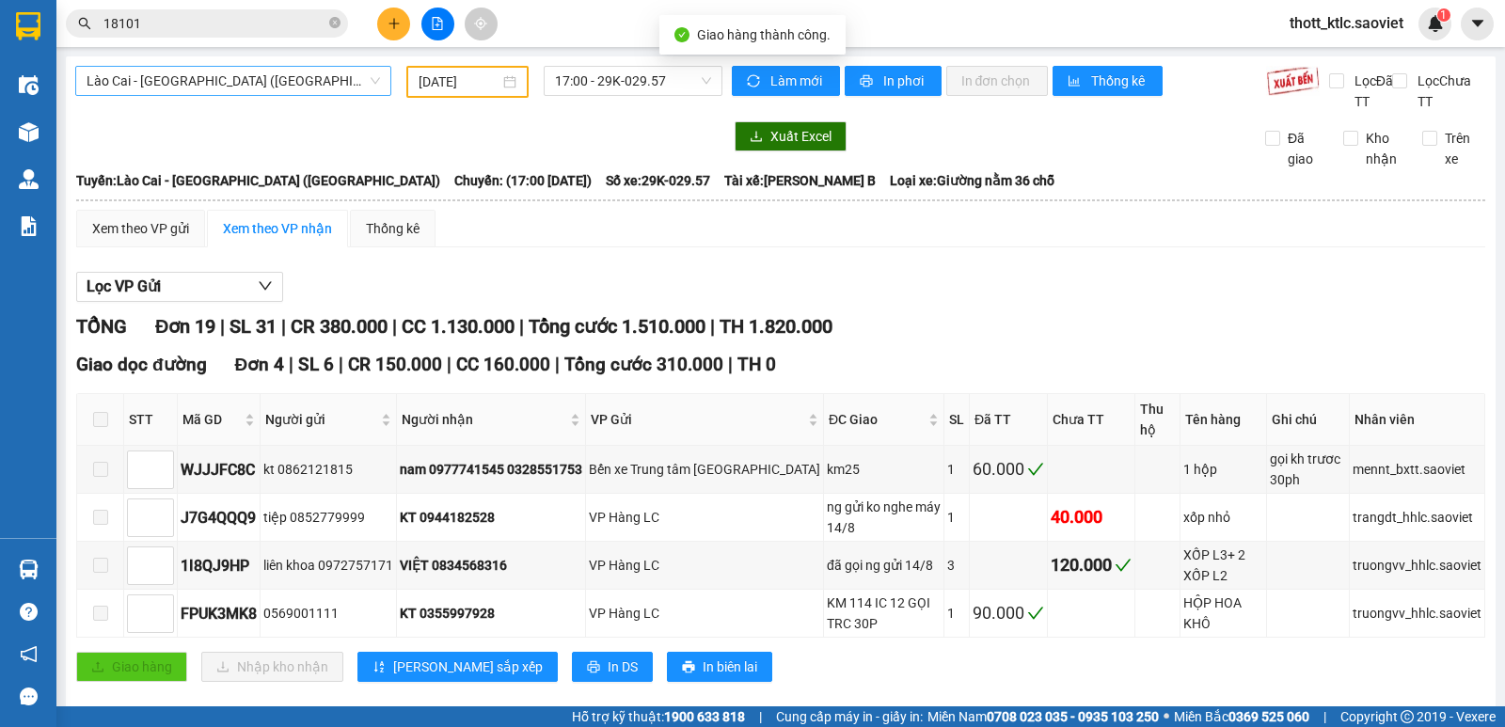
click at [268, 76] on span "Lào Cai - Hà Nội (Giường)" at bounding box center [234, 81] width 294 height 28
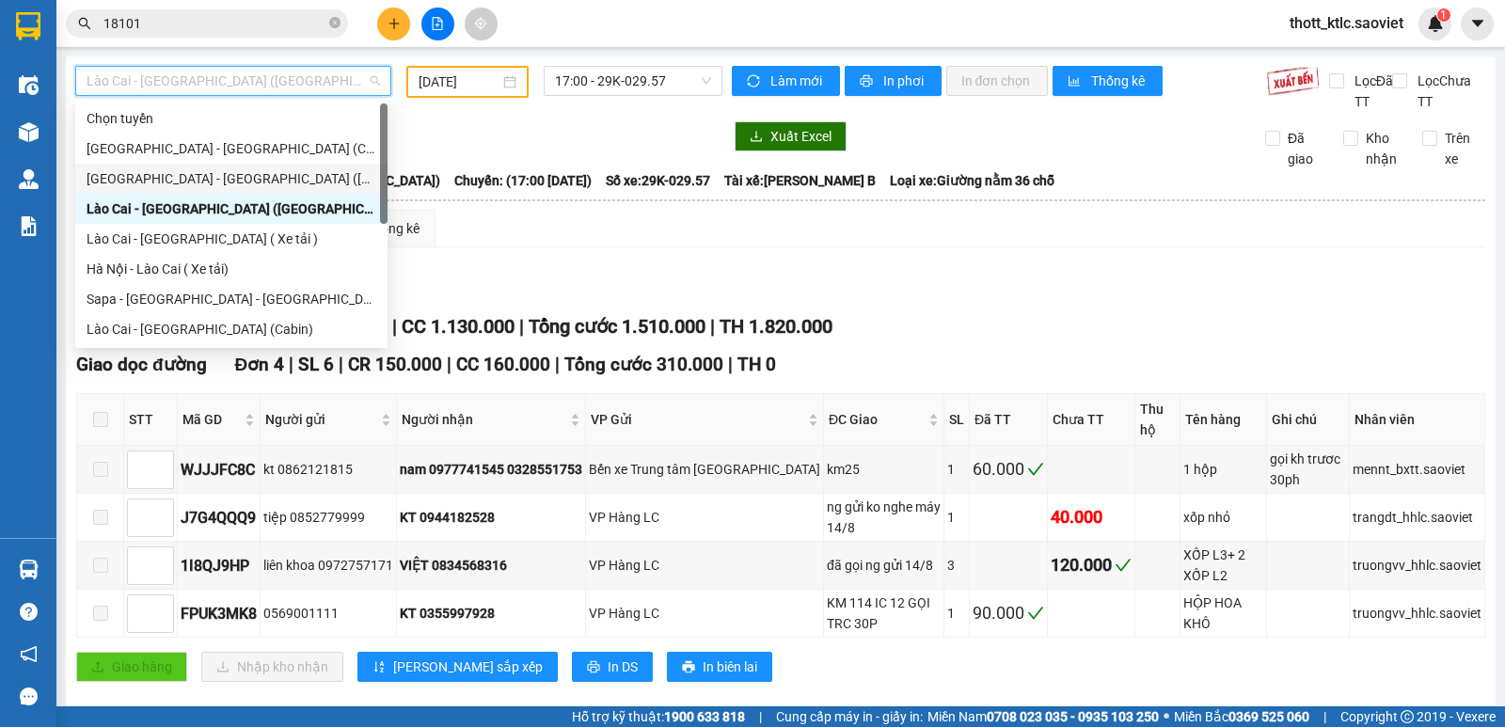
click at [190, 170] on div "Hà Nội - Lào Cai (Giường)" at bounding box center [232, 178] width 290 height 21
type input "14/08/2025"
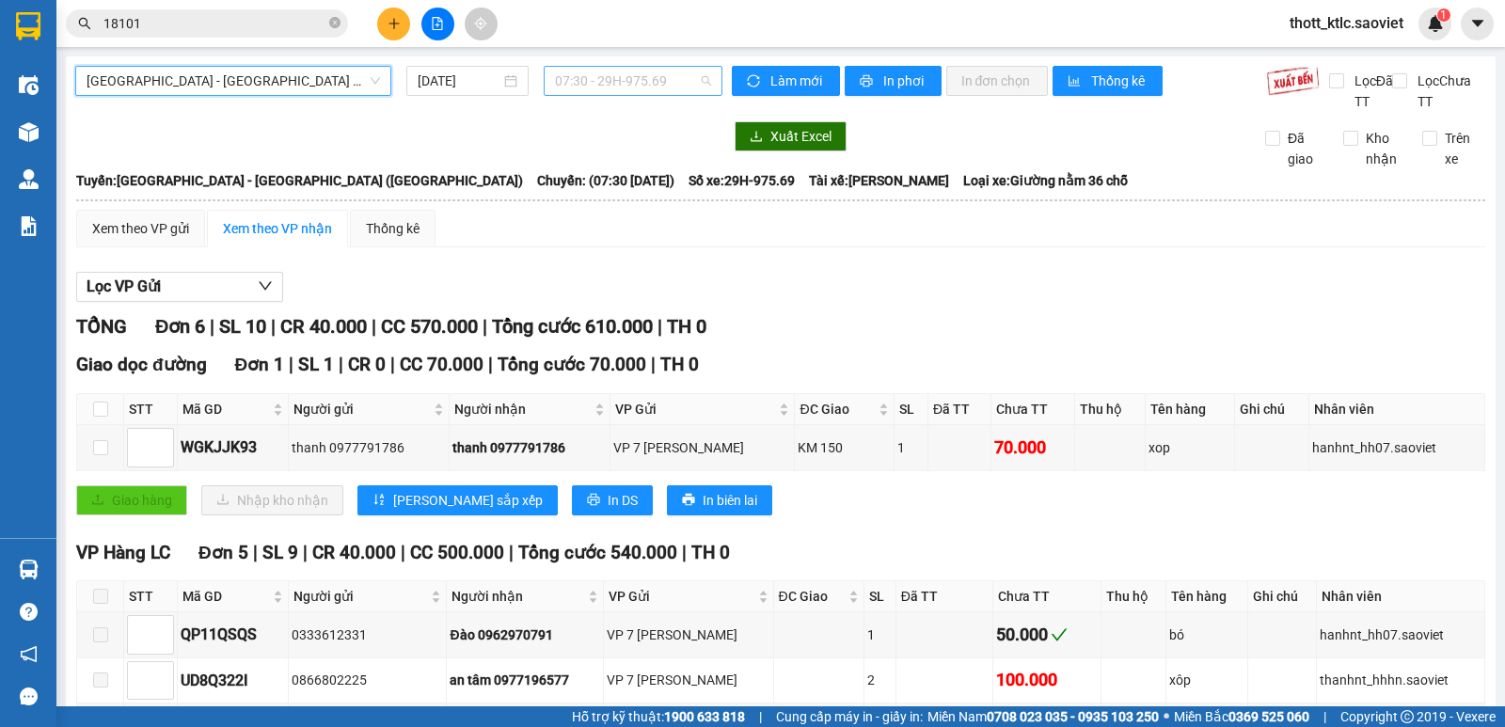
click at [664, 81] on span "07:30 - 29H-975.69" at bounding box center [632, 81] width 155 height 28
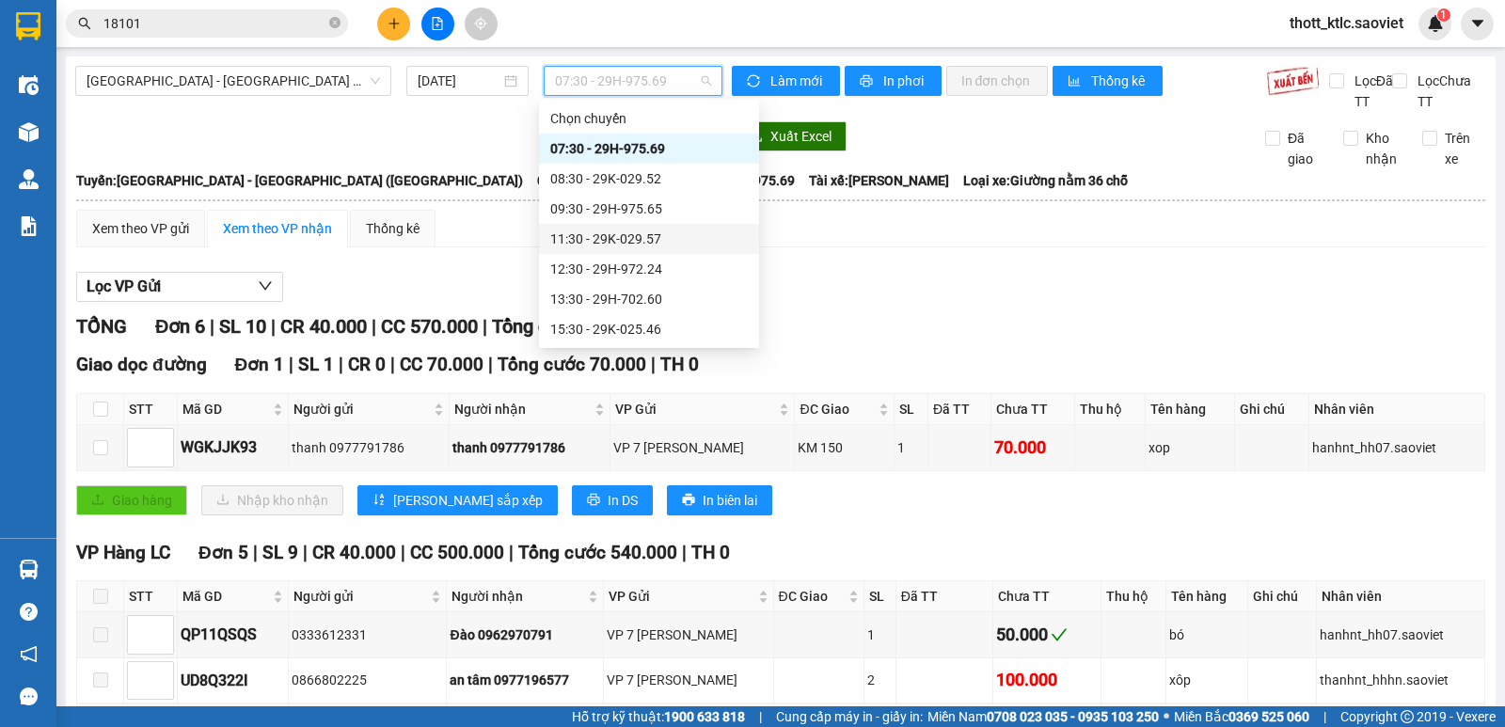
click at [645, 234] on div "11:30 - 29K-029.57" at bounding box center [649, 239] width 198 height 21
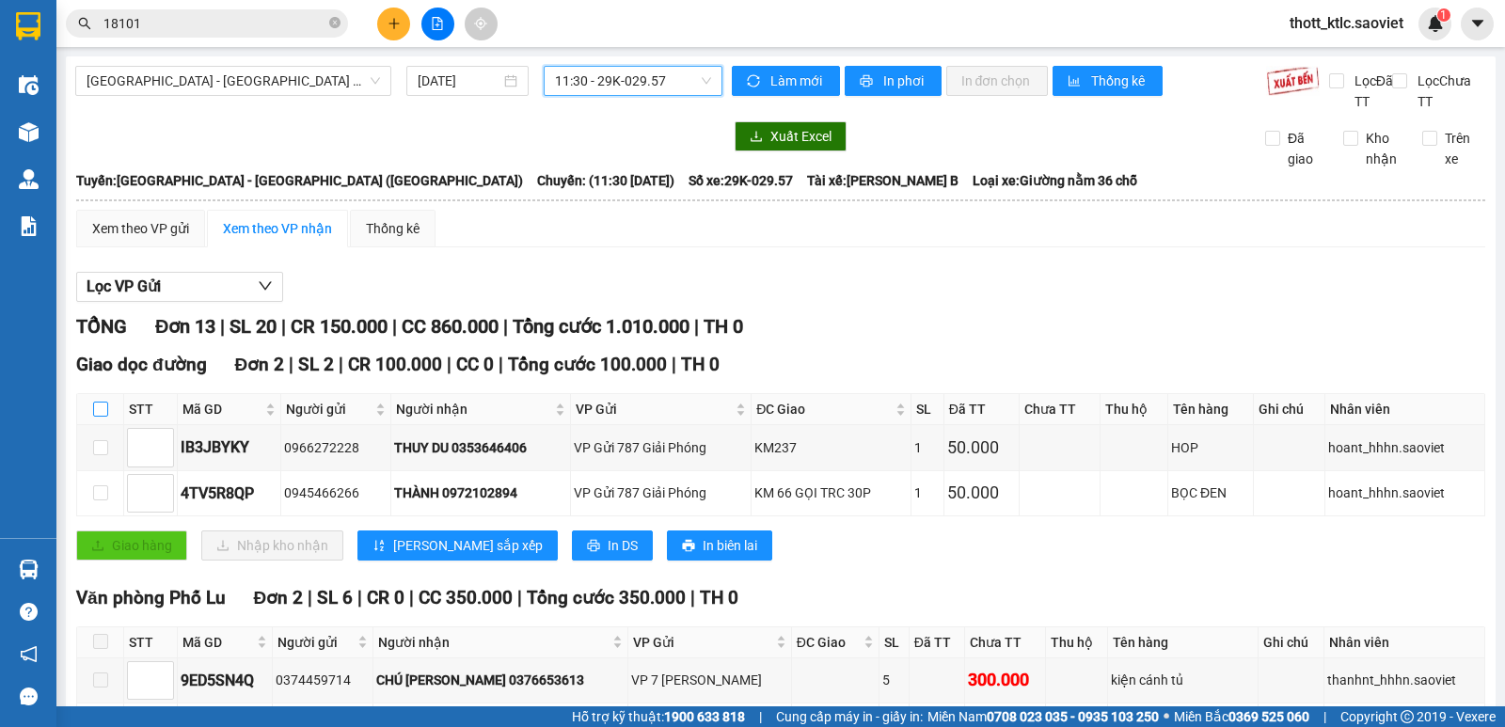
click at [102, 414] on input "checkbox" at bounding box center [100, 409] width 15 height 15
checkbox input "true"
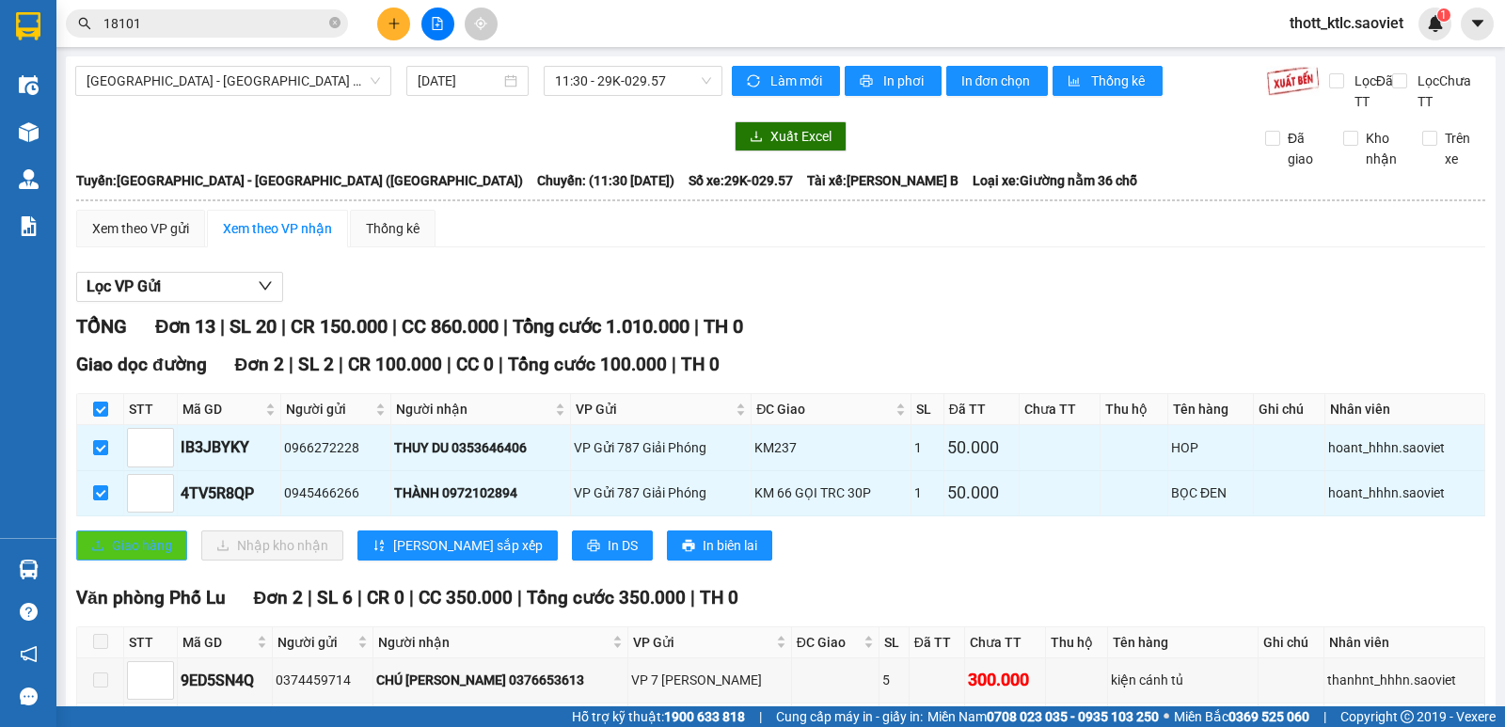
click at [126, 554] on span "Giao hàng" at bounding box center [142, 545] width 60 height 21
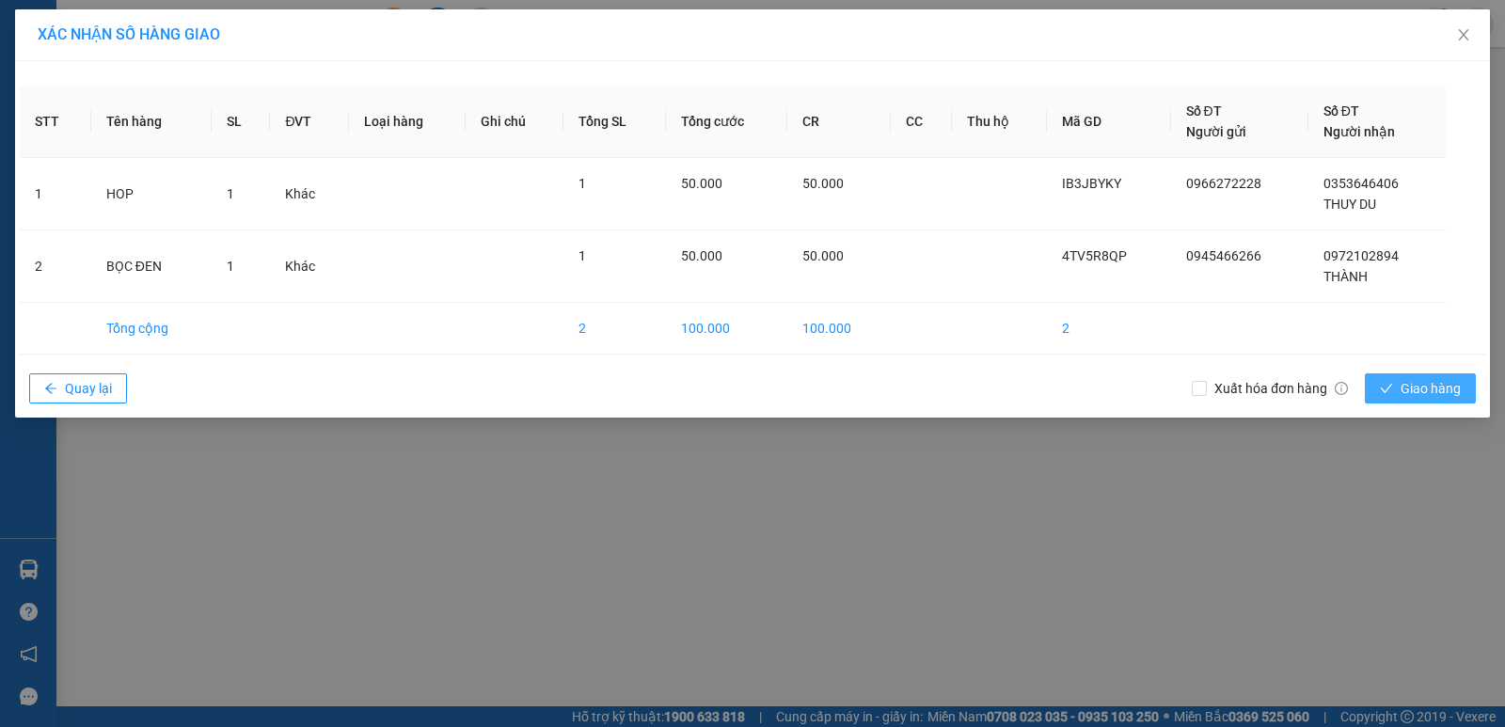
drag, startPoint x: 1433, startPoint y: 389, endPoint x: 1137, endPoint y: 357, distance: 297.1
click at [1433, 389] on span "Giao hàng" at bounding box center [1431, 388] width 60 height 21
